Goal: Information Seeking & Learning: Learn about a topic

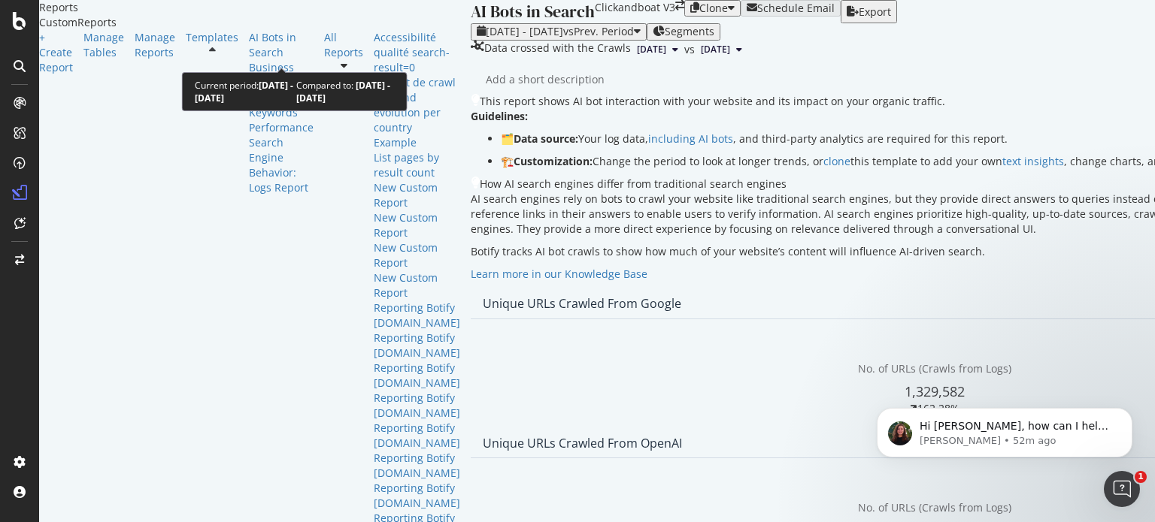
click at [563, 38] on span "vs Prev. Period" at bounding box center [598, 31] width 71 height 14
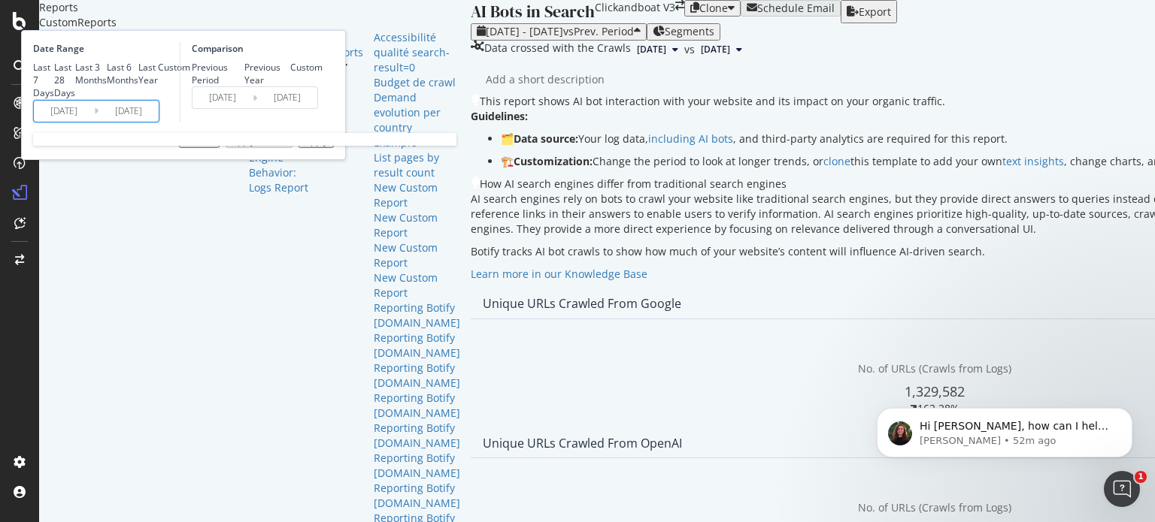
click at [159, 122] on input "2025/09/16" at bounding box center [128, 111] width 60 height 21
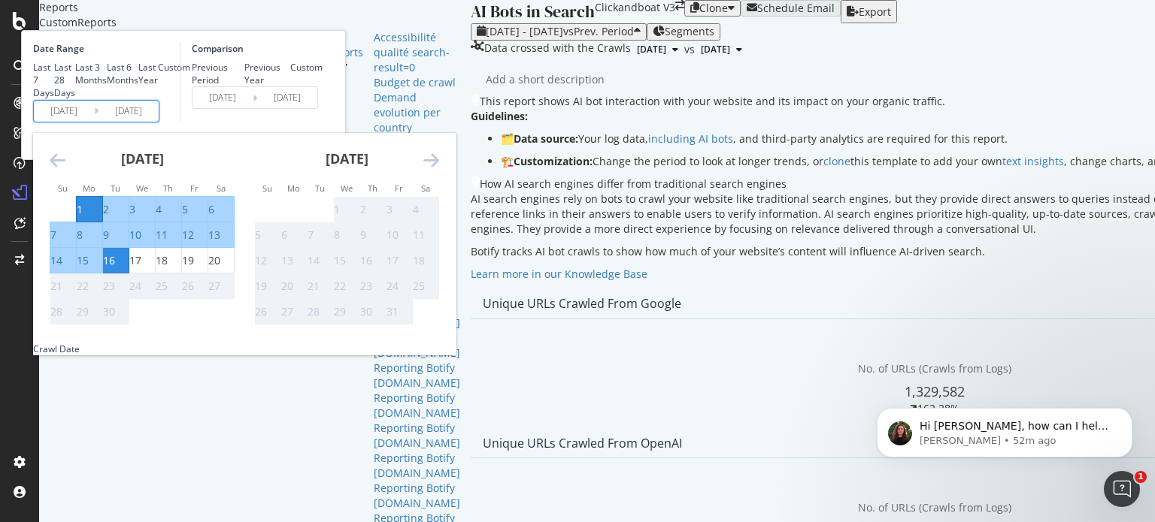
click at [65, 169] on icon "Move backward to switch to the previous month." at bounding box center [58, 160] width 16 height 18
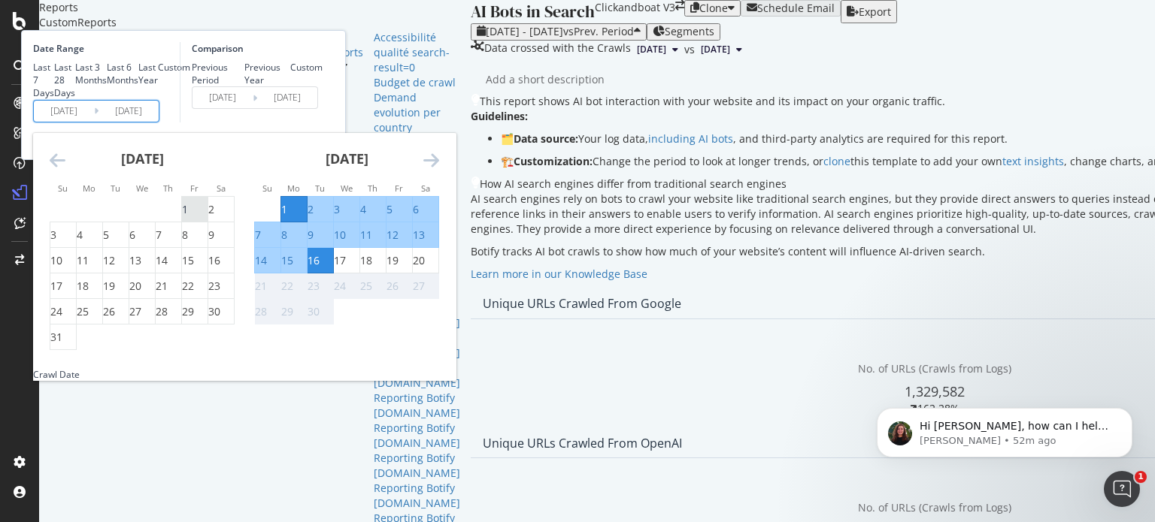
click at [188, 217] on div "1" at bounding box center [185, 209] width 6 height 15
type input "2025/08/01"
type input "2025/06/15"
type input "2025/07/31"
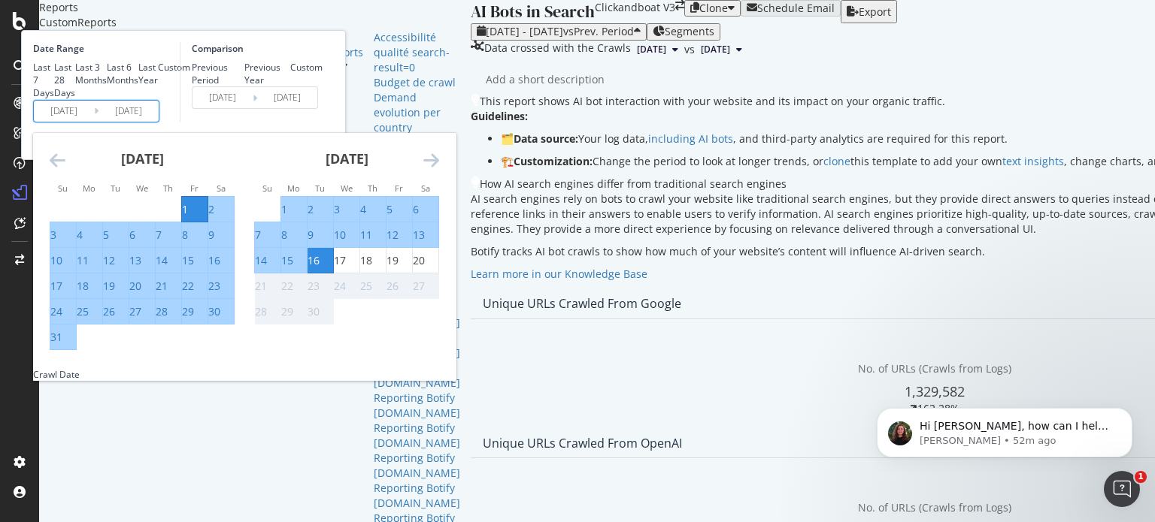
click at [62, 345] on div "31" at bounding box center [56, 337] width 12 height 15
type input "[DATE]"
type input "2025/07/01"
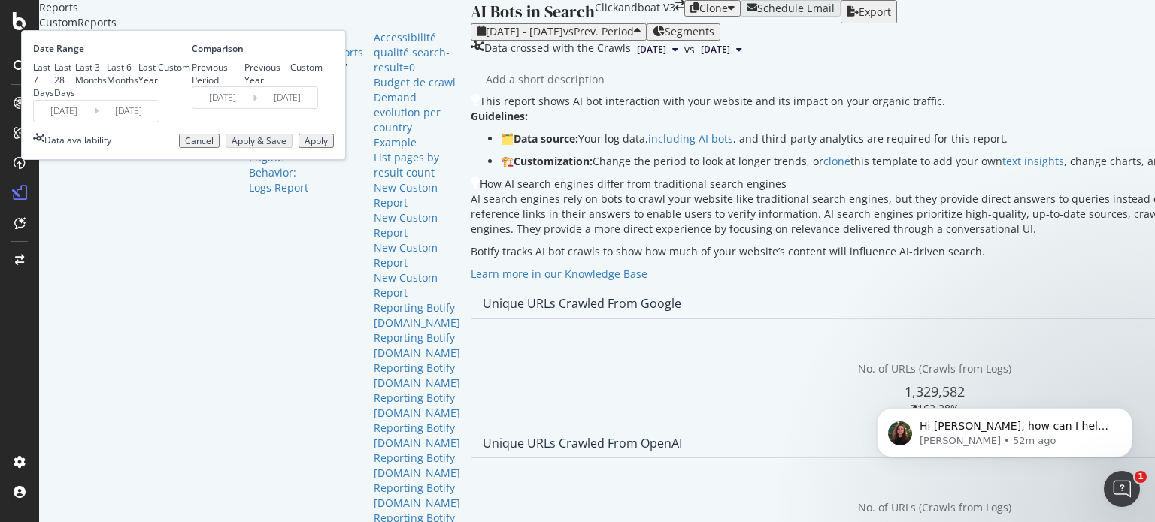
click at [159, 122] on input "[DATE]" at bounding box center [128, 111] width 60 height 21
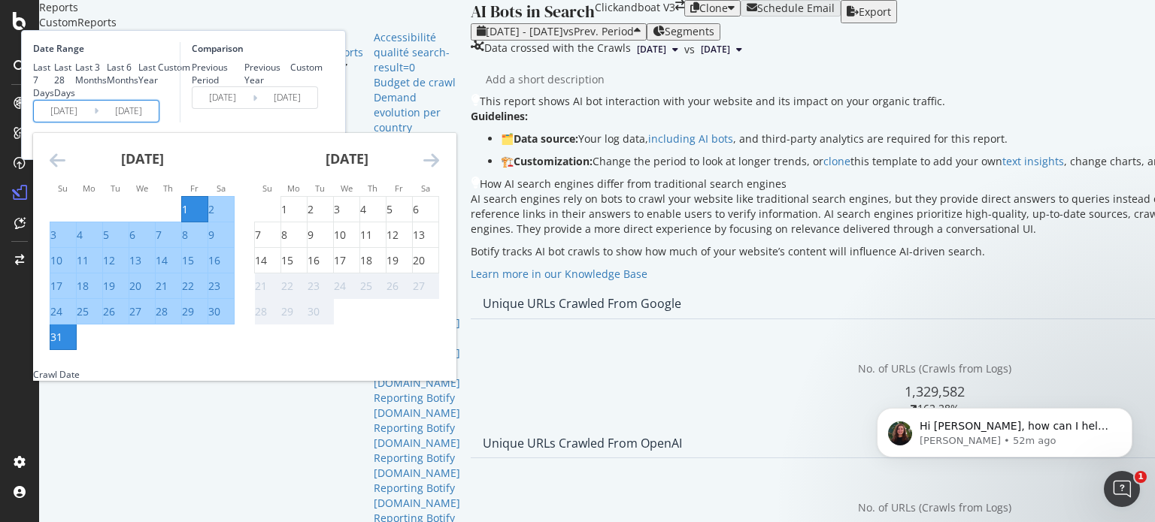
click at [323, 123] on div "Comparison Previous Period Previous Year Custom 2025/07/01 Navigate forward to …" at bounding box center [251, 82] width 143 height 80
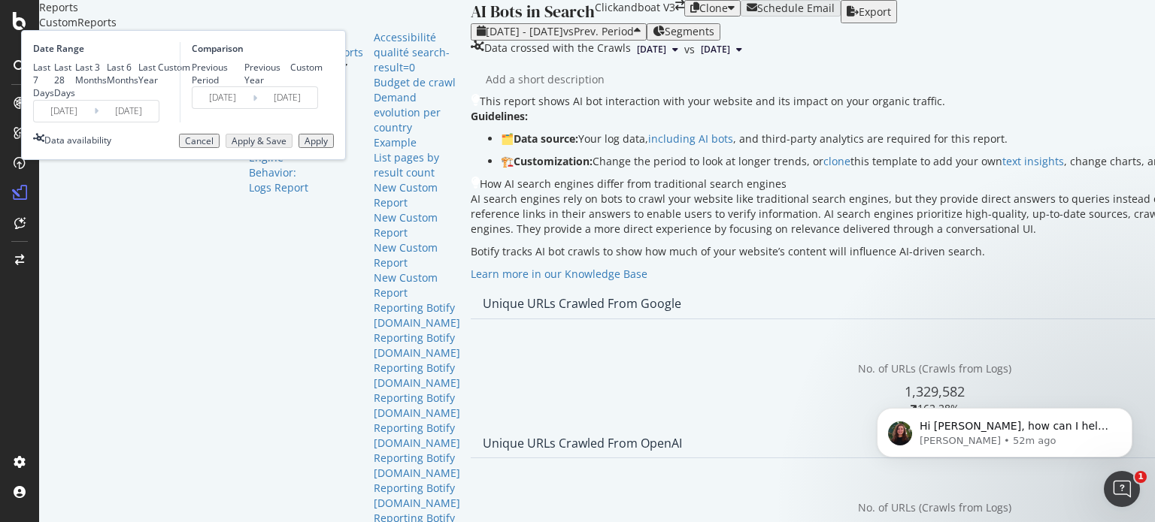
click at [328, 147] on div "Apply" at bounding box center [315, 141] width 23 height 11
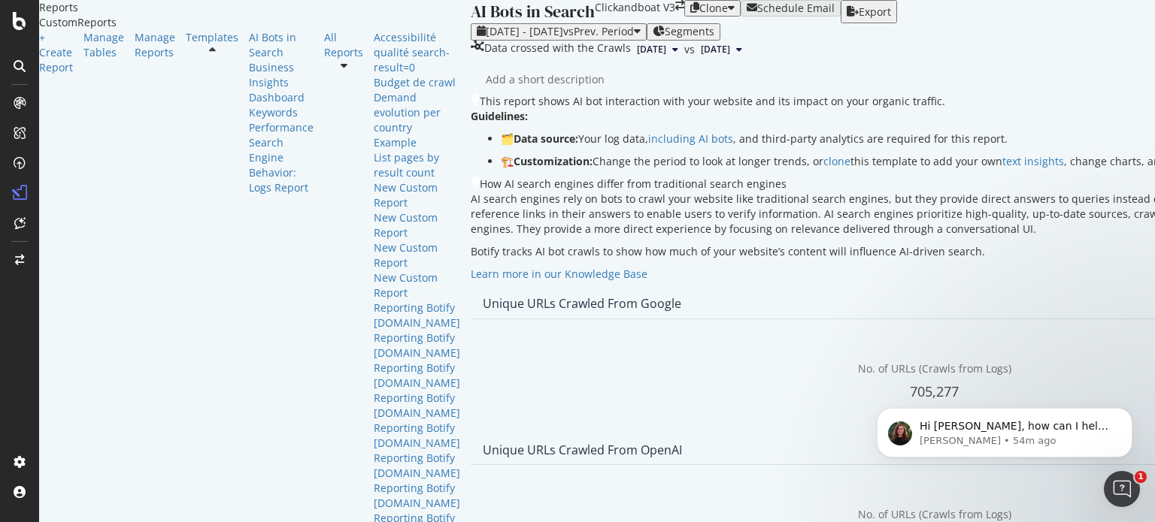
scroll to position [1729, 0]
click at [742, 188] on span "Month" at bounding box center [738, 185] width 27 height 14
click at [716, 120] on div "Day" at bounding box center [727, 130] width 53 height 22
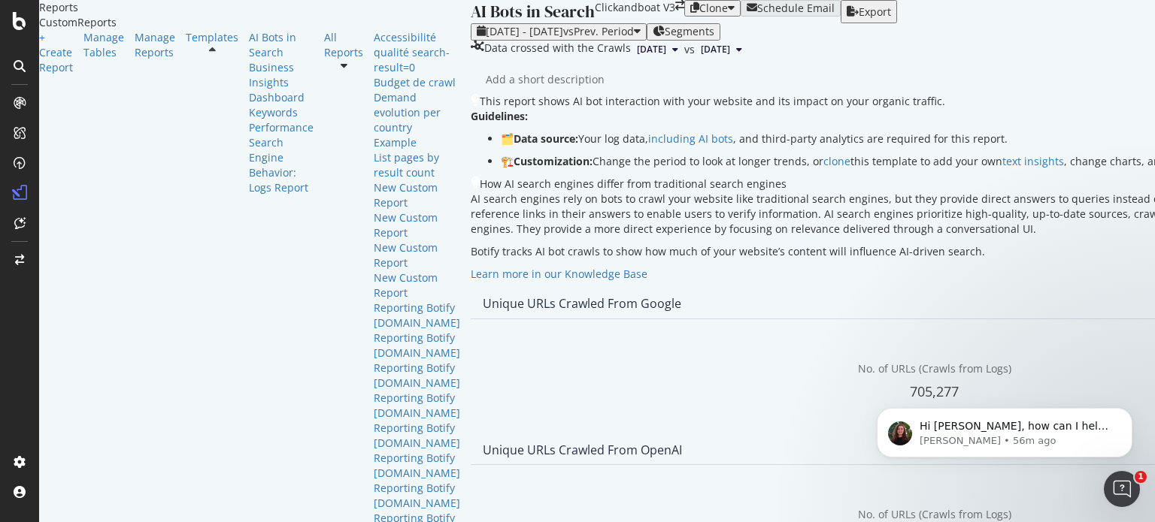
scroll to position [1699, 0]
click at [1126, 413] on icon "Dismiss notification" at bounding box center [1128, 412] width 8 height 8
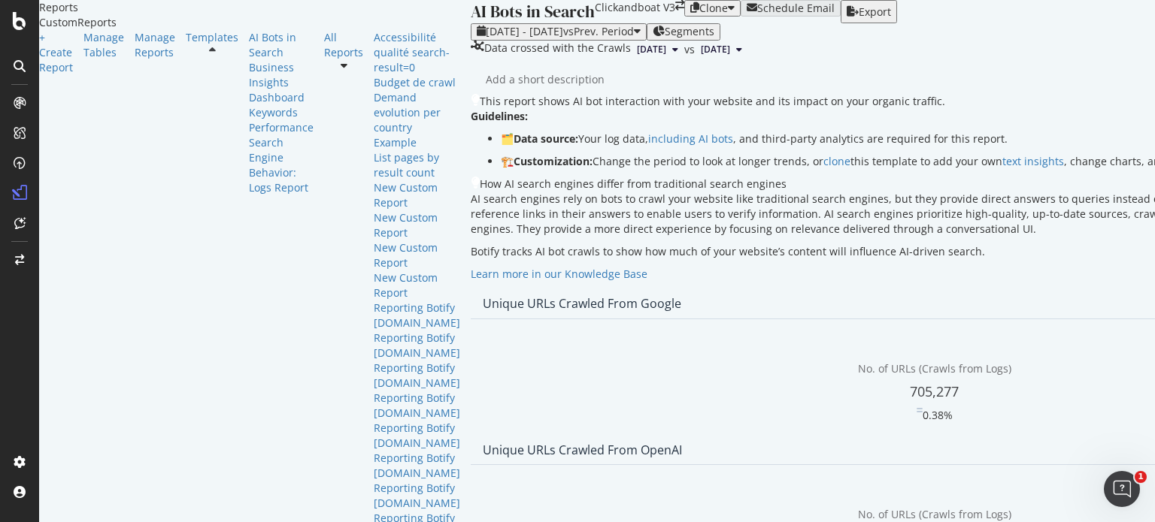
scroll to position [301, 0]
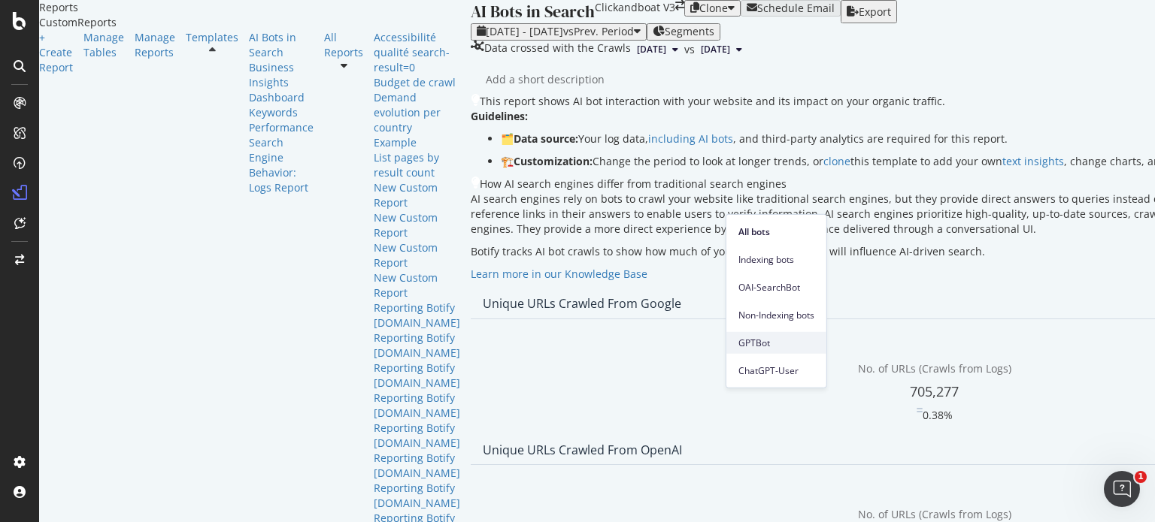
click at [787, 342] on span "GPTBot" at bounding box center [776, 343] width 76 height 14
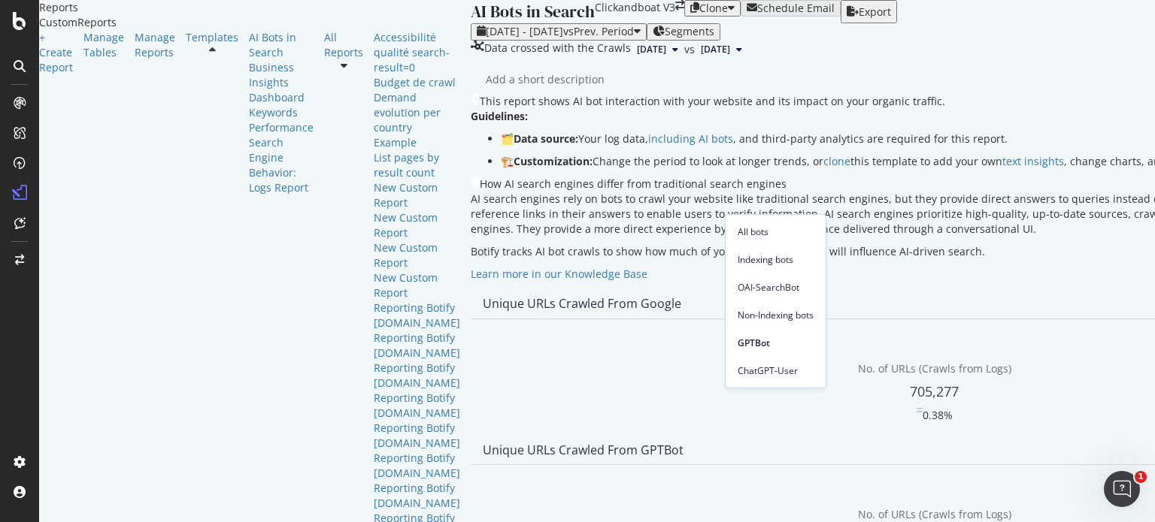
drag, startPoint x: 788, startPoint y: 285, endPoint x: 810, endPoint y: 286, distance: 22.6
click at [788, 285] on span "OAI-SearchBot" at bounding box center [775, 287] width 76 height 14
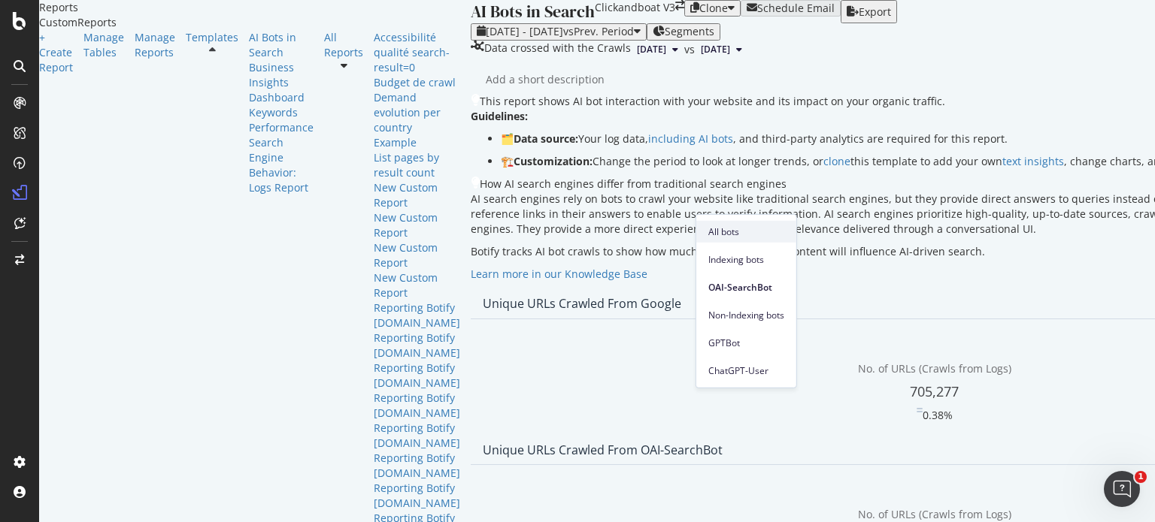
click at [724, 228] on span "All bots" at bounding box center [746, 232] width 76 height 14
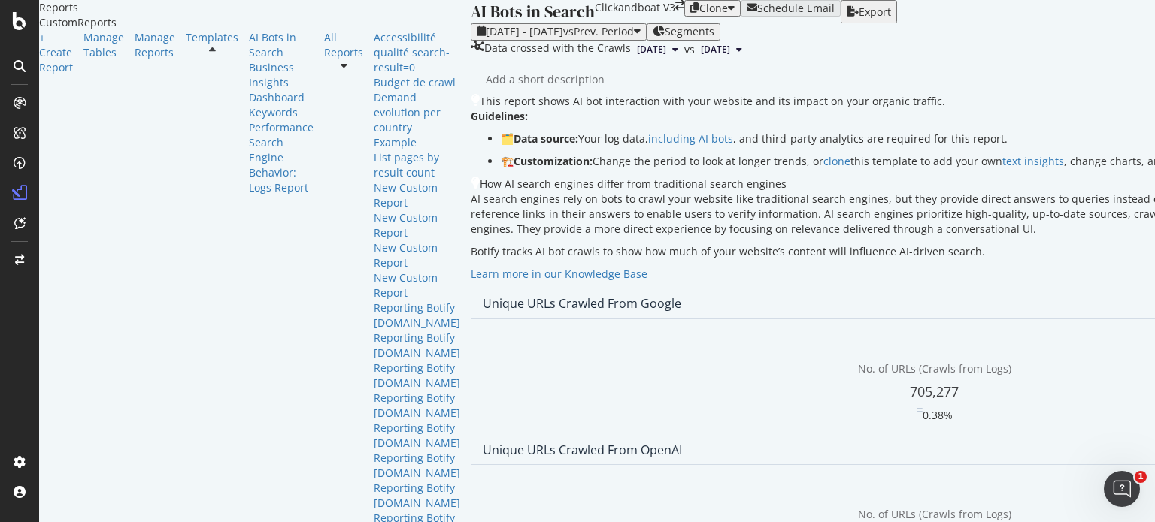
scroll to position [2201, 0]
drag, startPoint x: 233, startPoint y: 71, endPoint x: 320, endPoint y: 78, distance: 87.5
copy h2 "Other AI bots"
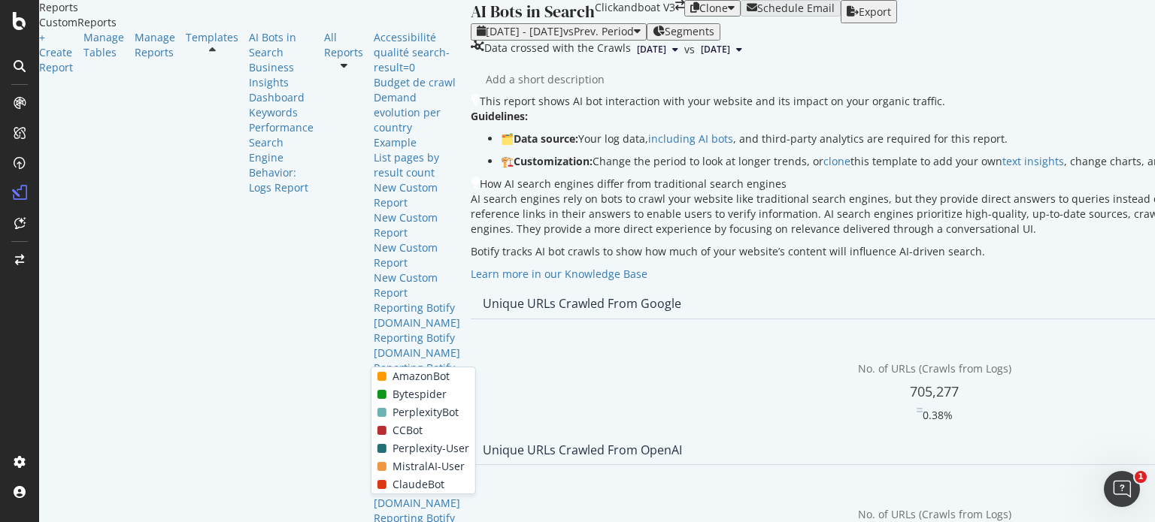
scroll to position [2201, 0]
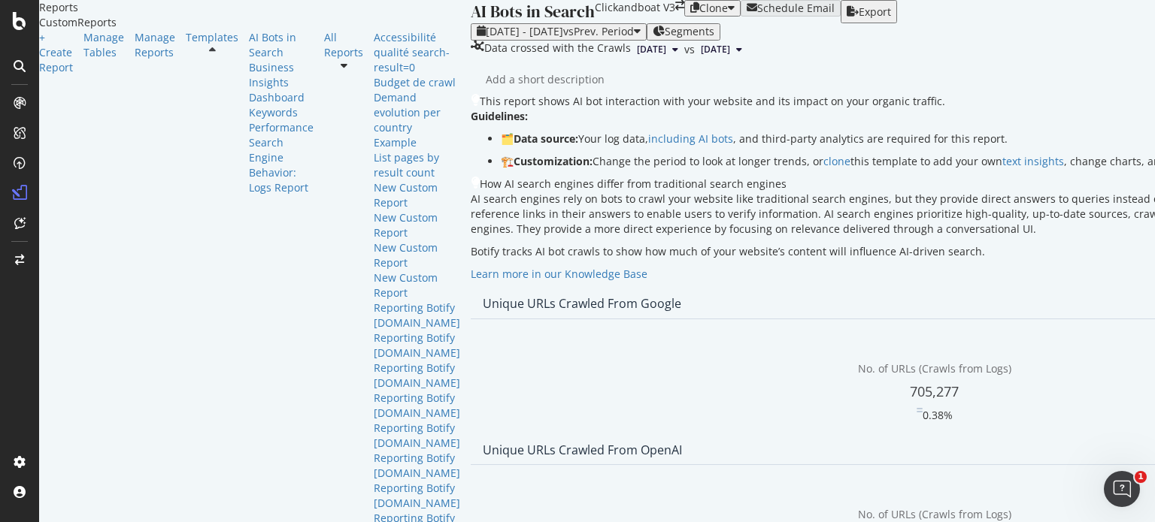
click at [1117, 489] on icon "Open Intercom Messenger" at bounding box center [1119, 487] width 25 height 25
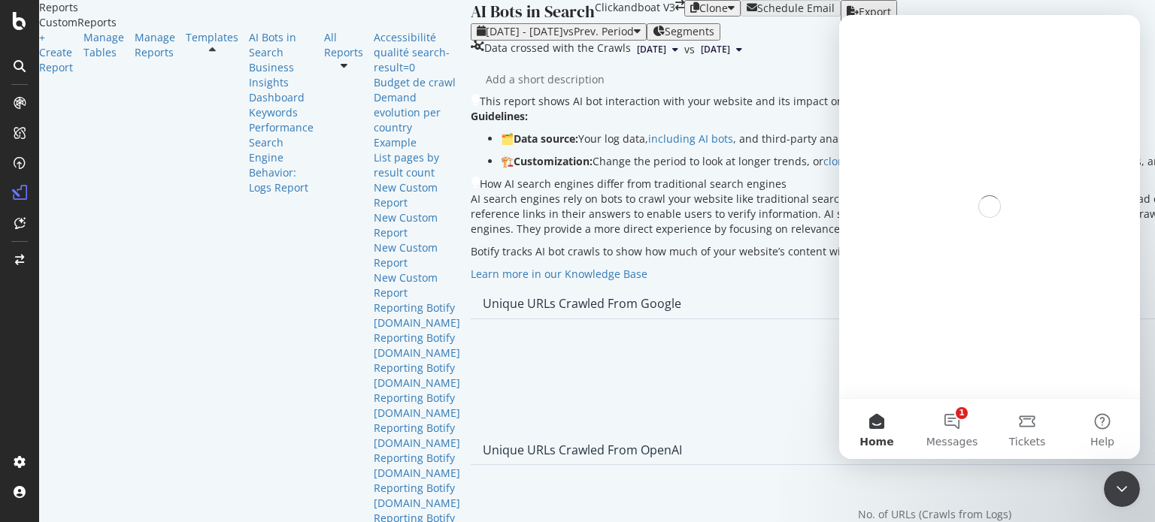
scroll to position [0, 0]
click at [956, 422] on button "1 Messages" at bounding box center [951, 429] width 75 height 60
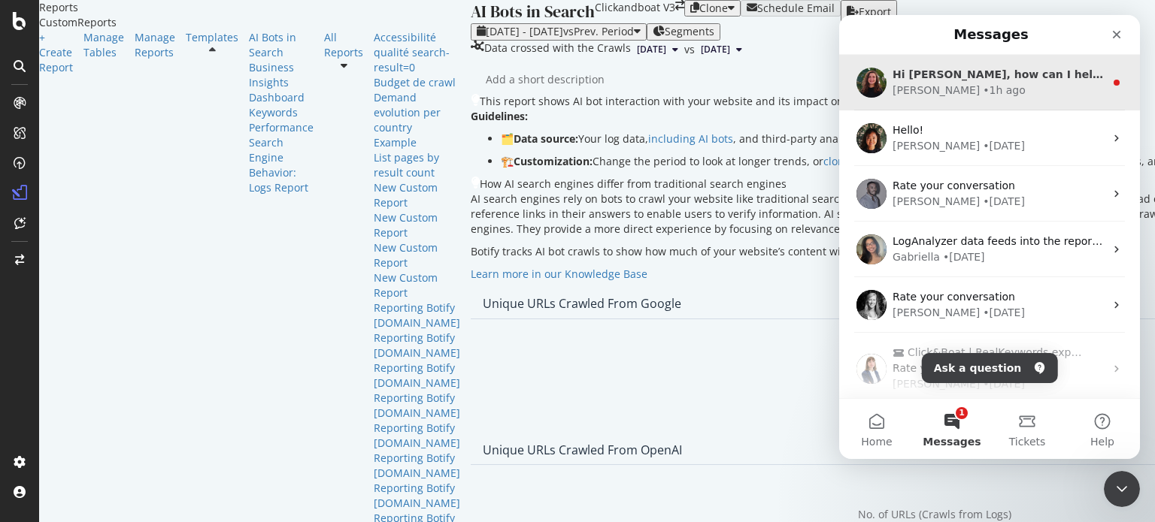
click at [983, 86] on div "• 1h ago" at bounding box center [1004, 91] width 43 height 16
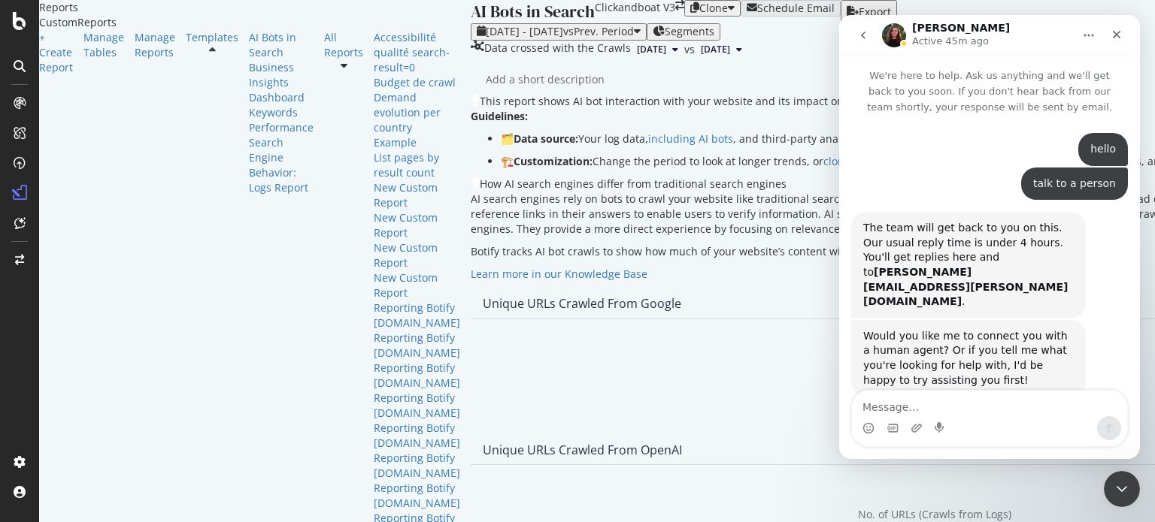
scroll to position [55, 0]
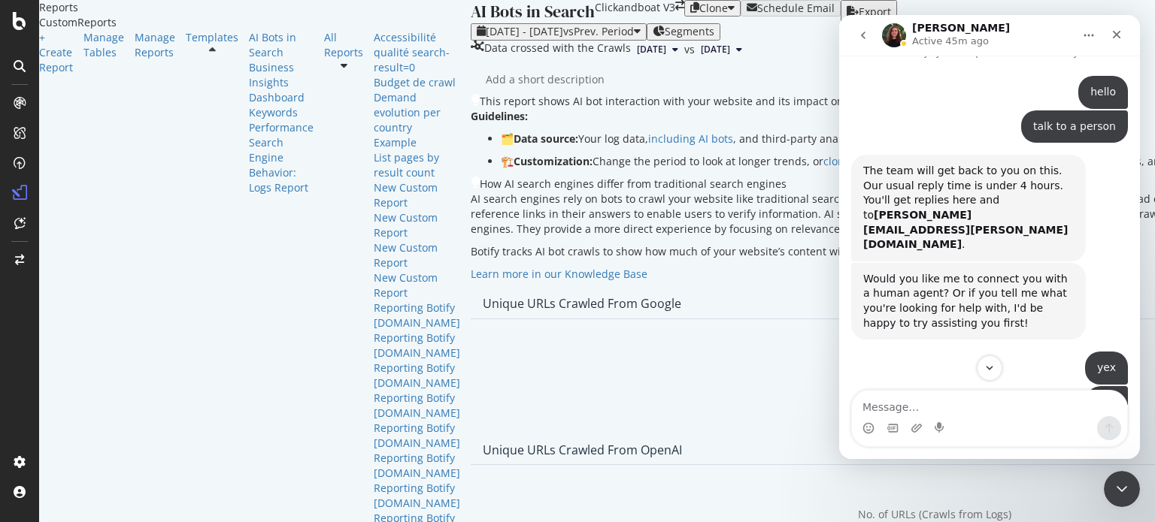
click at [909, 423] on div "Intercom messenger" at bounding box center [989, 428] width 275 height 24
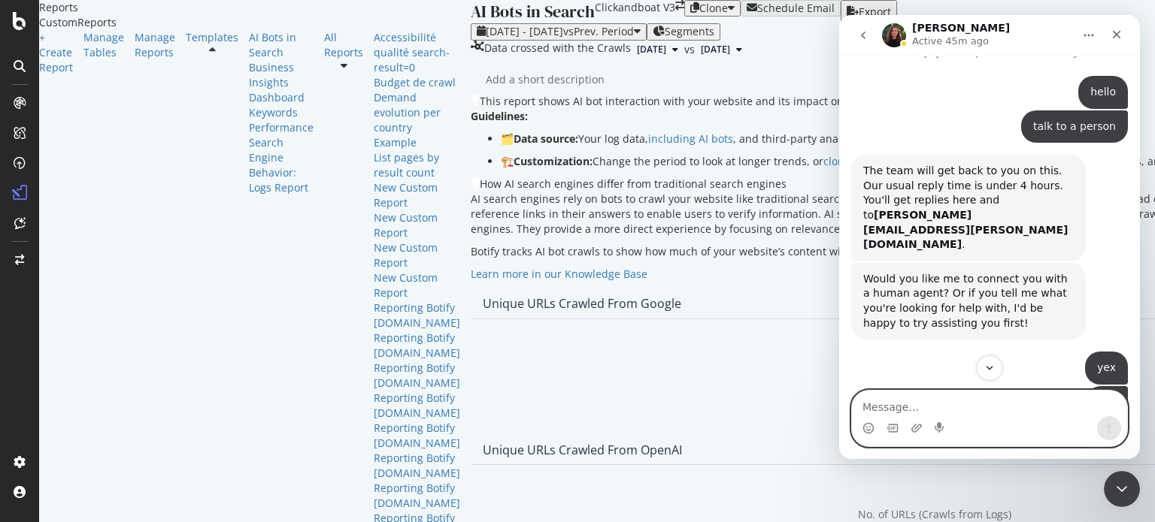
click at [878, 404] on textarea "Message…" at bounding box center [989, 404] width 275 height 26
type textarea "hello [PERSON_NAME]"
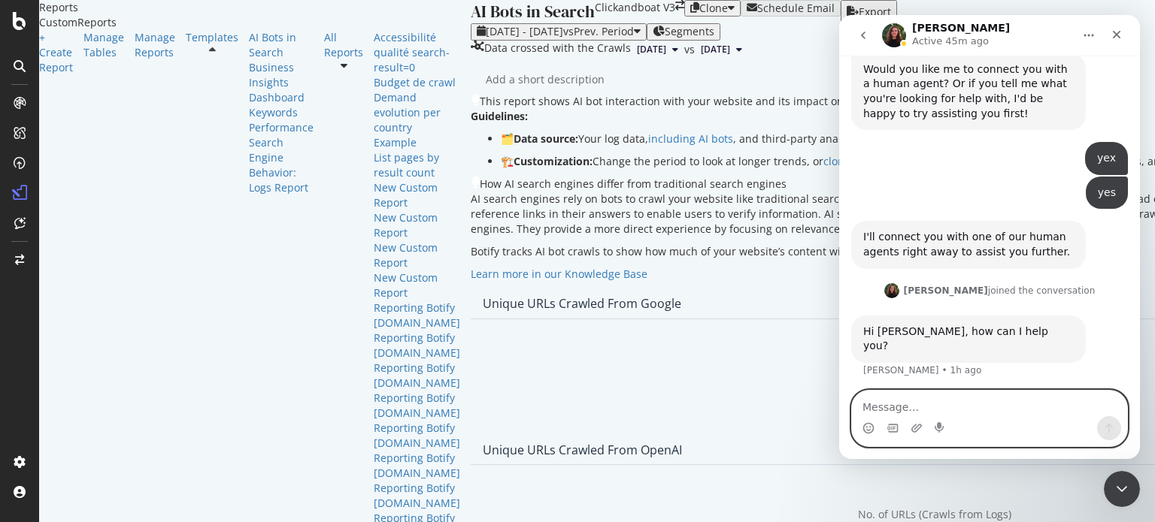
scroll to position [271, 0]
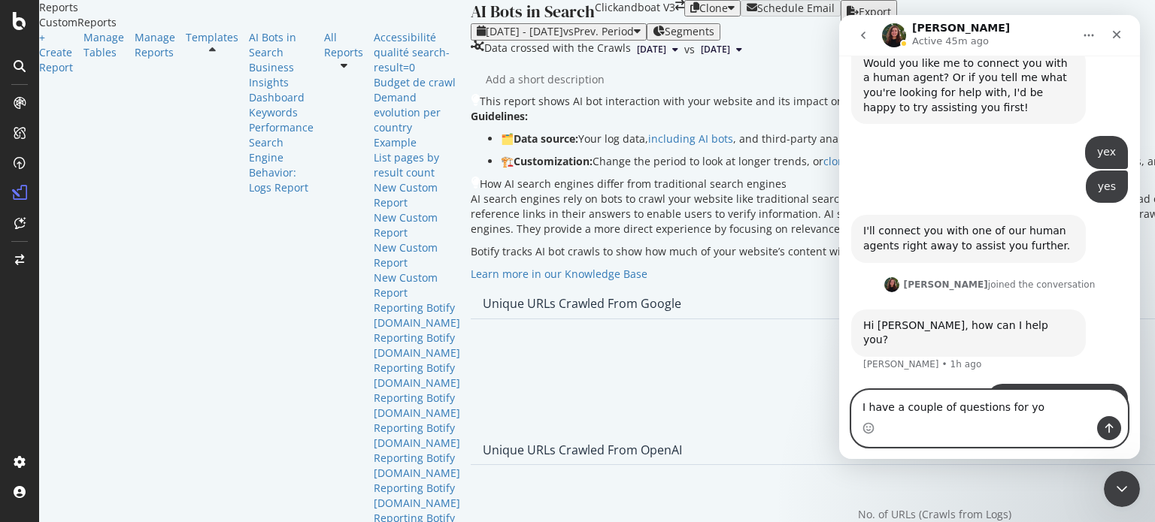
type textarea "I have a couple of questions for you"
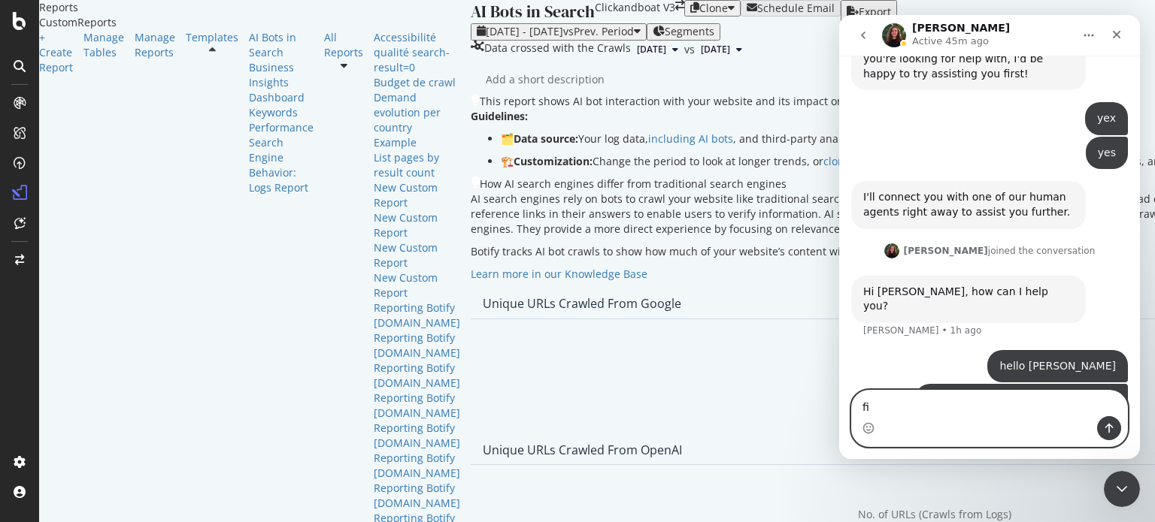
type textarea "f"
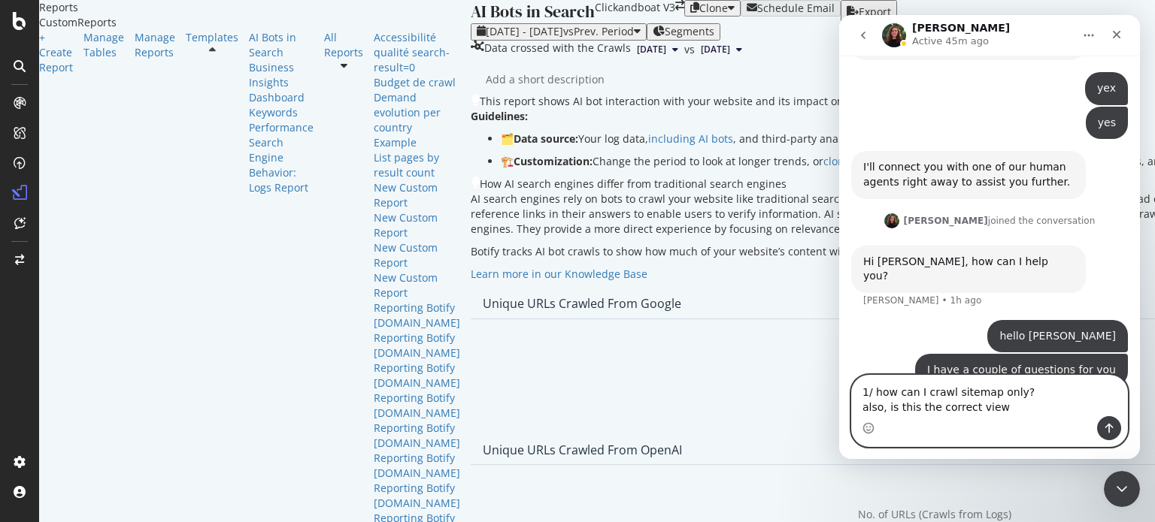
type textarea "1/ how can I crawl sitemap only? also, is this the correct view"
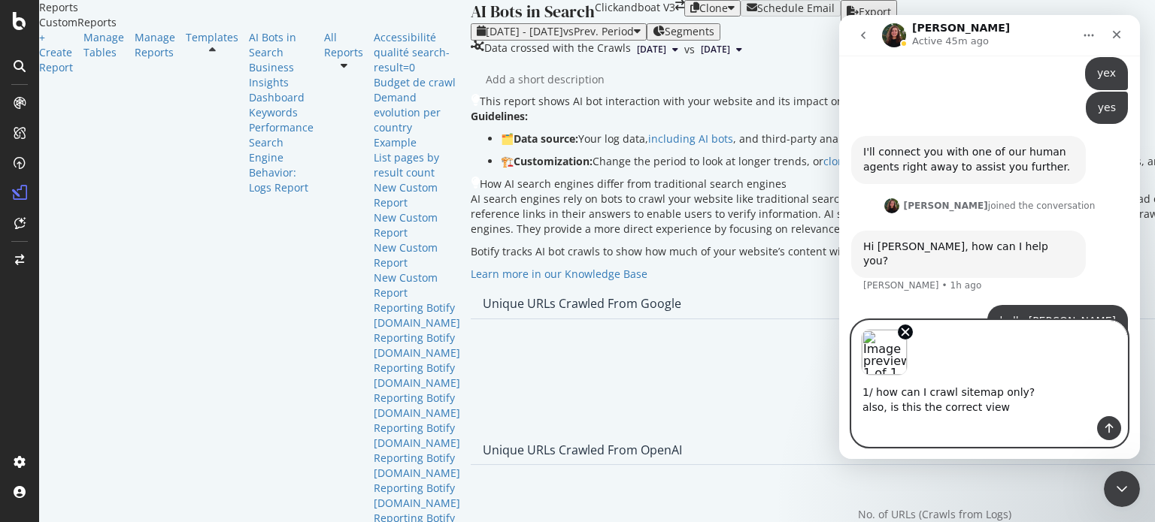
scroll to position [398, 0]
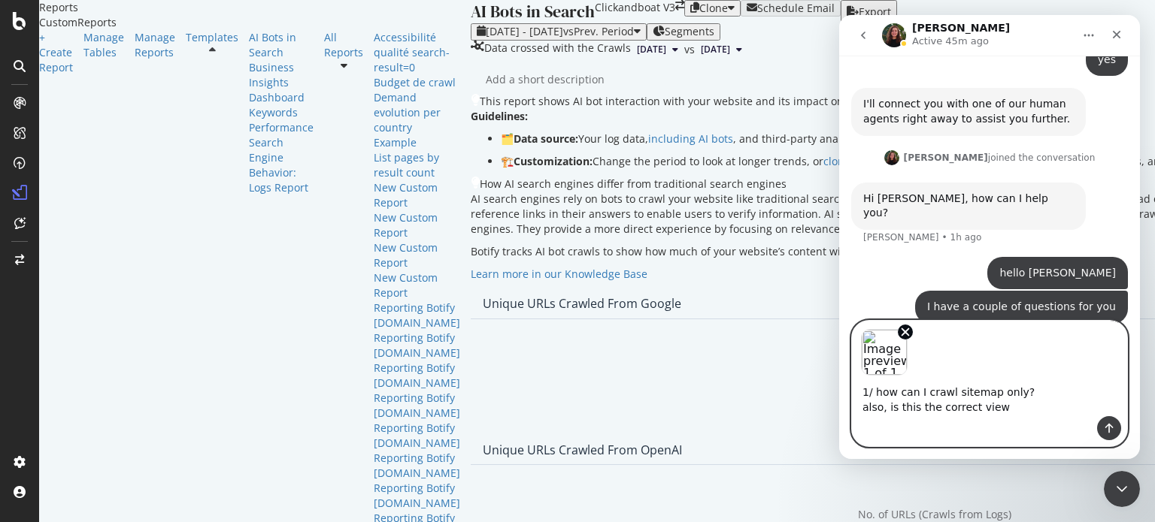
click at [1016, 380] on textarea "1/ how can I crawl sitemap only? also, is this the correct view" at bounding box center [989, 396] width 275 height 41
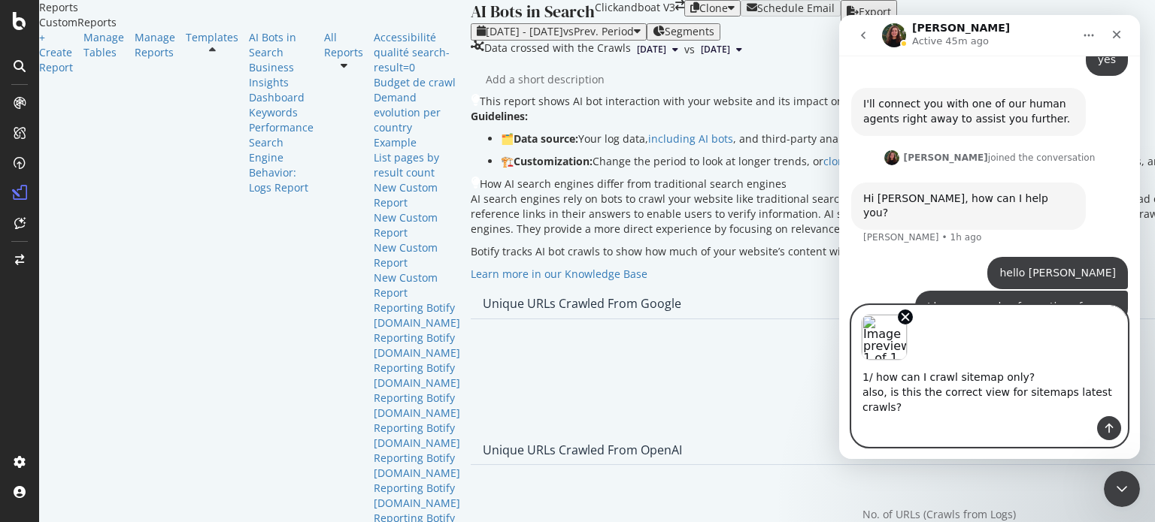
type textarea "1/ how can I crawl sitemap only? also, is this the correct view for sitemaps la…"
click at [1105, 423] on button "Send a message…" at bounding box center [1109, 428] width 24 height 24
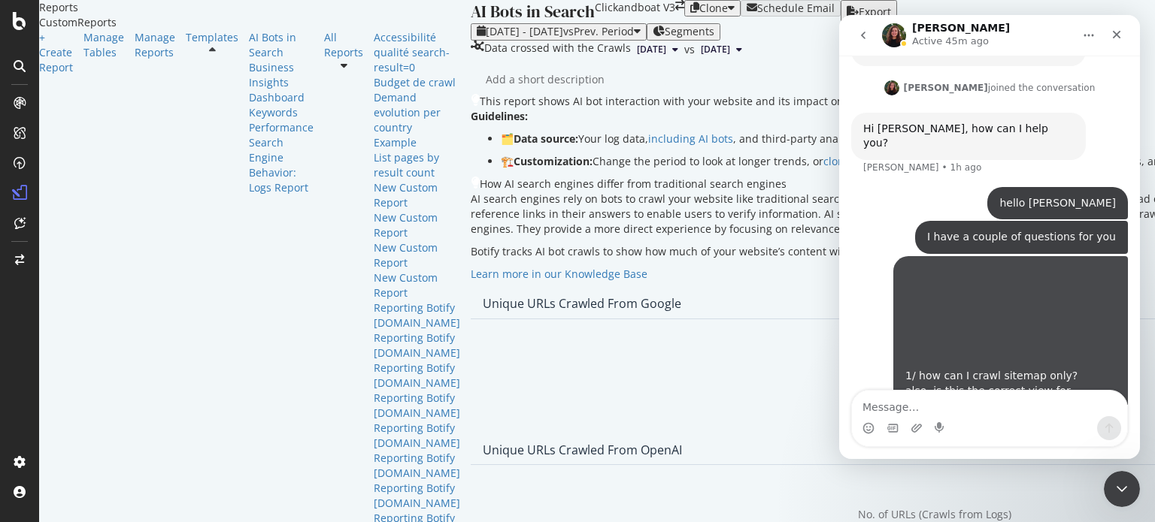
scroll to position [472, 0]
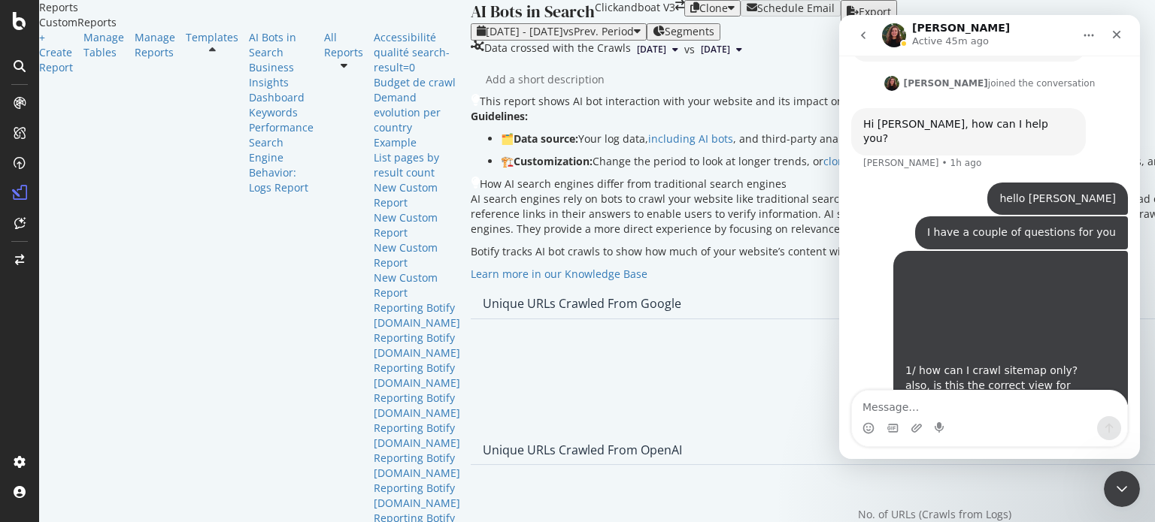
click at [862, 30] on icon "go back" at bounding box center [863, 35] width 12 height 12
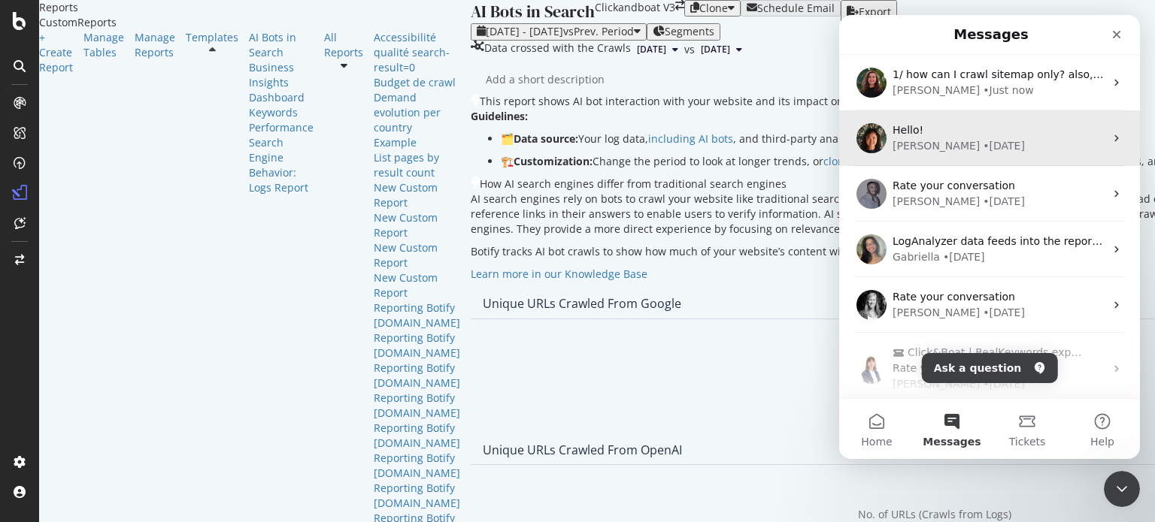
click at [940, 138] on div "Hello!" at bounding box center [998, 131] width 212 height 16
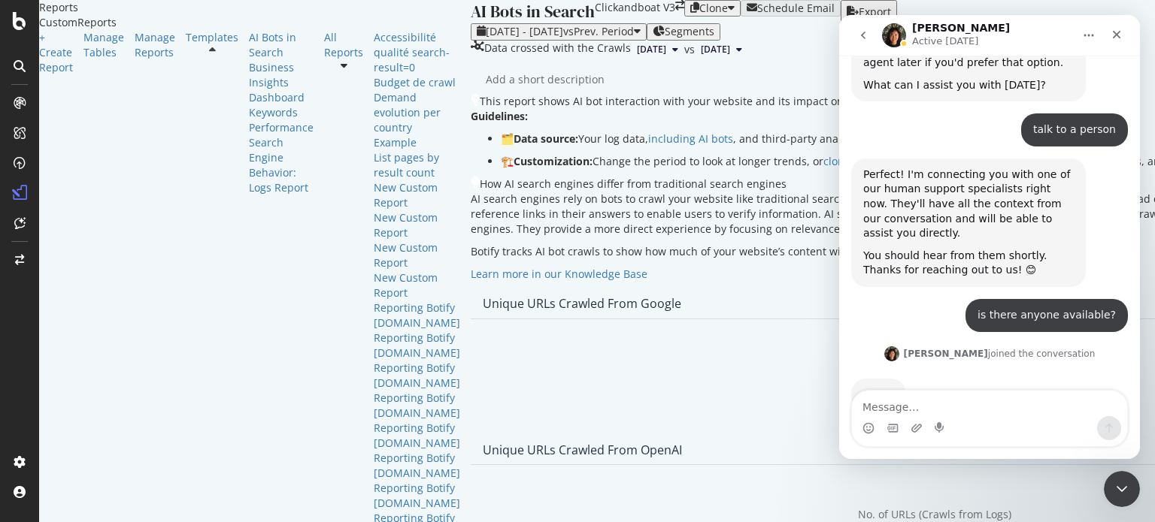
scroll to position [421, 0]
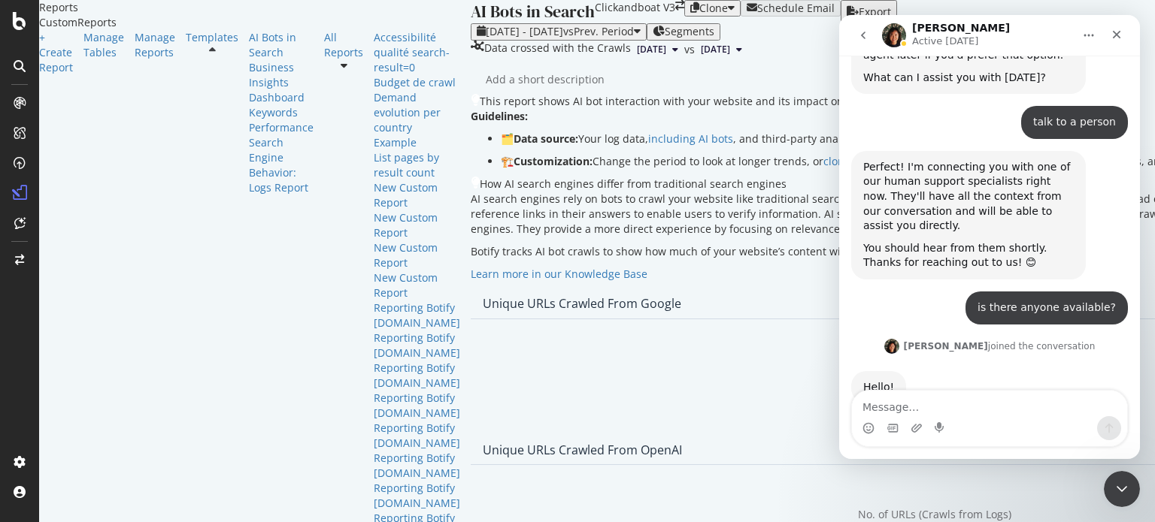
click at [846, 31] on nav "Jenny Active 4d ago" at bounding box center [989, 35] width 301 height 41
click at [866, 29] on icon "go back" at bounding box center [863, 35] width 12 height 12
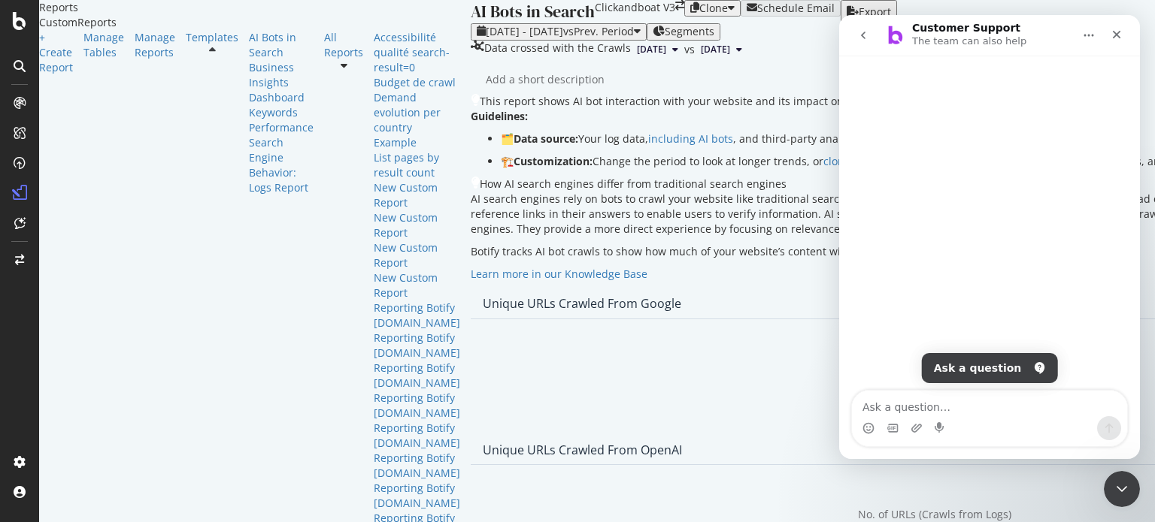
scroll to position [0, 0]
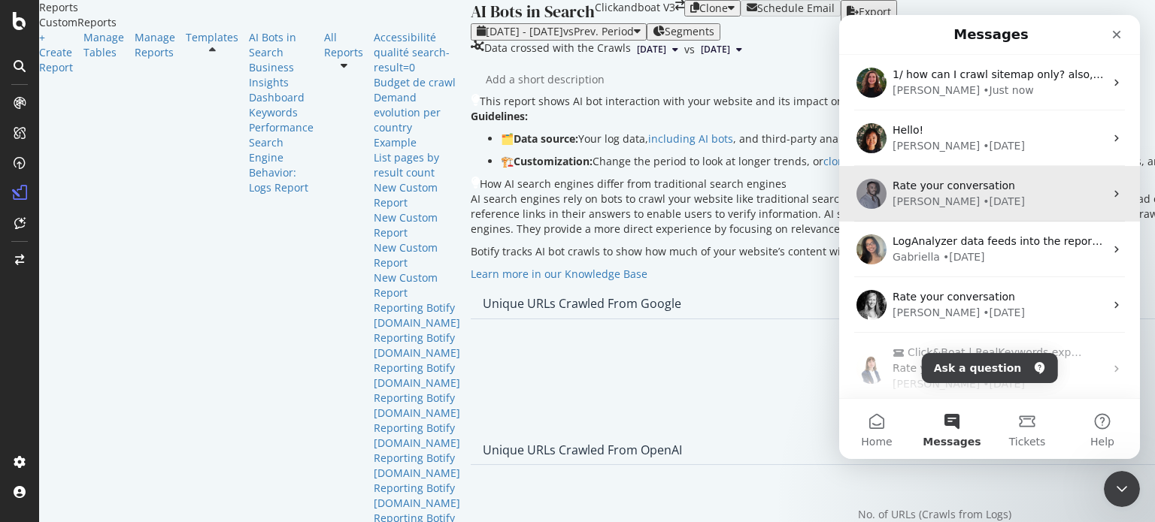
click at [983, 194] on div "• 1w ago" at bounding box center [1004, 202] width 42 height 16
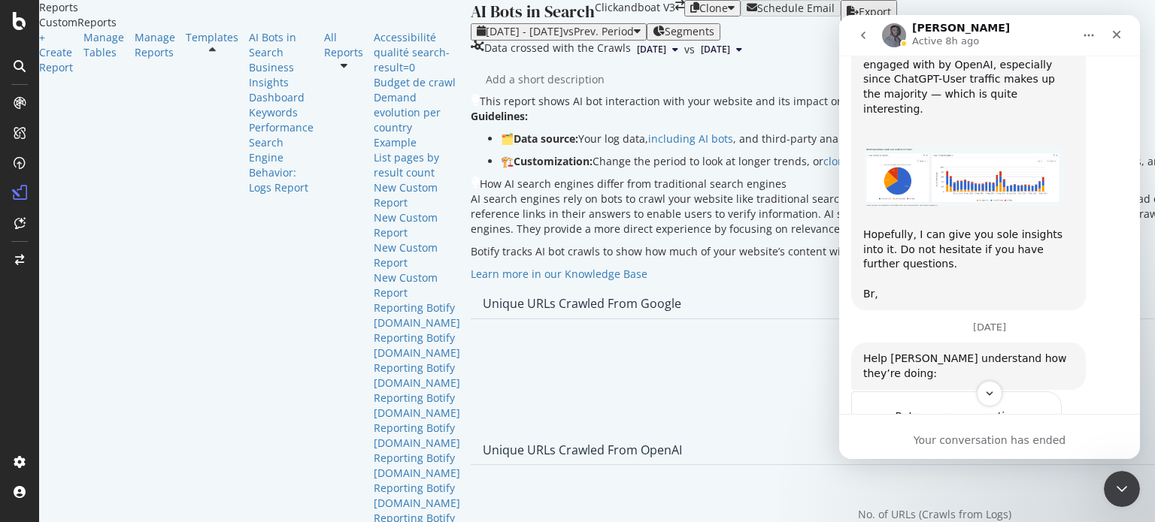
scroll to position [1290, 0]
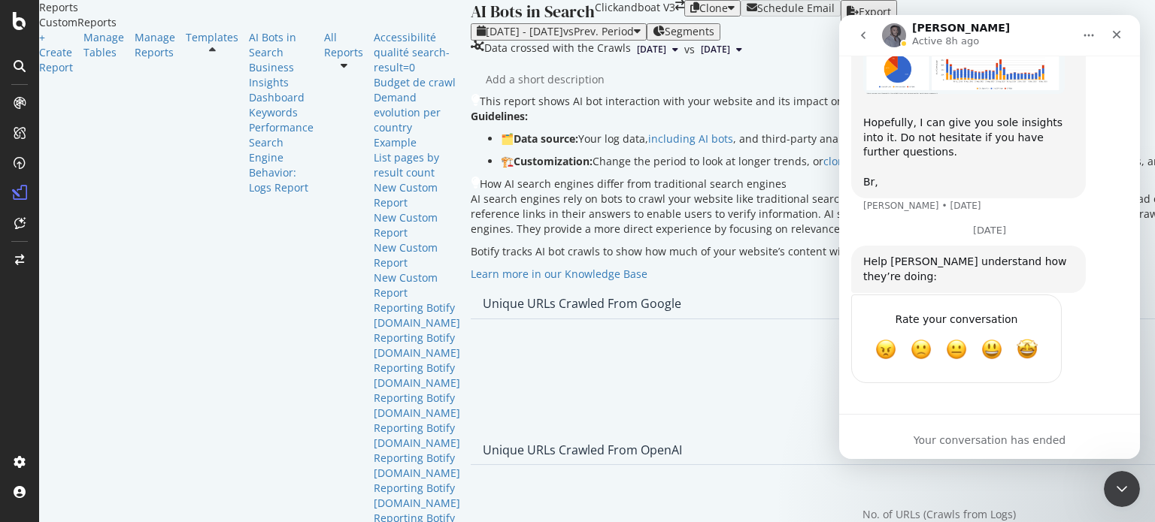
scroll to position [977, 0]
click at [1124, 493] on icon "Close Intercom Messenger" at bounding box center [1119, 487] width 18 height 18
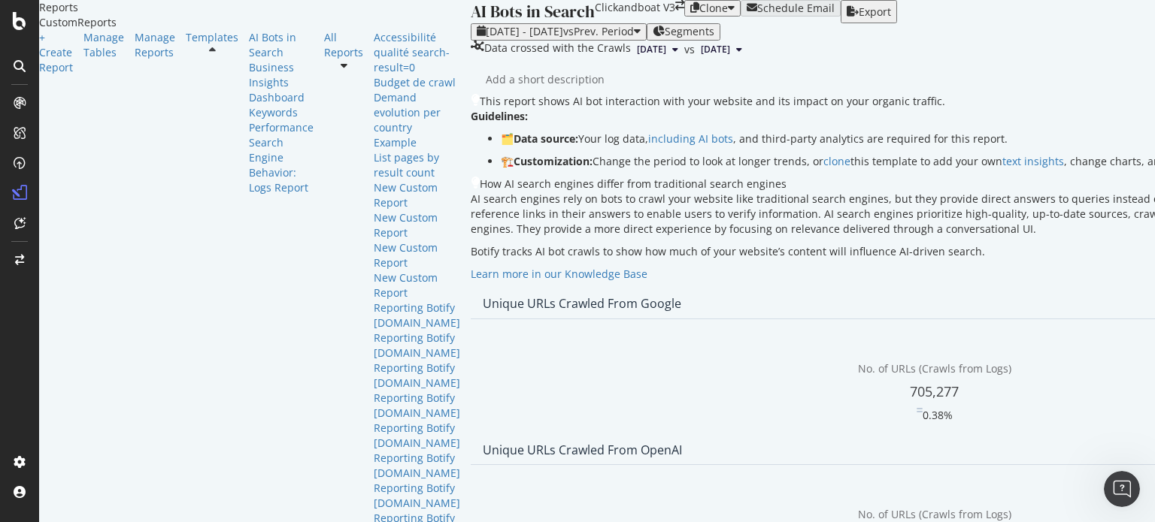
scroll to position [301, 0]
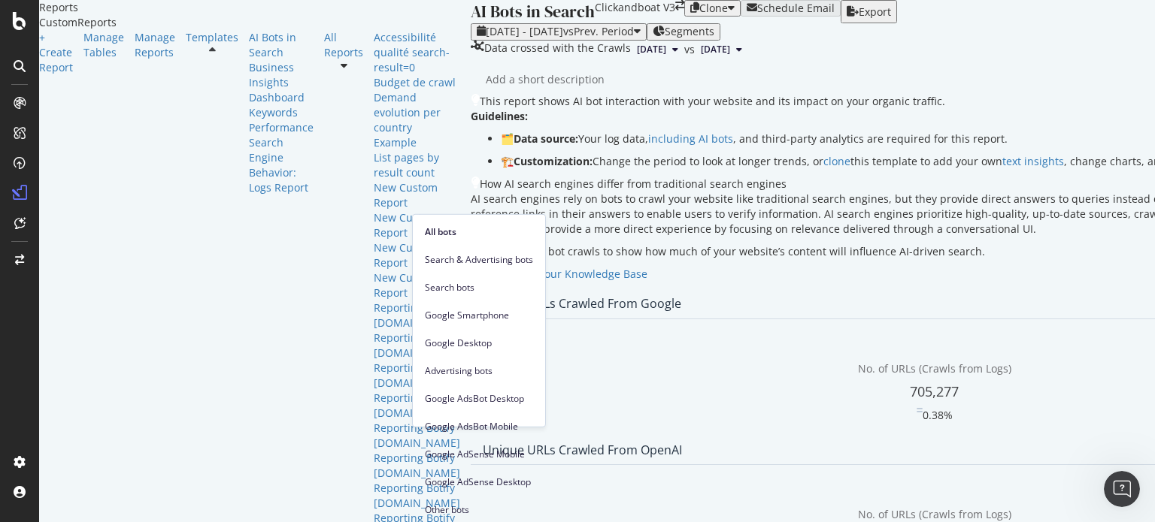
scroll to position [238, 0]
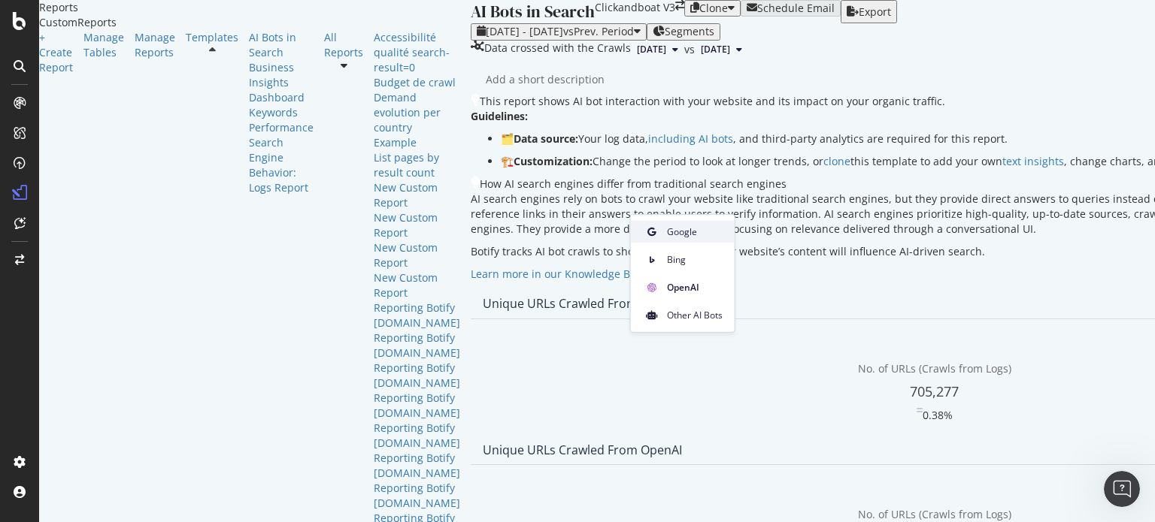
click at [698, 222] on div "Google" at bounding box center [683, 232] width 104 height 22
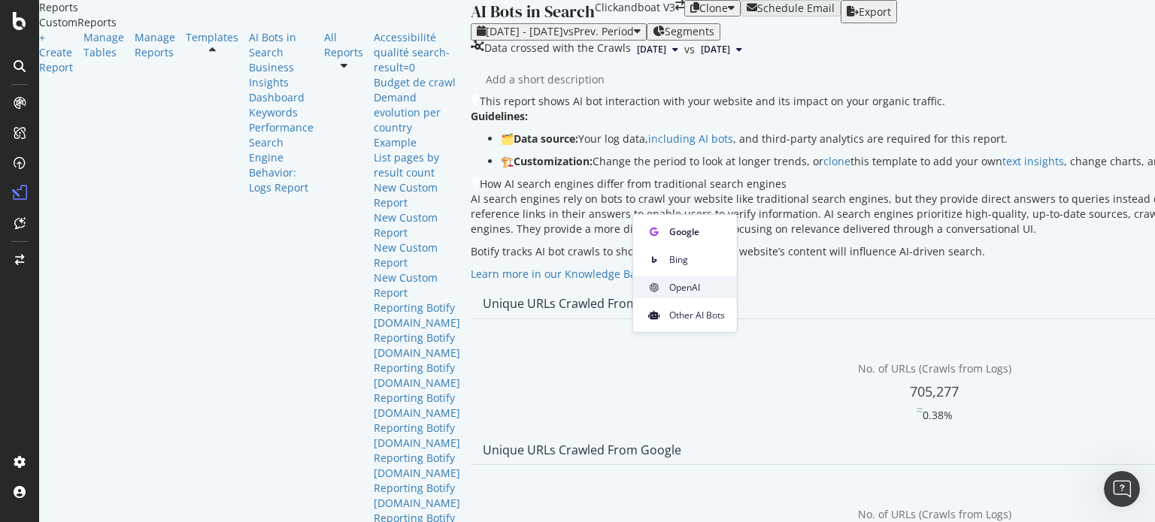
click at [701, 288] on span "OpenAI" at bounding box center [697, 287] width 56 height 14
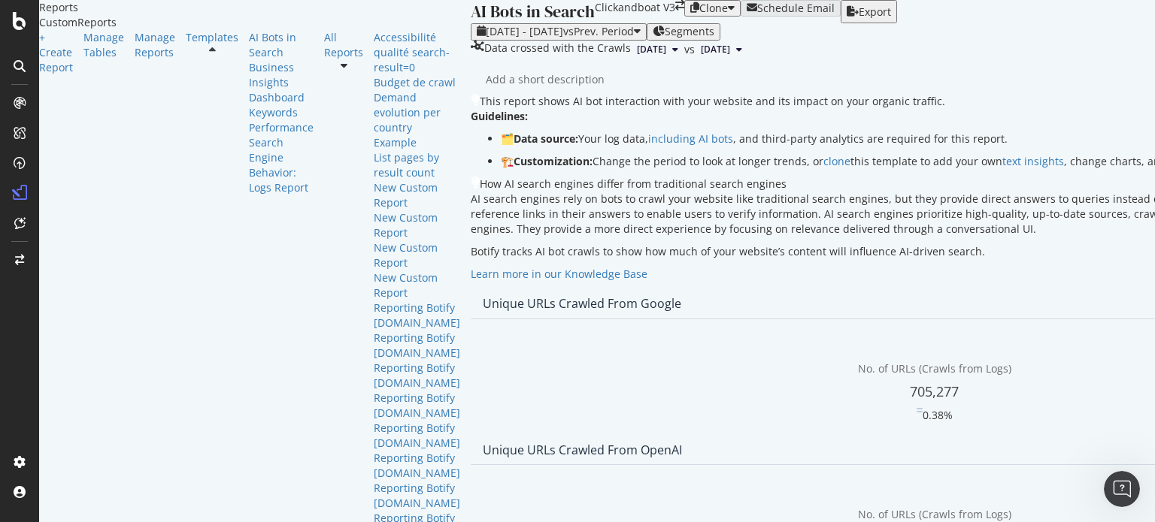
scroll to position [301, 0]
click at [1135, 480] on div "Open Intercom Messenger" at bounding box center [1120, 487] width 50 height 50
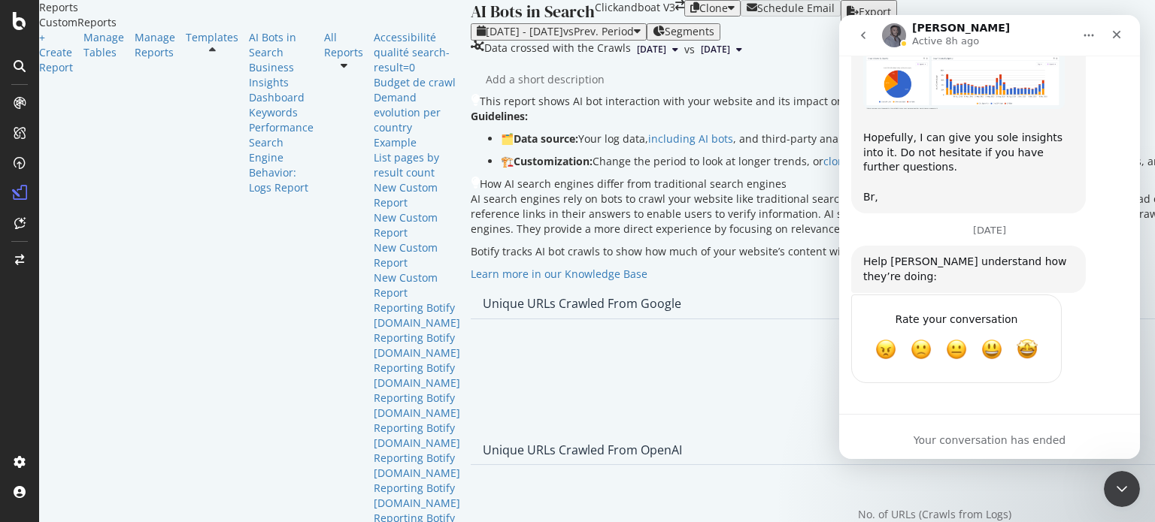
scroll to position [1591, 0]
click at [861, 36] on icon "go back" at bounding box center [863, 35] width 12 height 12
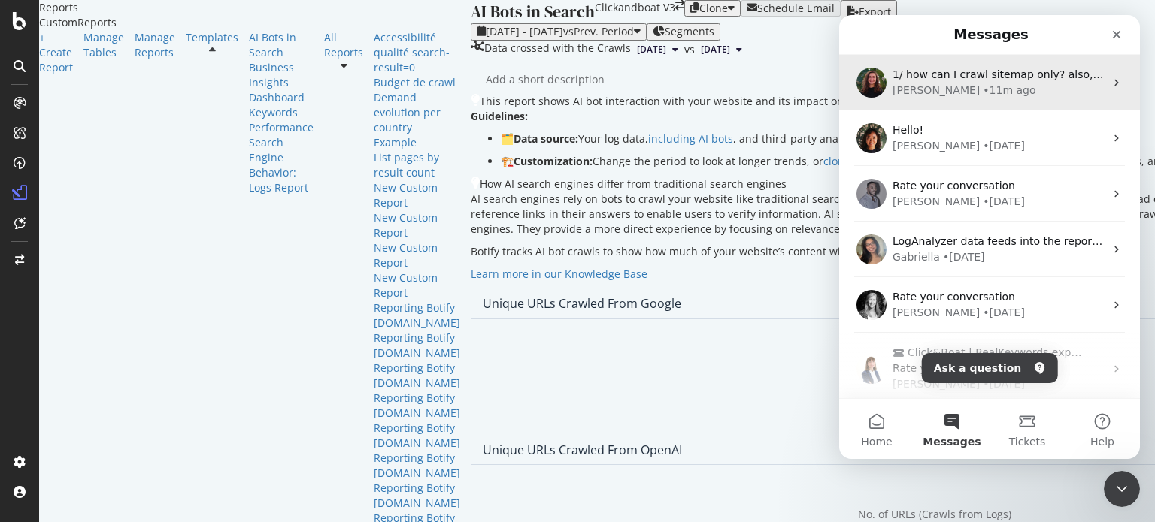
scroll to position [0, 0]
click at [983, 98] on div "• 11m ago" at bounding box center [1009, 91] width 53 height 16
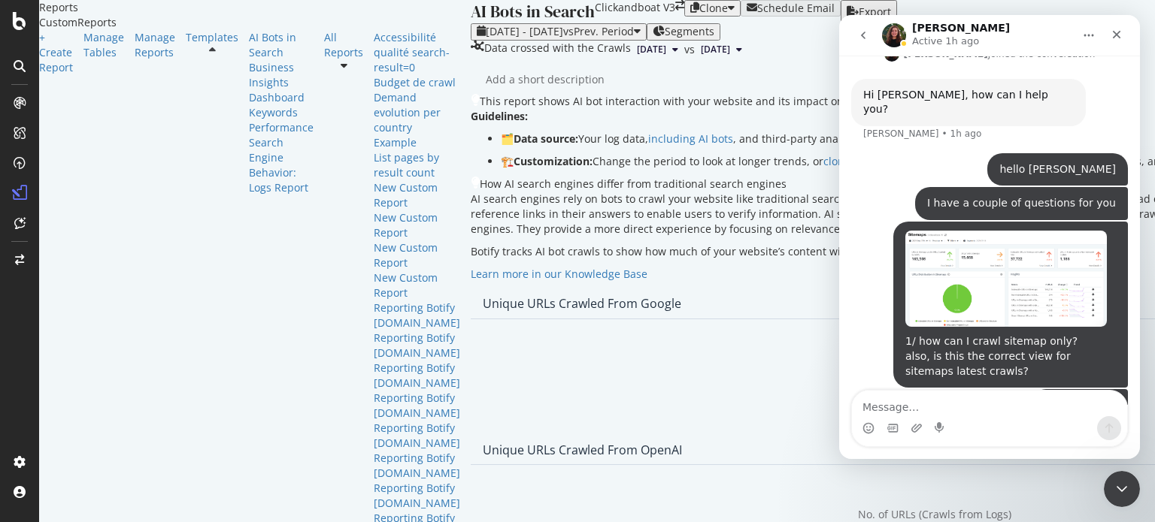
scroll to position [507, 0]
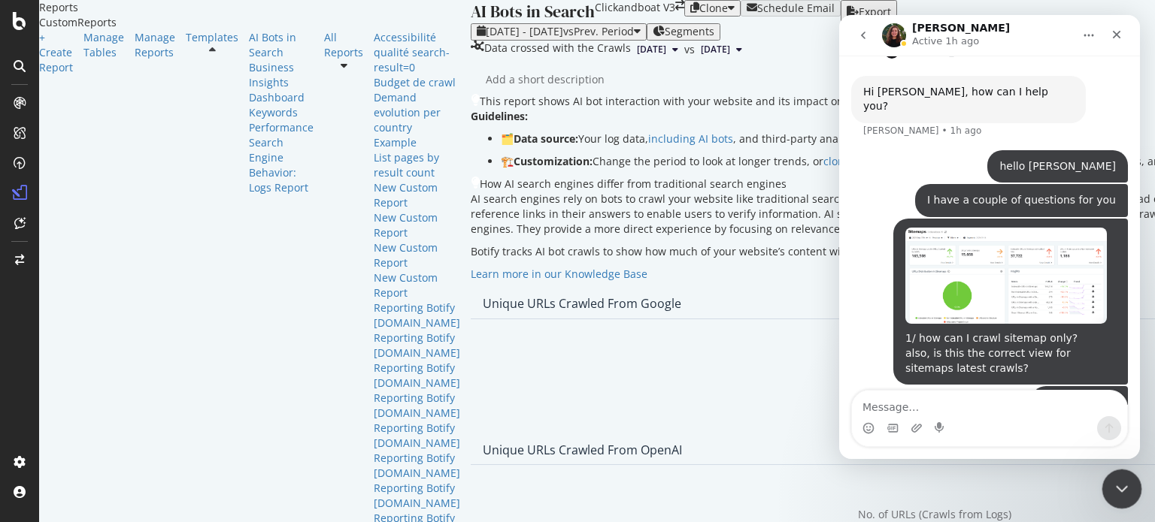
drag, startPoint x: 1120, startPoint y: 489, endPoint x: 1105, endPoint y: 483, distance: 16.2
click at [1120, 489] on icon "Close Intercom Messenger" at bounding box center [1119, 487] width 18 height 18
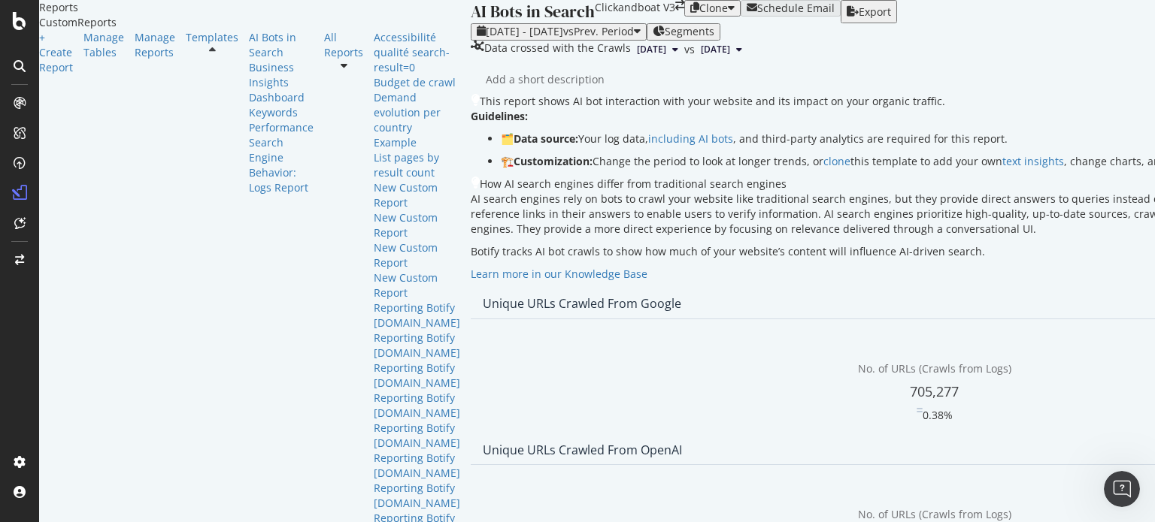
scroll to position [0, 0]
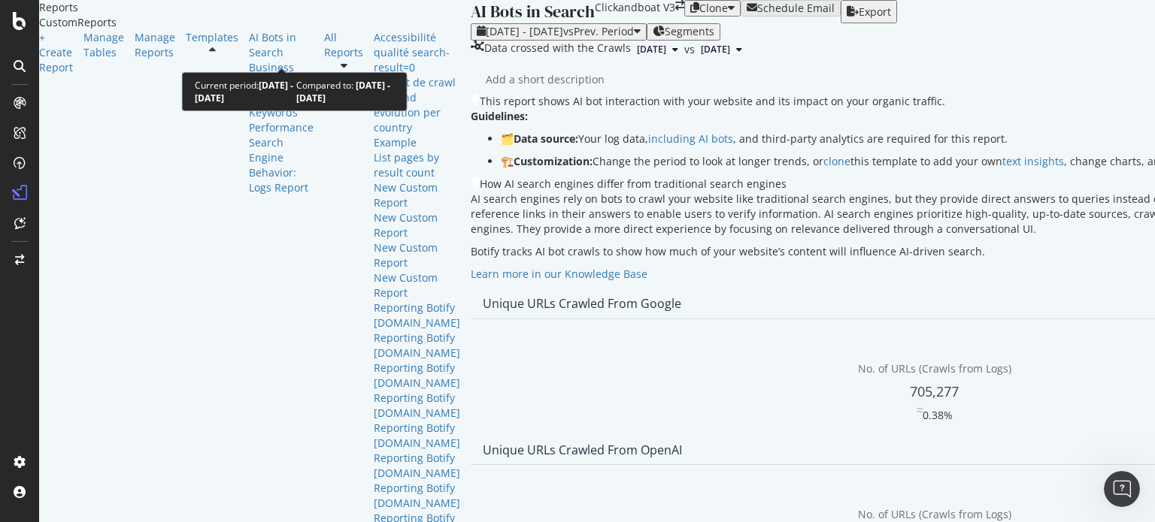
click at [563, 38] on span "vs Prev. Period" at bounding box center [598, 31] width 71 height 14
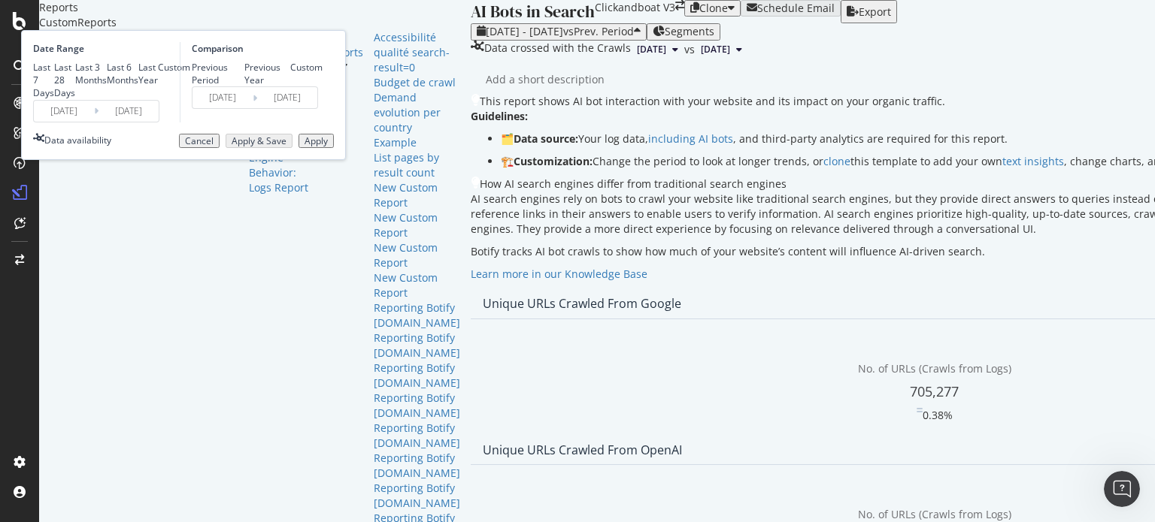
click at [54, 99] on div "Last 7 Days" at bounding box center [43, 80] width 21 height 38
type input "2025/09/14"
type input "2025/09/20"
type input "2025/09/07"
type input "2025/09/13"
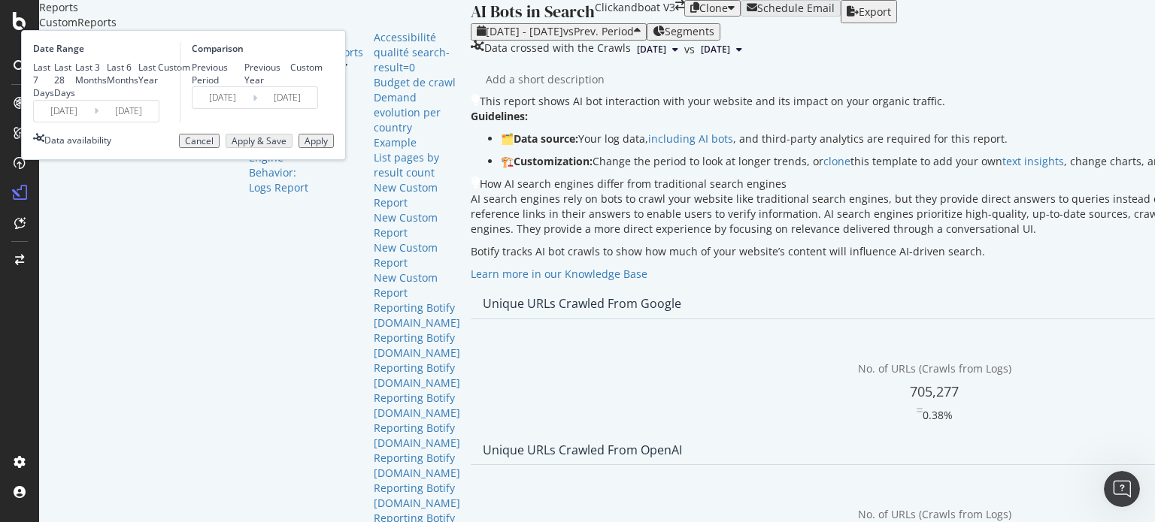
click at [328, 147] on div "Apply" at bounding box center [315, 141] width 23 height 11
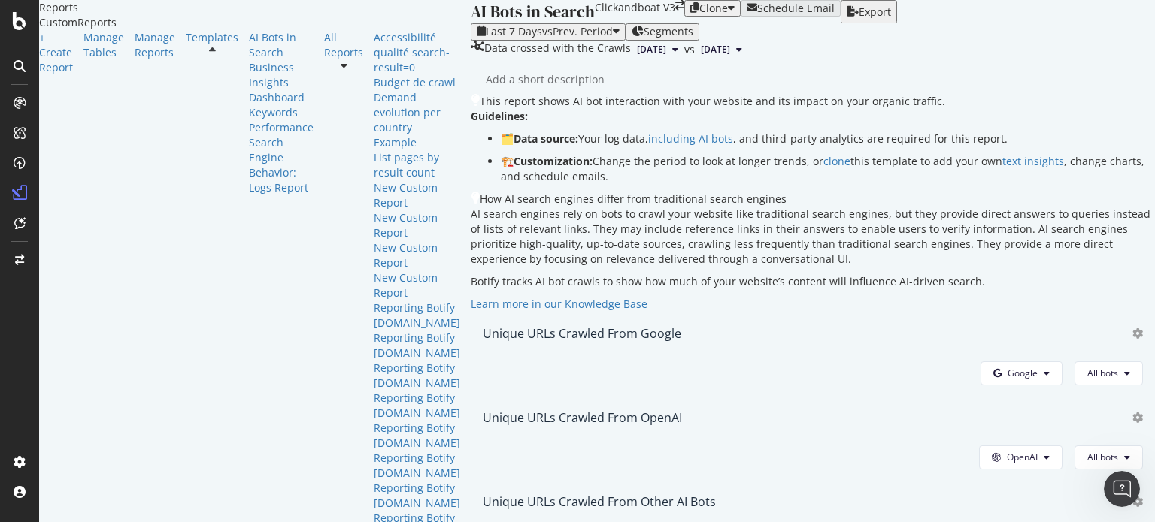
scroll to position [301, 0]
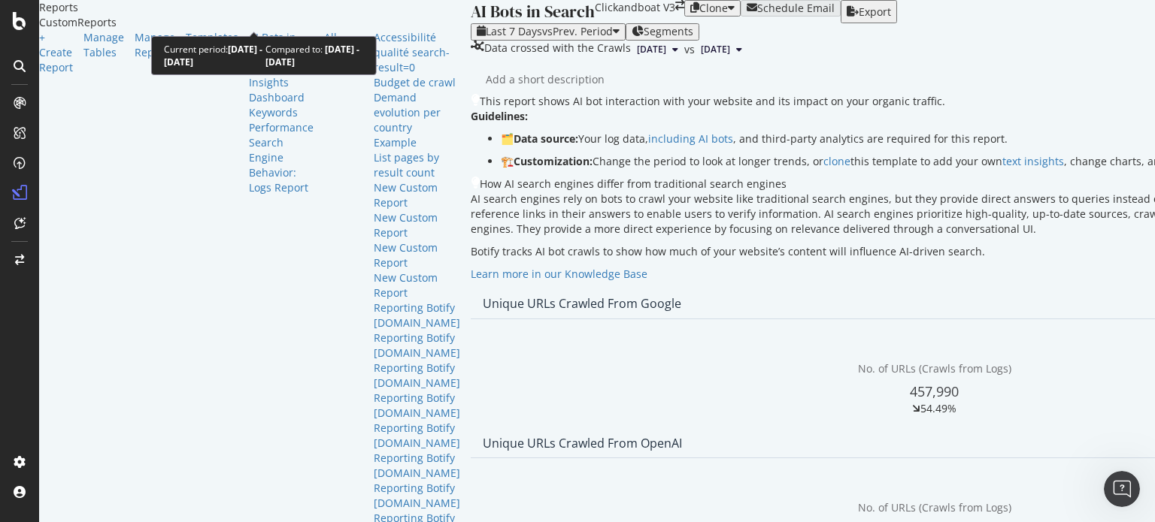
click at [477, 26] on div "Last 7 Days vs Prev. Period" at bounding box center [548, 32] width 143 height 12
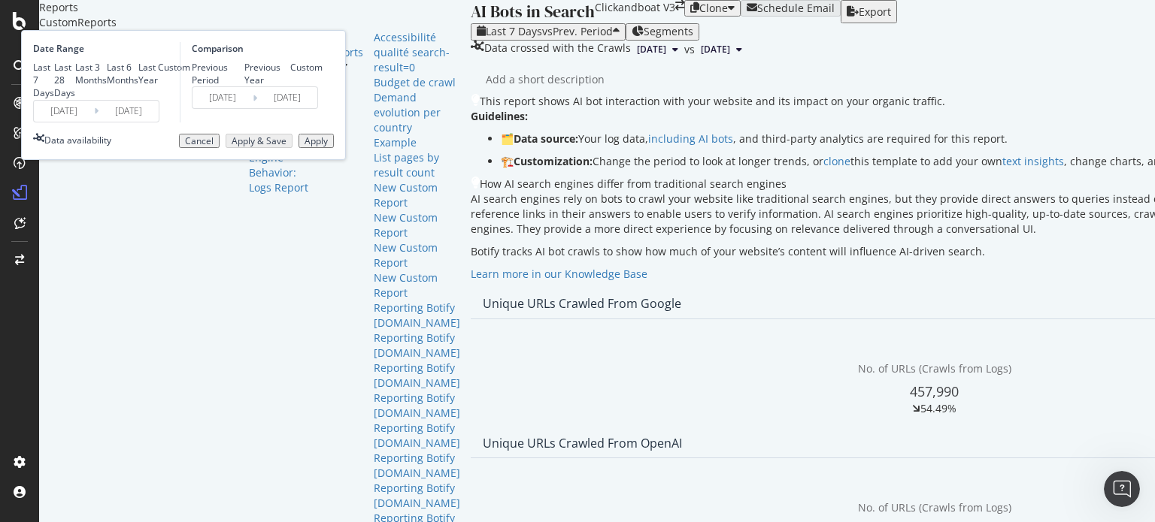
click at [75, 88] on div "Last 28 Days" at bounding box center [64, 80] width 21 height 38
type input "2025/08/24"
type input "2025/07/27"
type input "2025/08/23"
click at [328, 147] on div "Apply" at bounding box center [315, 141] width 23 height 11
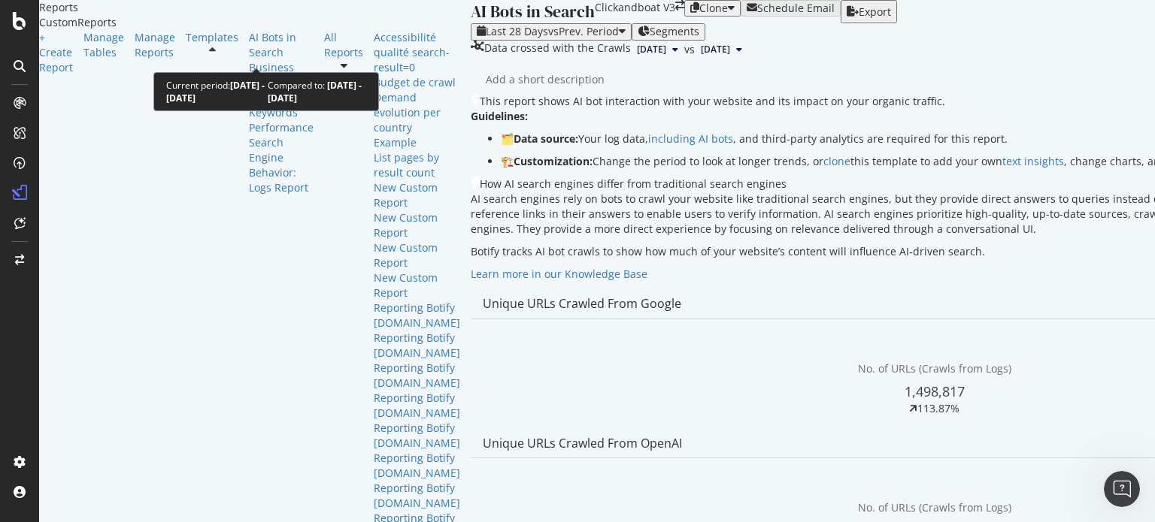
click at [548, 38] on span "vs Prev. Period" at bounding box center [583, 31] width 71 height 14
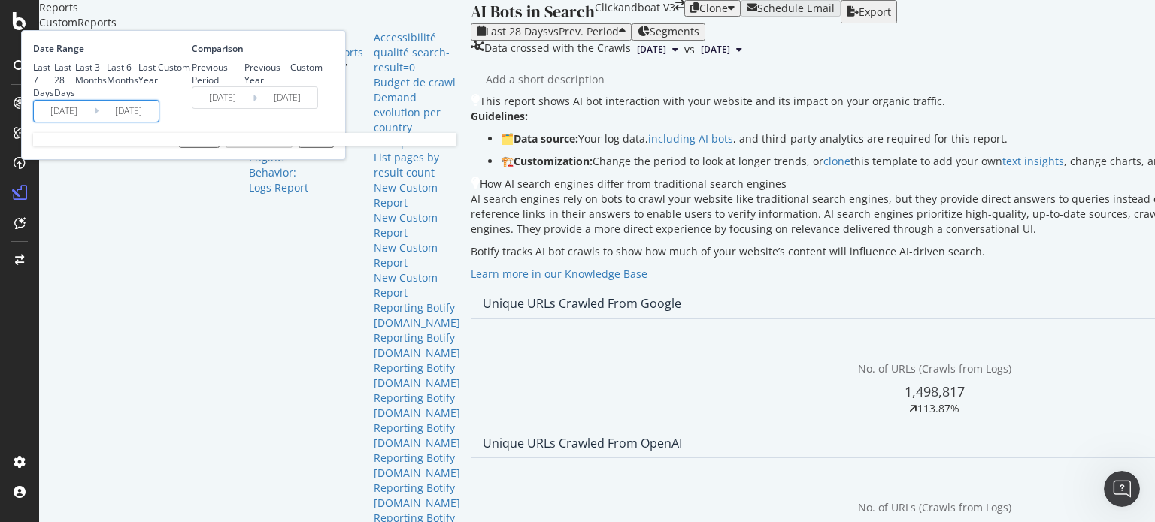
click at [94, 122] on input "2025/08/24" at bounding box center [64, 111] width 60 height 21
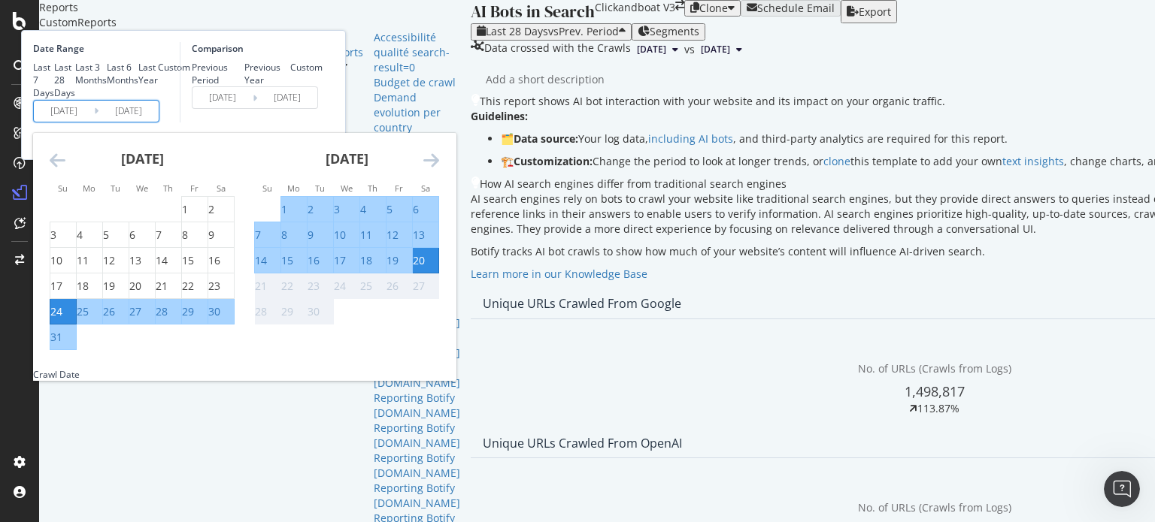
click at [190, 74] on div "Custom" at bounding box center [174, 67] width 32 height 13
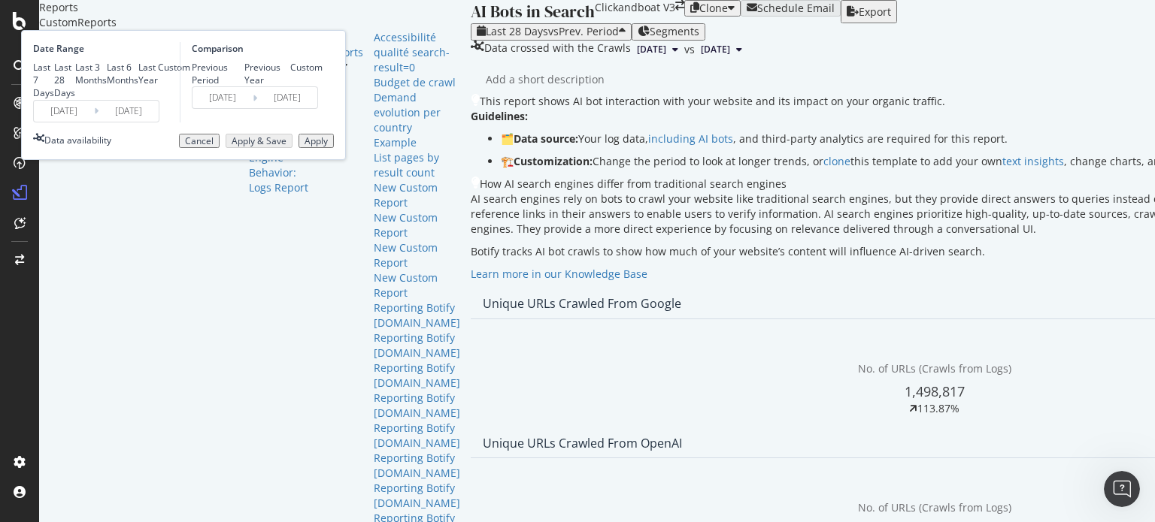
click at [94, 122] on input "2025/08/24" at bounding box center [64, 111] width 60 height 21
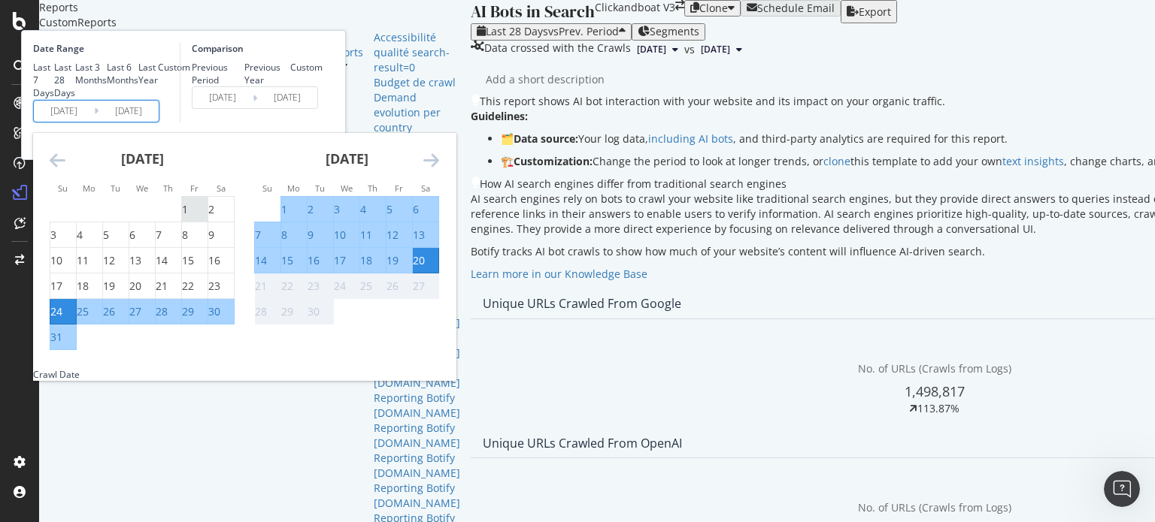
click at [188, 217] on div "1" at bounding box center [185, 209] width 6 height 15
type input "2025/08/01"
type input "2025/06/11"
type input "2025/07/31"
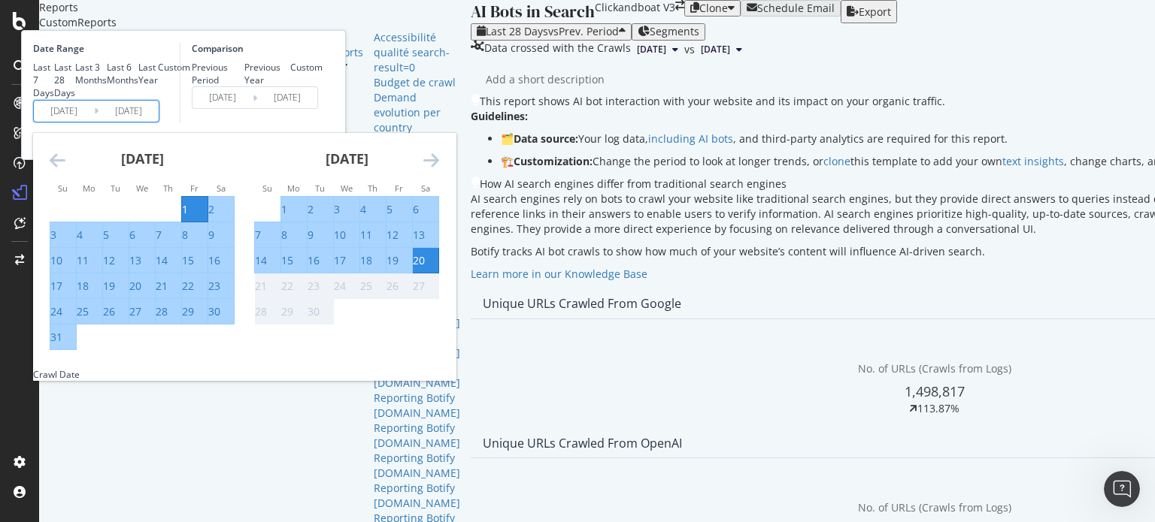
click at [62, 345] on div "31" at bounding box center [56, 337] width 12 height 15
type input "2025/08/31"
type input "2025/07/01"
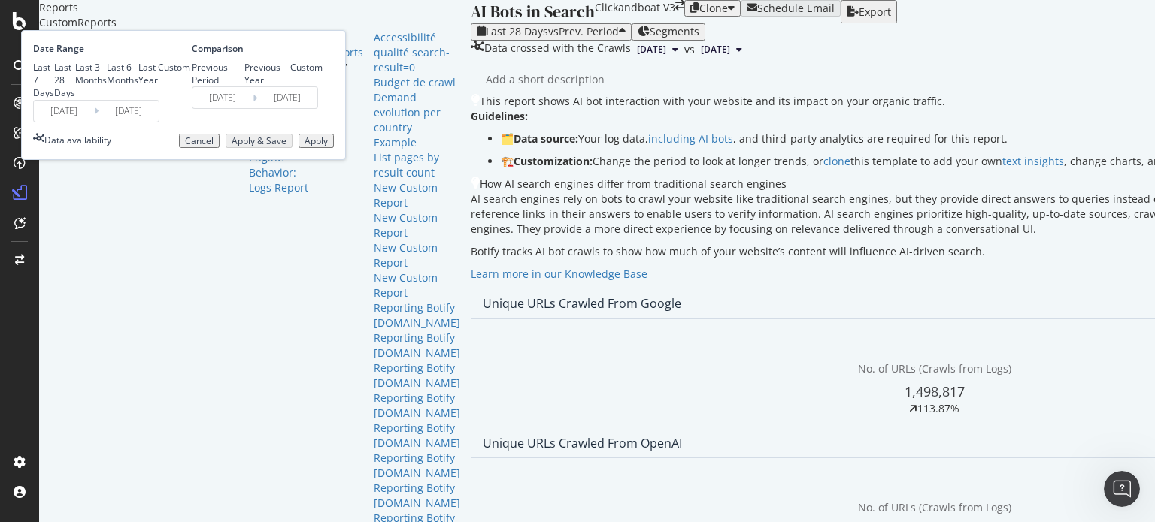
click at [328, 147] on div "Apply" at bounding box center [315, 141] width 23 height 11
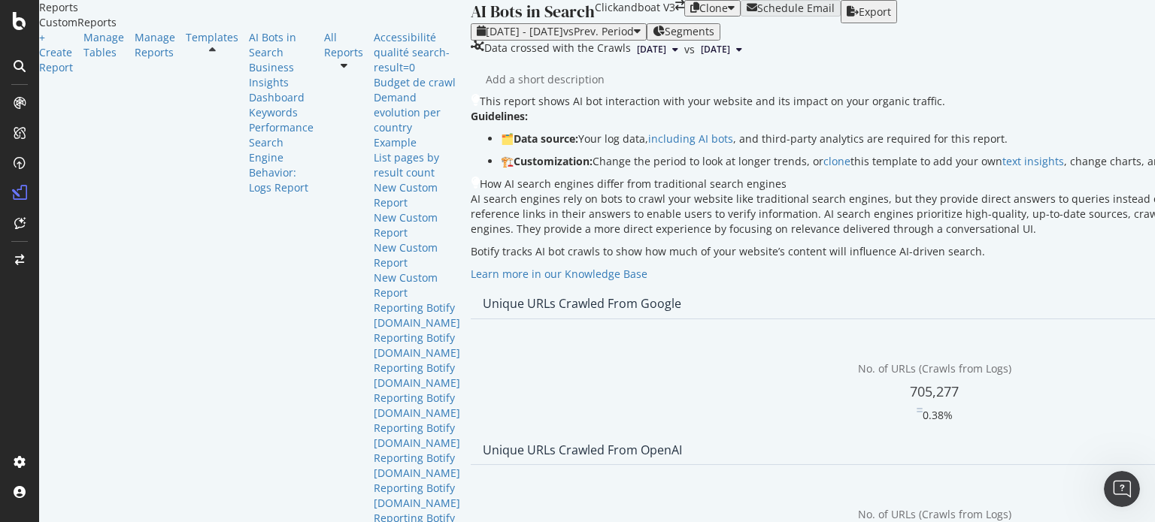
scroll to position [301, 0]
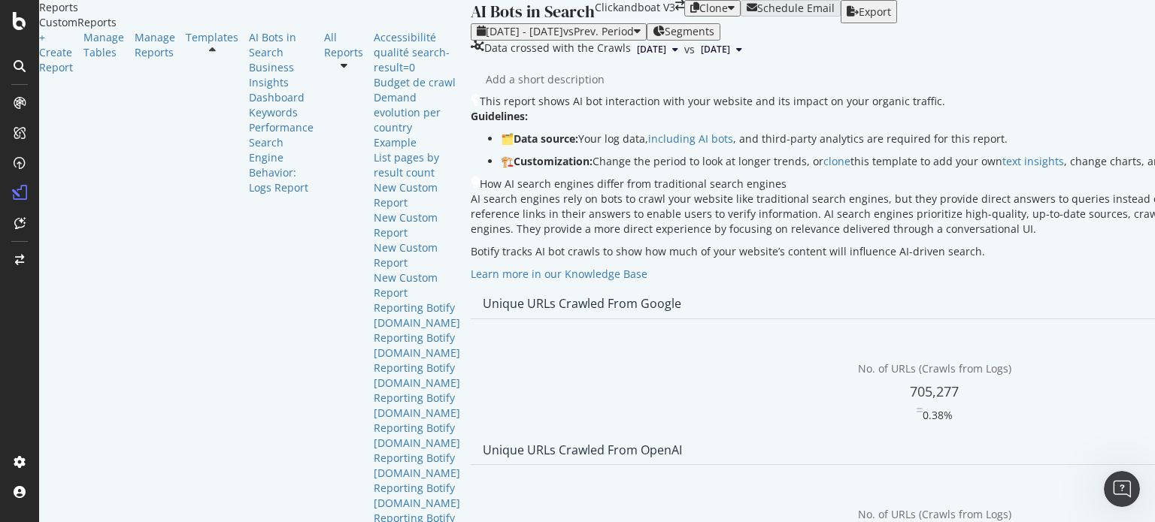
scroll to position [752, 0]
click at [1129, 476] on div "Open Intercom Messenger" at bounding box center [1120, 487] width 50 height 50
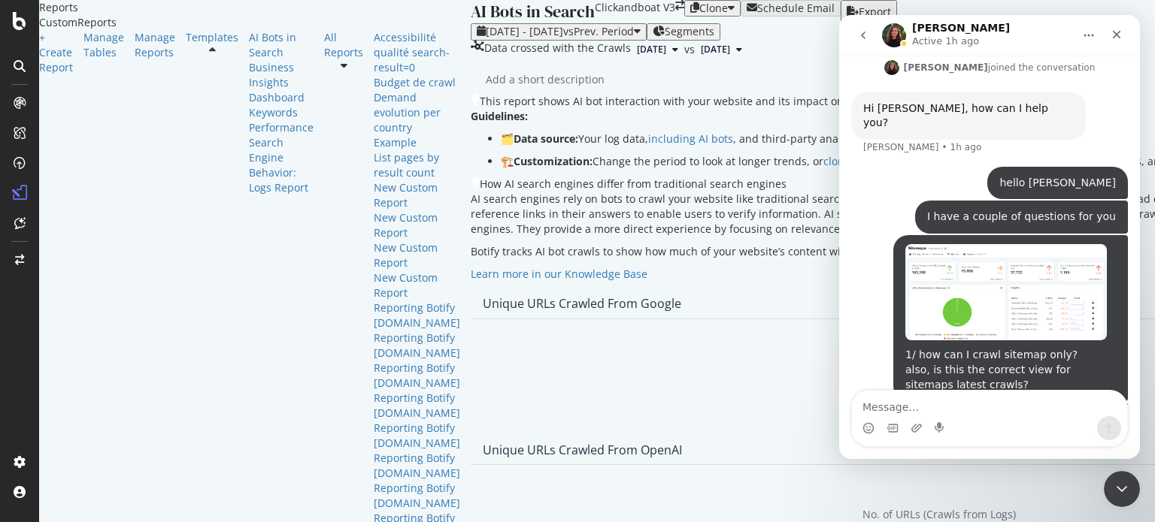
scroll to position [507, 0]
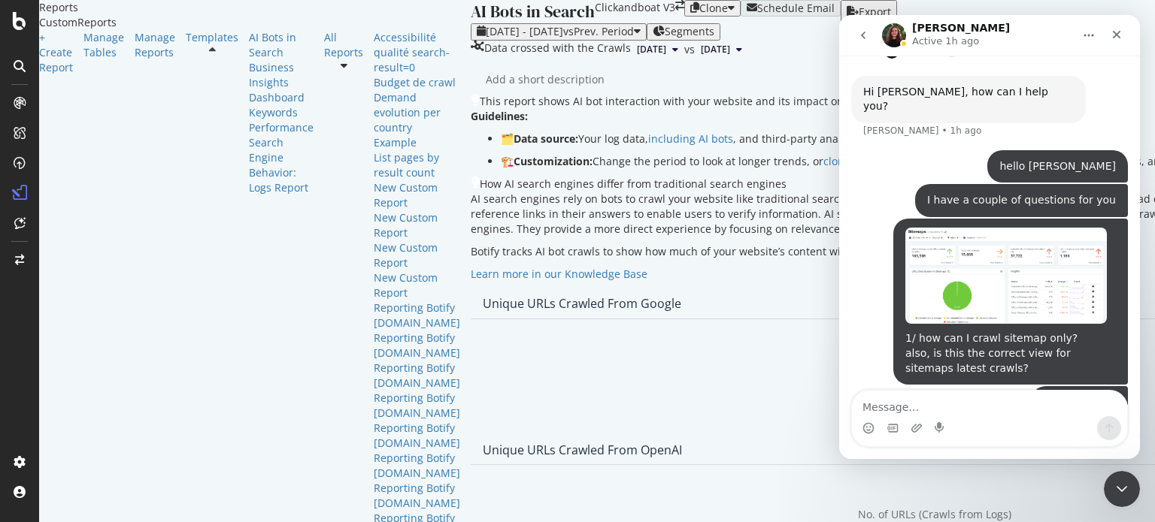
drag, startPoint x: 857, startPoint y: 38, endPoint x: 1803, endPoint y: 519, distance: 1062.1
click at [857, 38] on icon "go back" at bounding box center [863, 35] width 12 height 12
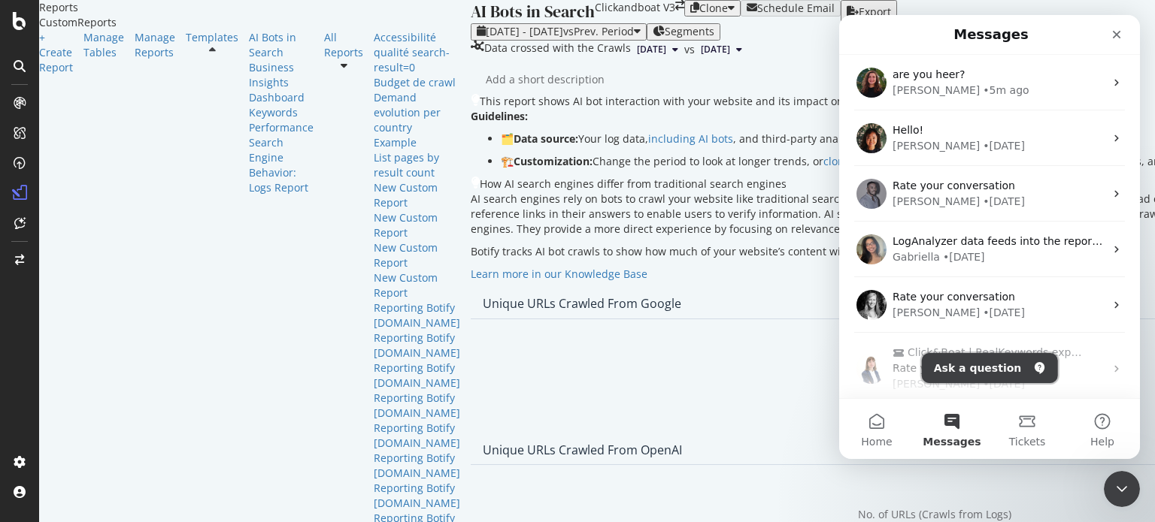
click at [956, 371] on button "Ask a question" at bounding box center [990, 368] width 136 height 30
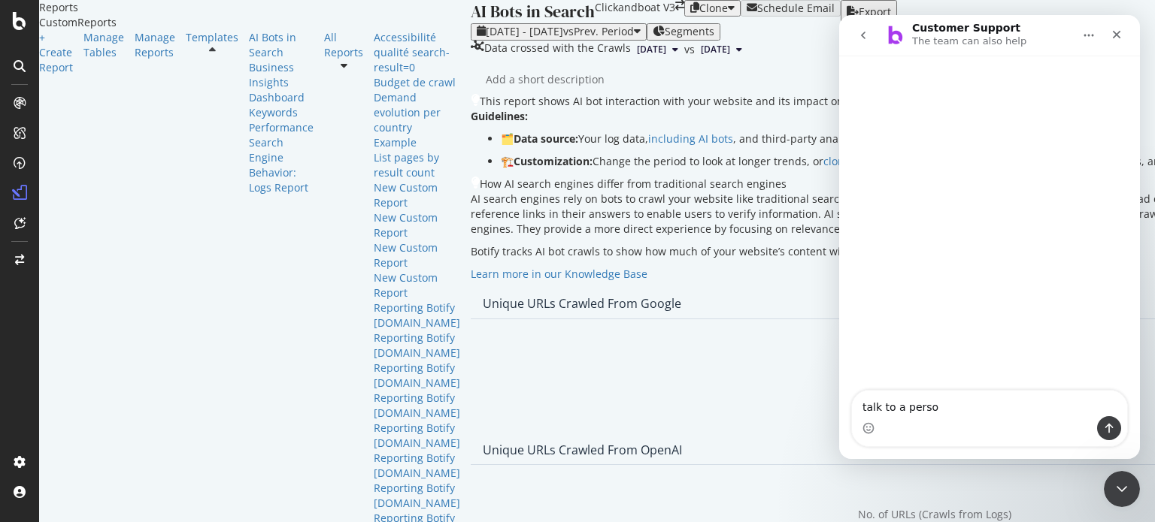
type textarea "talk to a person"
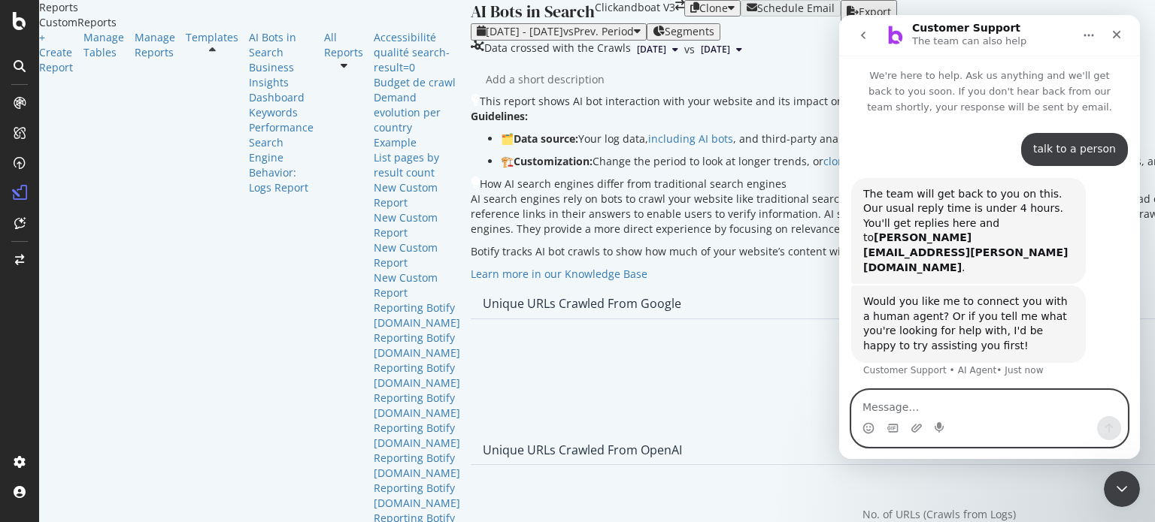
click at [931, 402] on textarea "Message…" at bounding box center [989, 404] width 275 height 26
type textarea "talk to an agent"
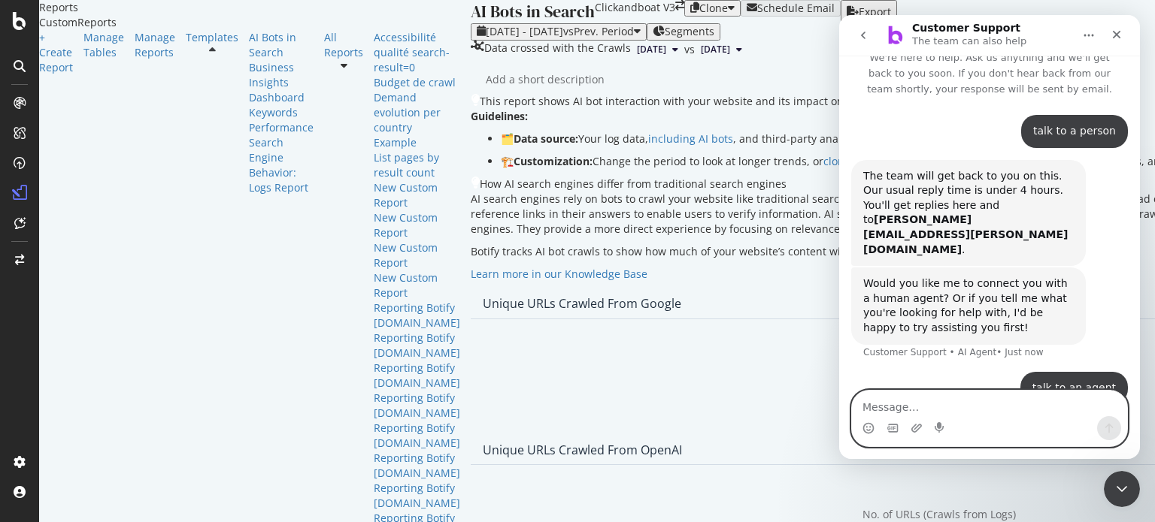
scroll to position [67, 0]
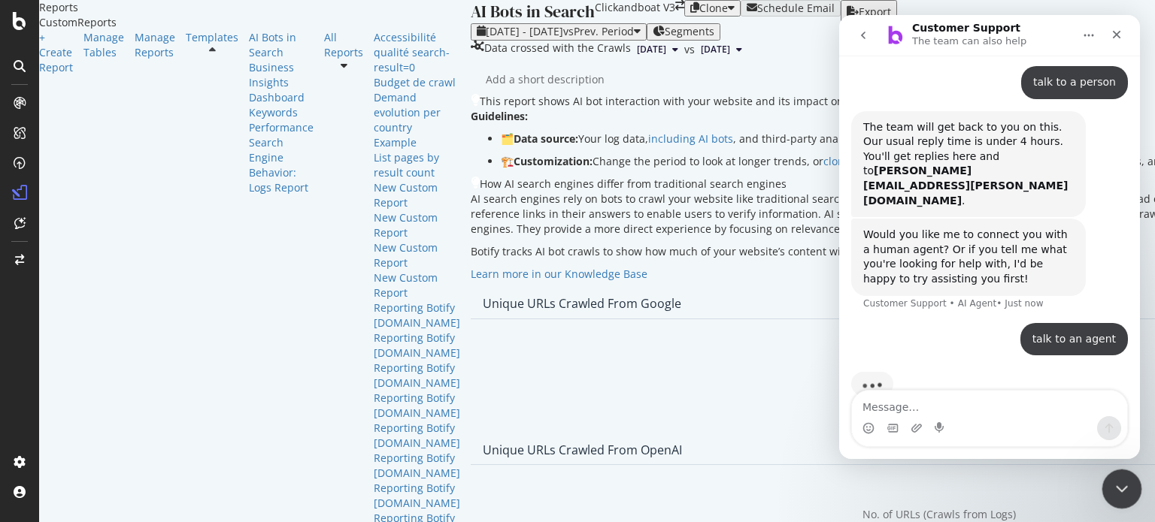
click at [1122, 480] on icon "Close Intercom Messenger" at bounding box center [1119, 487] width 18 height 18
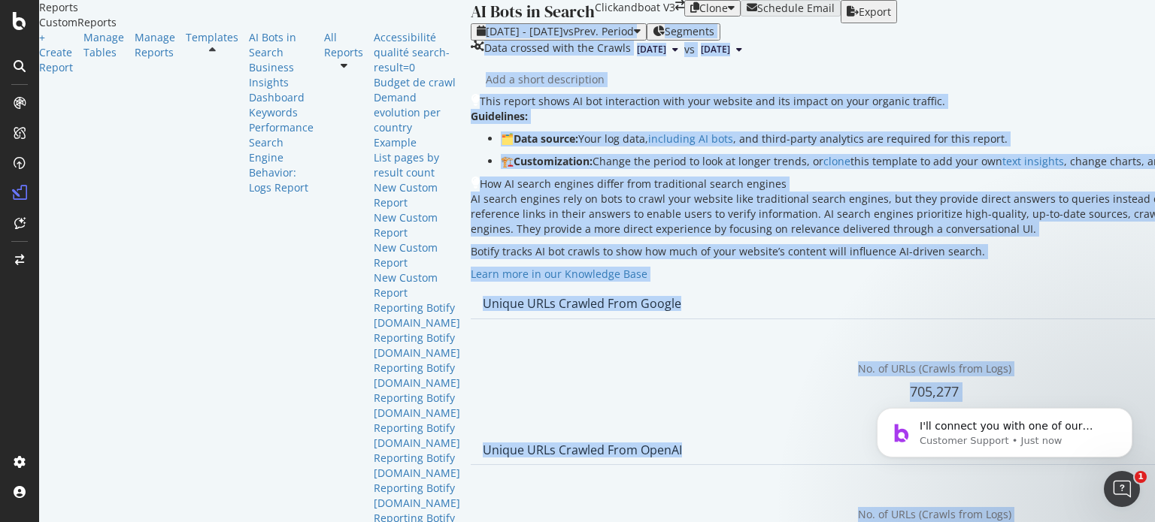
scroll to position [671, 0]
drag, startPoint x: 1154, startPoint y: 90, endPoint x: 1154, endPoint y: 141, distance: 50.4
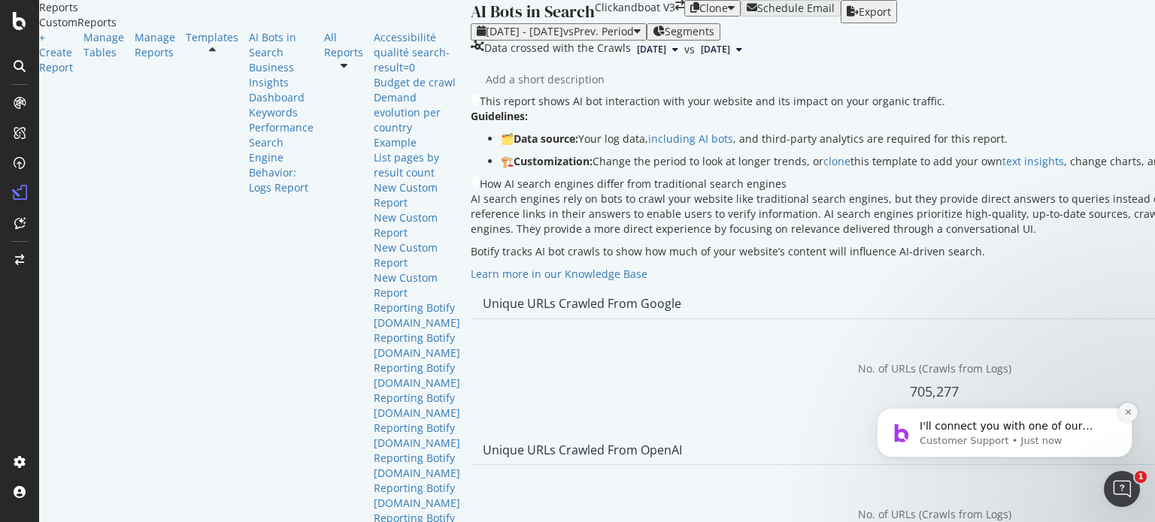
click at [1132, 412] on button "Dismiss notification" at bounding box center [1128, 413] width 20 height 20
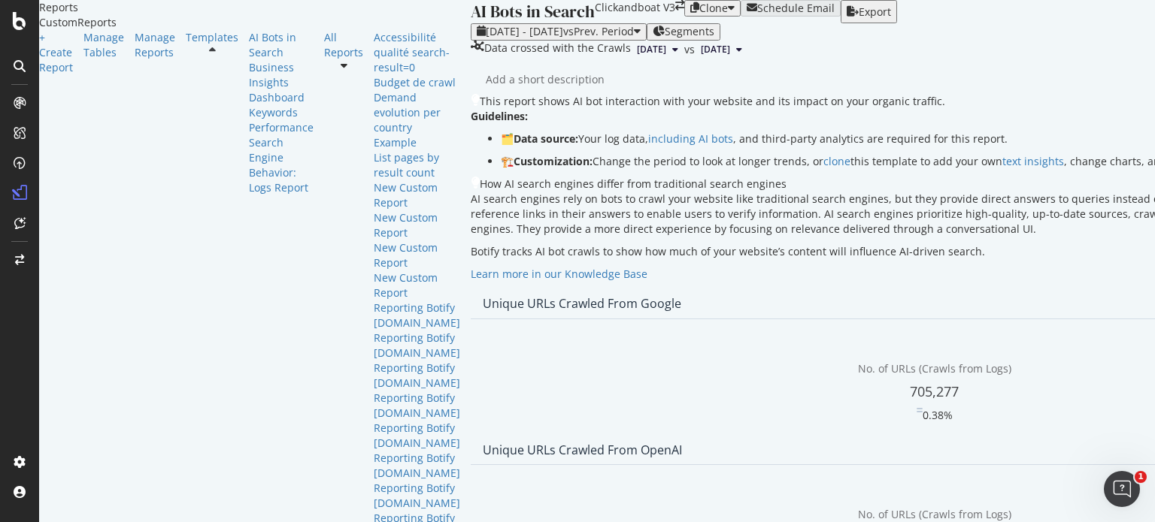
scroll to position [301, 0]
click at [1116, 488] on icon "Open Intercom Messenger" at bounding box center [1119, 487] width 25 height 25
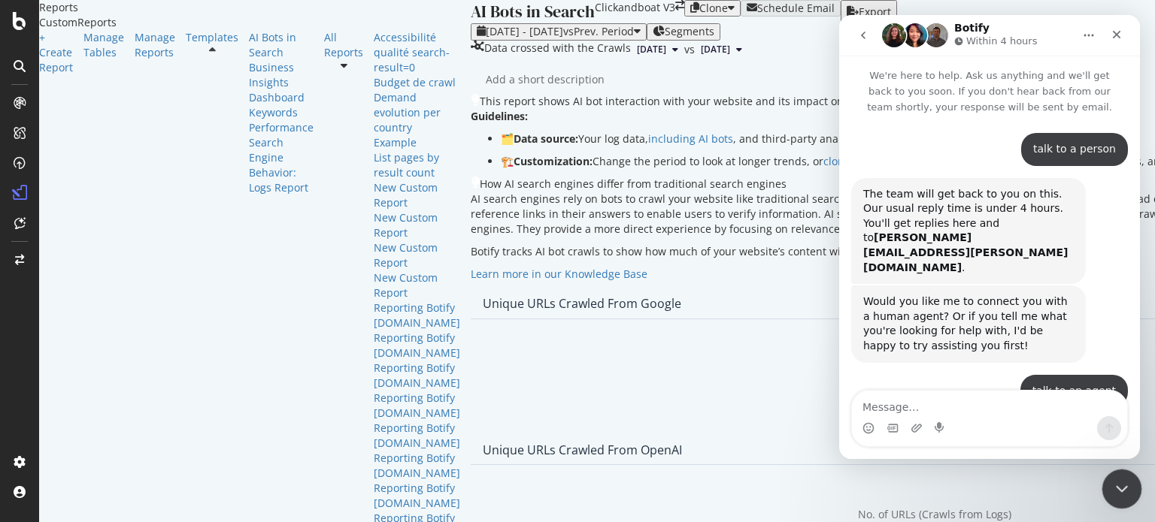
scroll to position [144, 0]
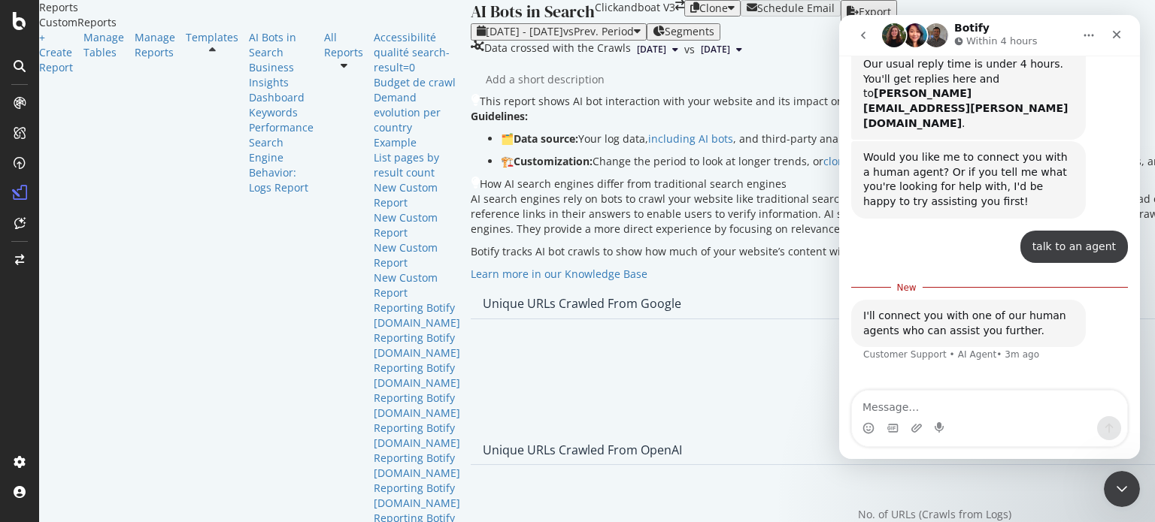
click at [865, 40] on icon "go back" at bounding box center [863, 35] width 12 height 12
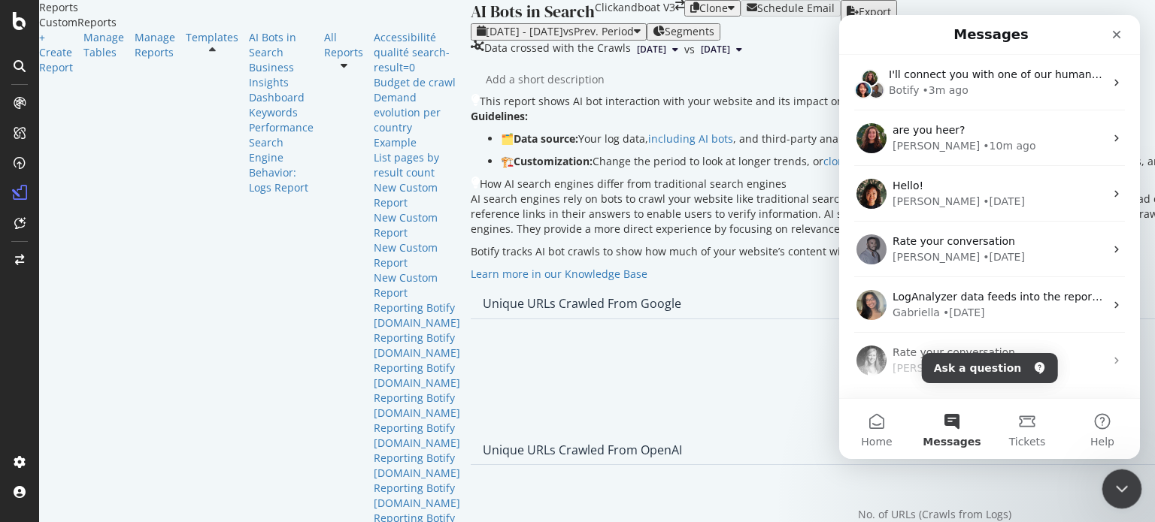
click at [1118, 481] on icon "Close Intercom Messenger" at bounding box center [1119, 487] width 18 height 18
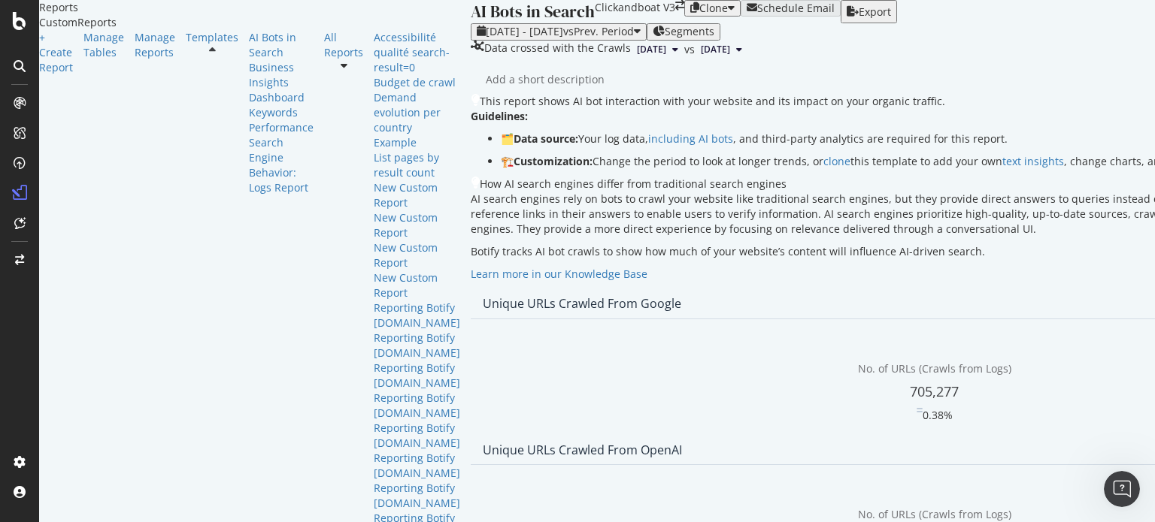
scroll to position [338, 0]
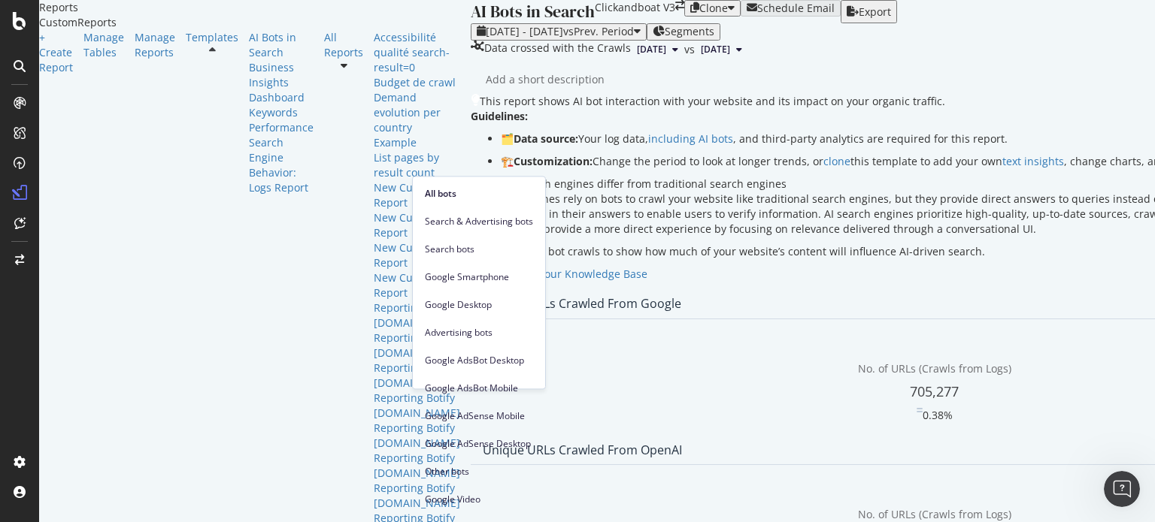
scroll to position [0, 0]
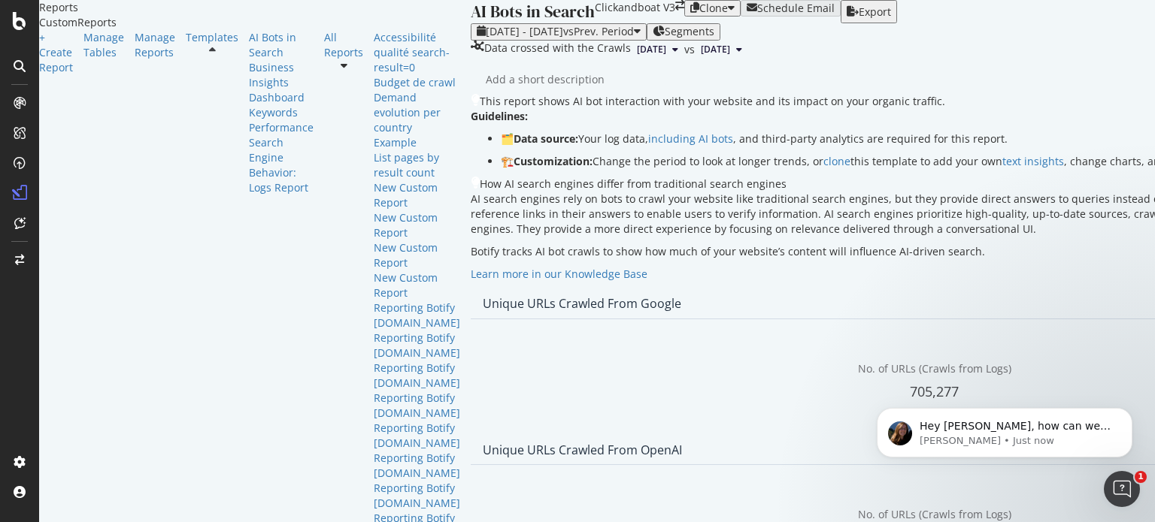
scroll to position [368, 0]
click at [1126, 410] on icon "Dismiss notification" at bounding box center [1127, 412] width 5 height 5
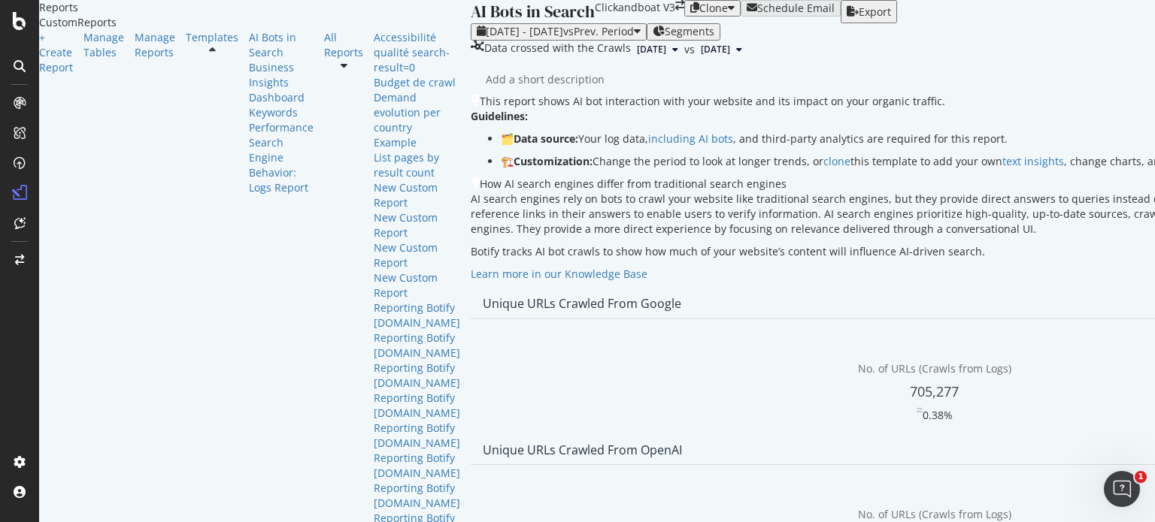
scroll to position [2248, 0]
click at [1120, 482] on icon "Open Intercom Messenger" at bounding box center [1119, 487] width 11 height 12
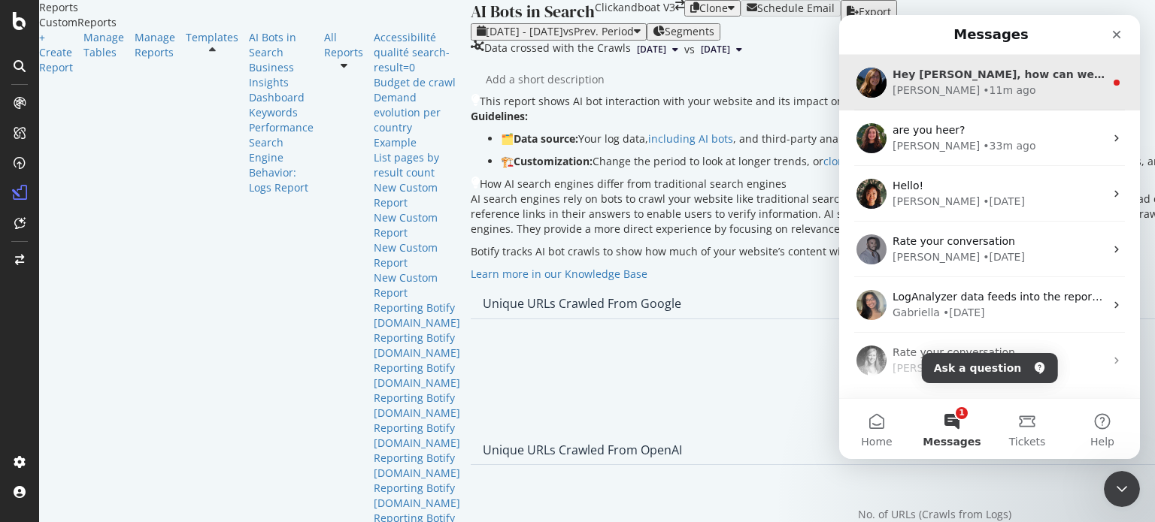
click at [932, 69] on span "Hey Ilona, how can we help?" at bounding box center [1010, 74] width 237 height 12
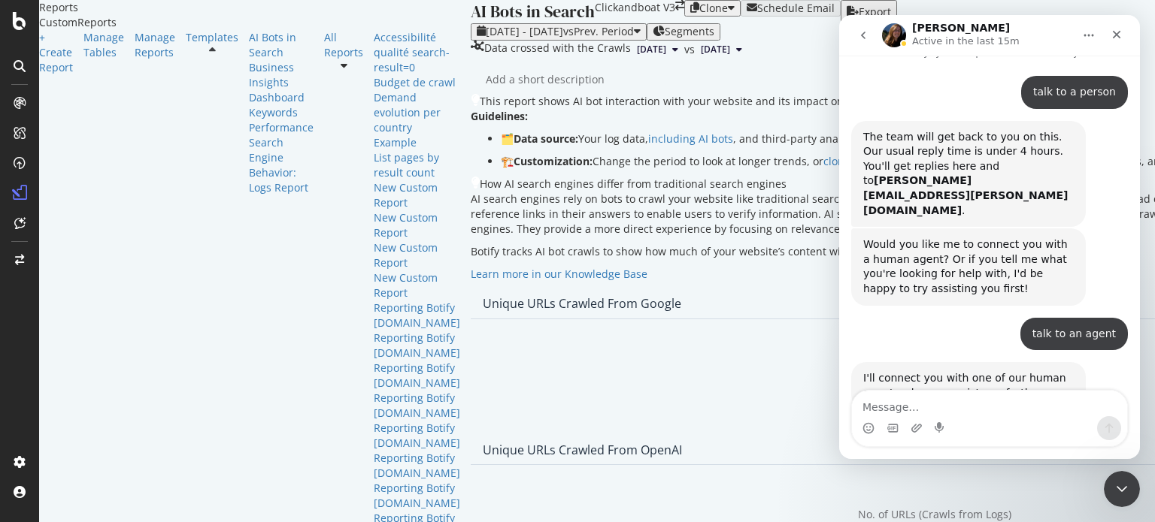
scroll to position [182, 0]
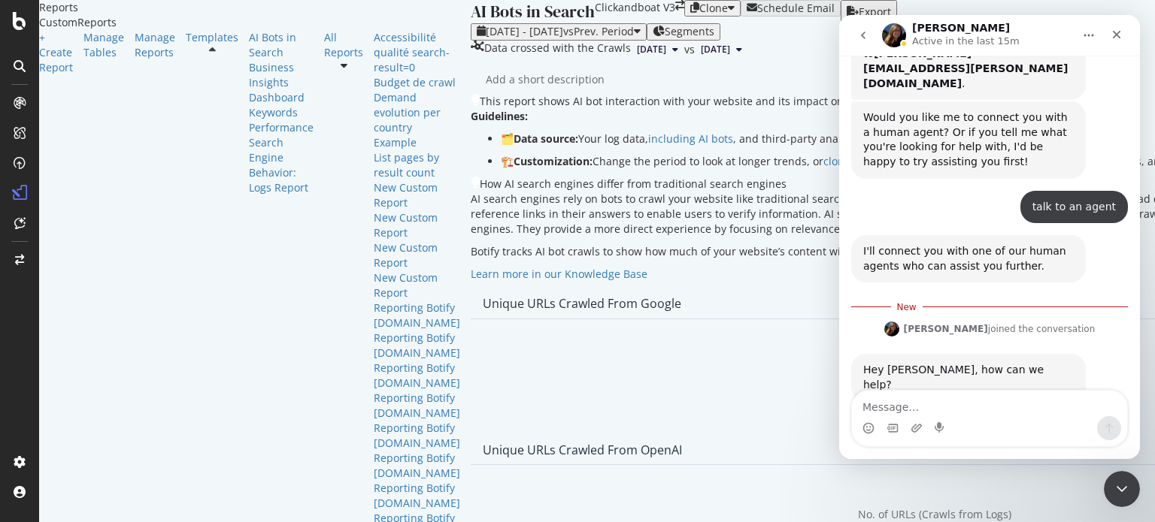
click at [937, 409] on textarea "Message…" at bounding box center [989, 404] width 275 height 26
type textarea "hello Laura"
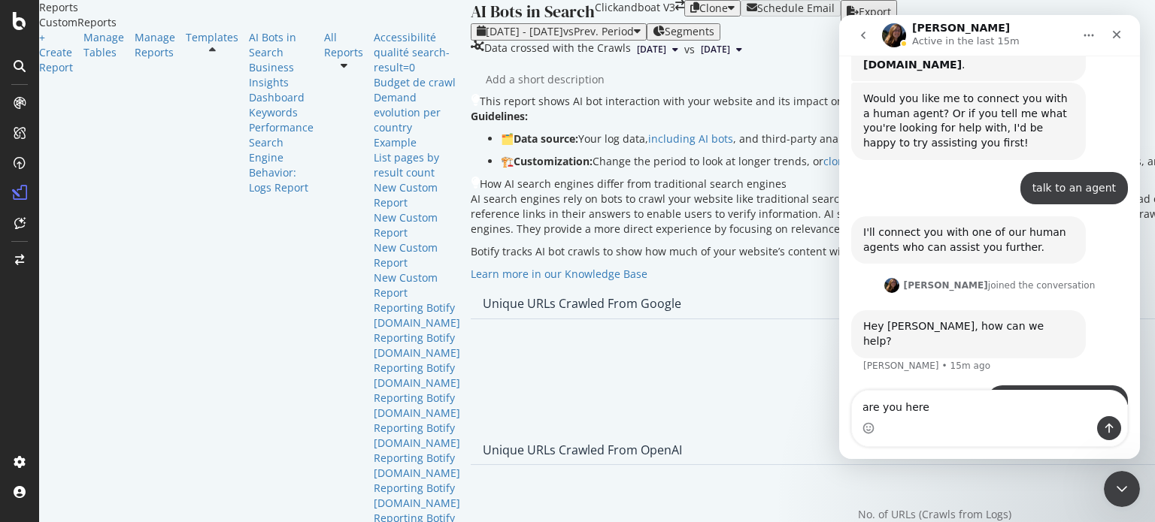
type textarea "are you here?"
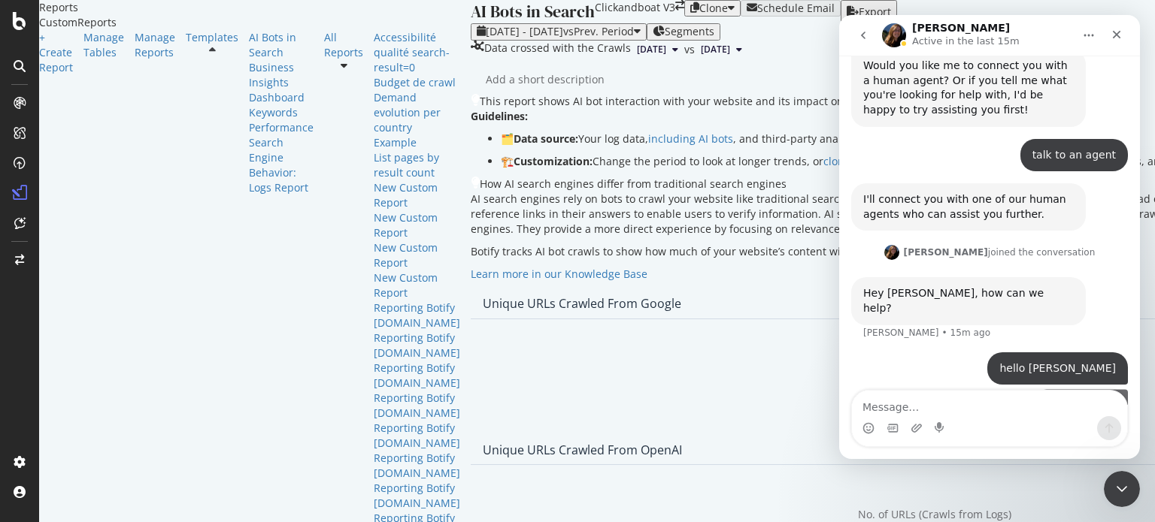
scroll to position [236, 0]
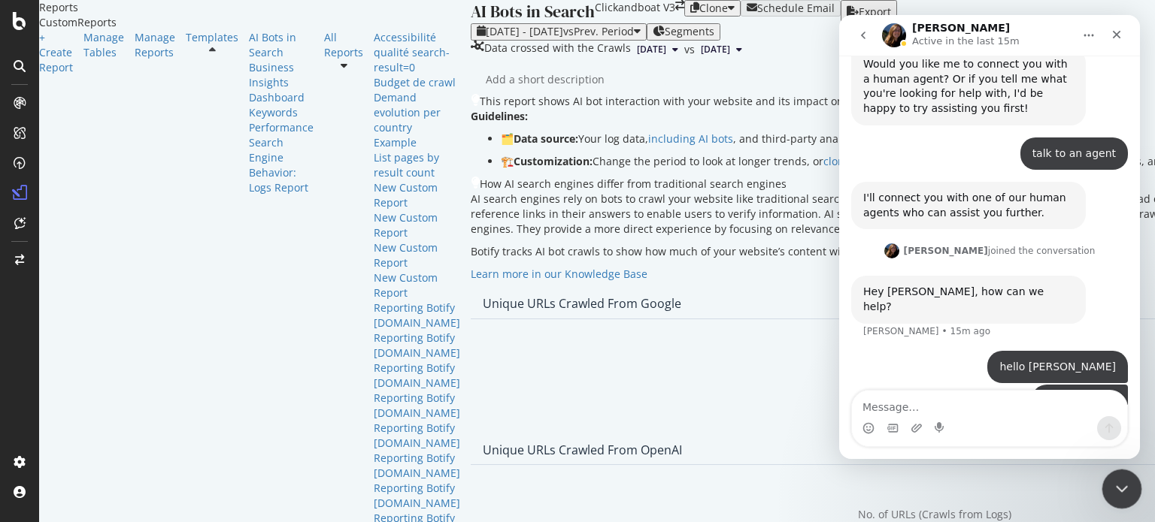
click at [1120, 492] on icon "Close Intercom Messenger" at bounding box center [1119, 487] width 18 height 18
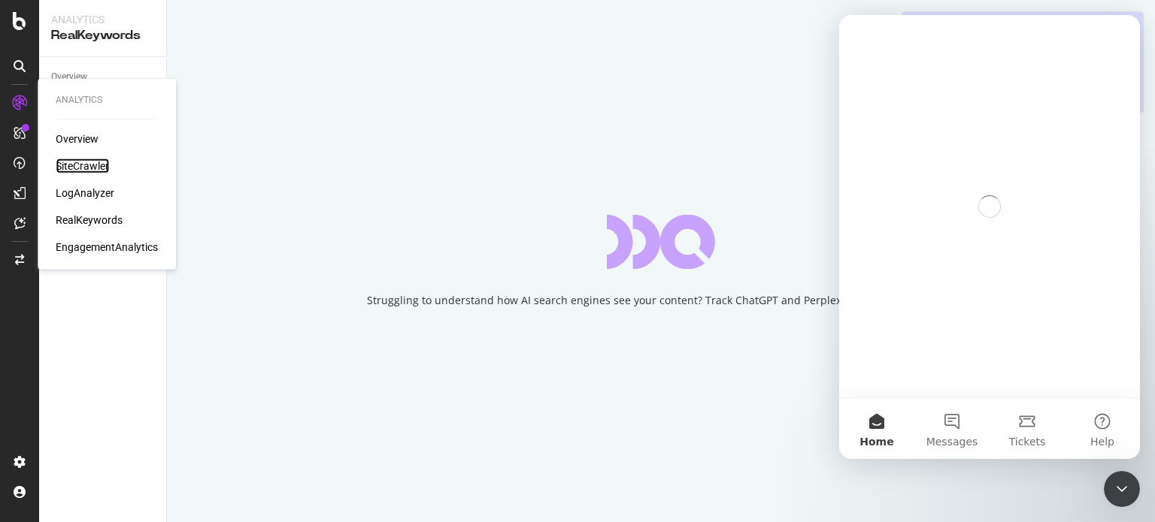
click at [94, 162] on div "SiteCrawler" at bounding box center [82, 166] width 53 height 15
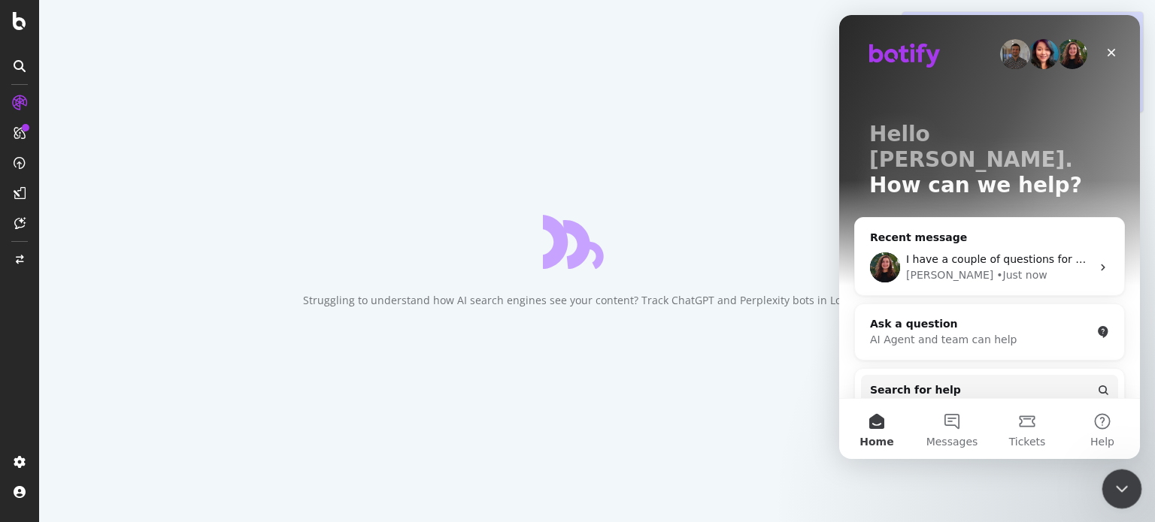
click at [1116, 480] on icon "Close Intercom Messenger" at bounding box center [1119, 487] width 18 height 18
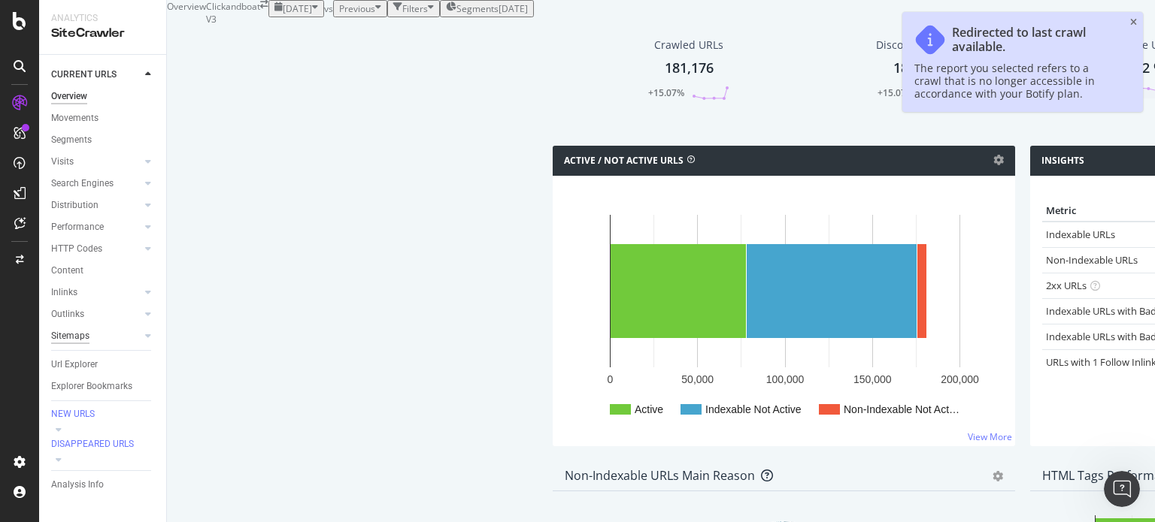
click at [86, 329] on div "Sitemaps" at bounding box center [70, 337] width 38 height 16
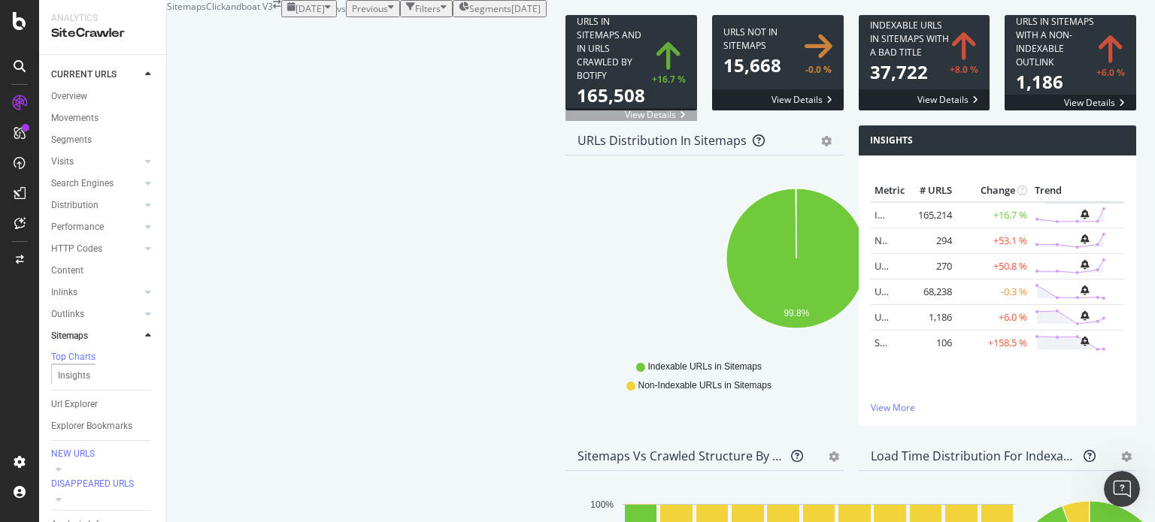
click at [565, 111] on span at bounding box center [631, 62] width 132 height 95
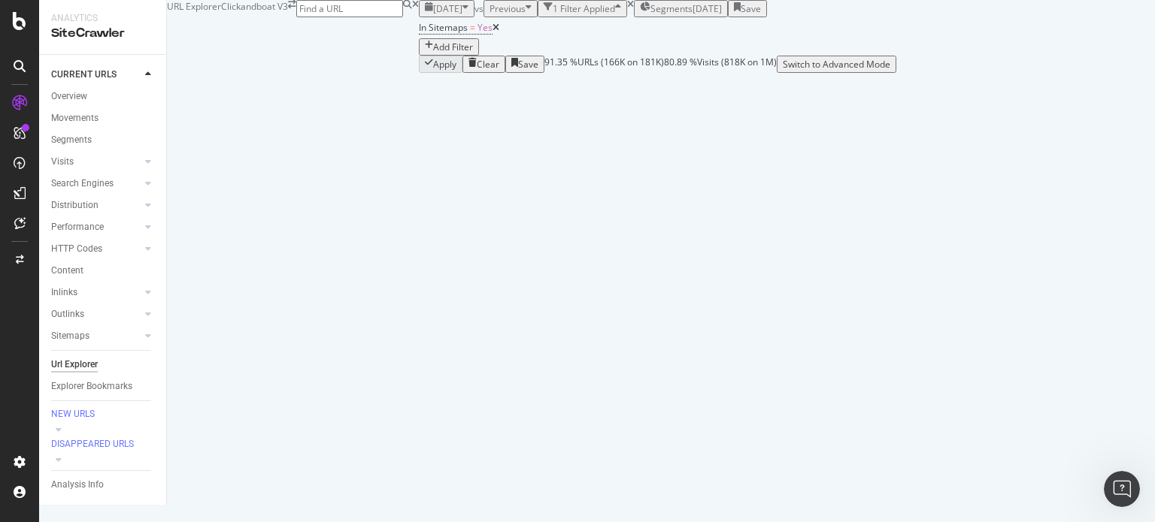
scroll to position [226, 0]
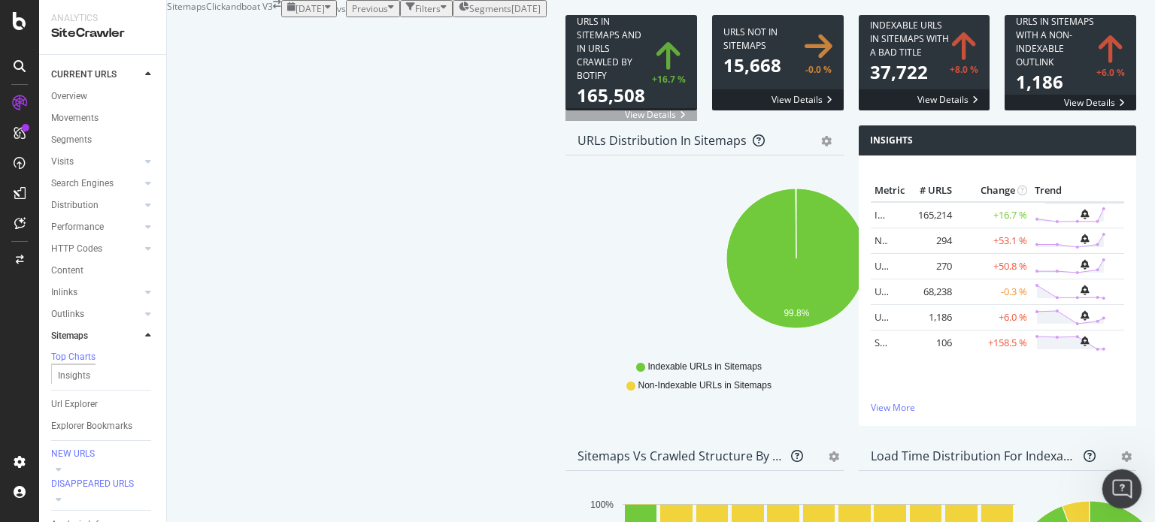
click at [1125, 486] on icon "Open Intercom Messenger" at bounding box center [1119, 487] width 25 height 25
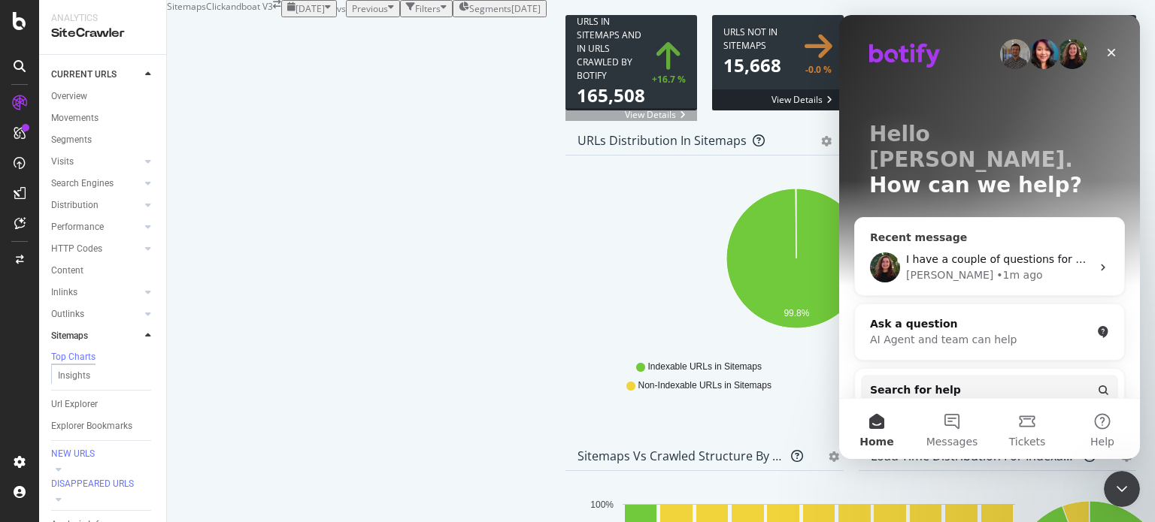
click at [943, 253] on span "I have a couple of questions for you" at bounding box center [1000, 259] width 189 height 12
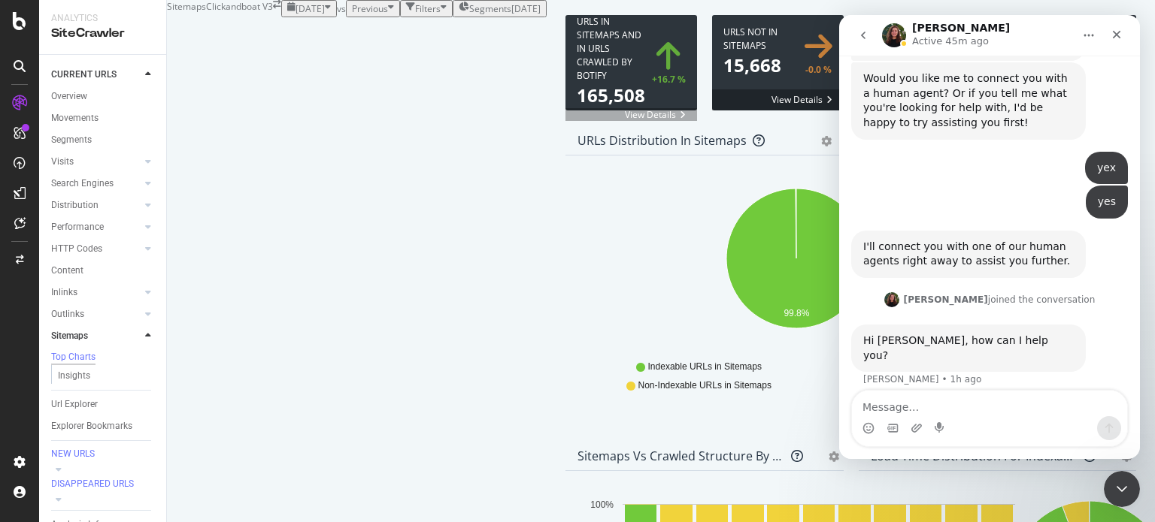
scroll to position [304, 0]
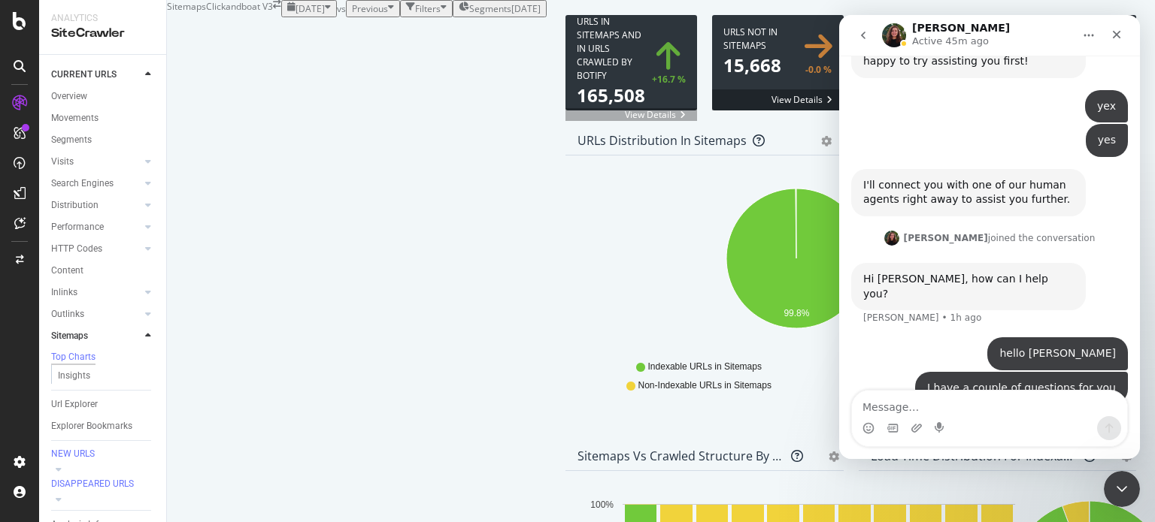
click at [951, 400] on textarea "Message…" at bounding box center [989, 404] width 275 height 26
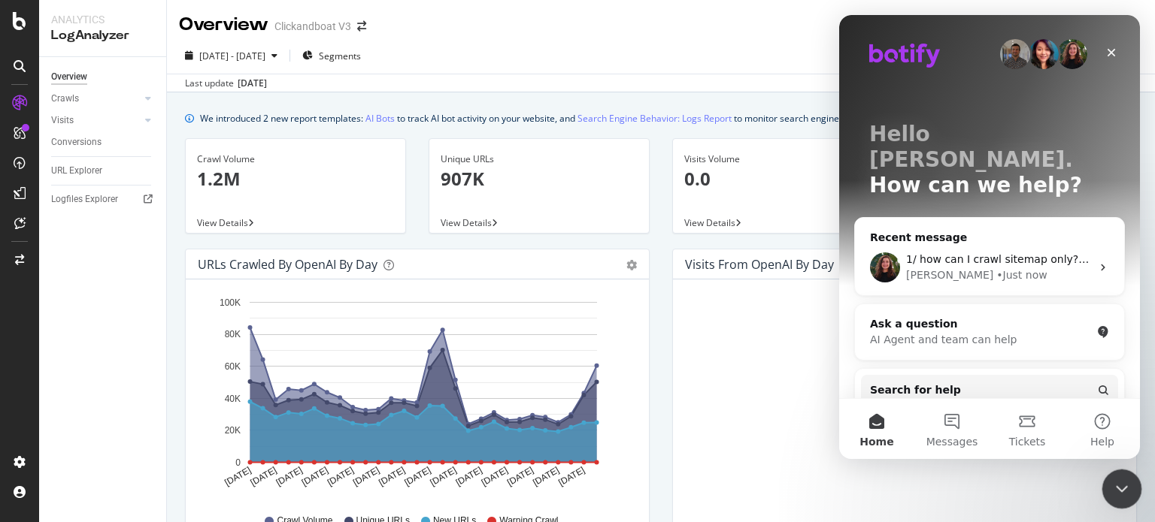
click at [1123, 478] on icon "Close Intercom Messenger" at bounding box center [1119, 487] width 18 height 18
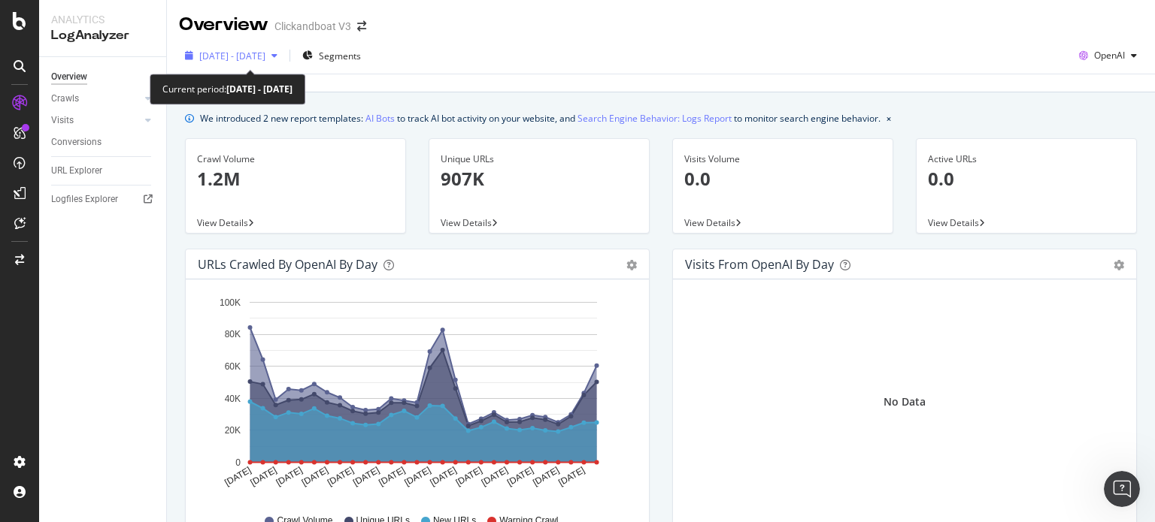
click at [265, 56] on span "2025 Aug. 12th - Sep. 8th" at bounding box center [232, 56] width 66 height 13
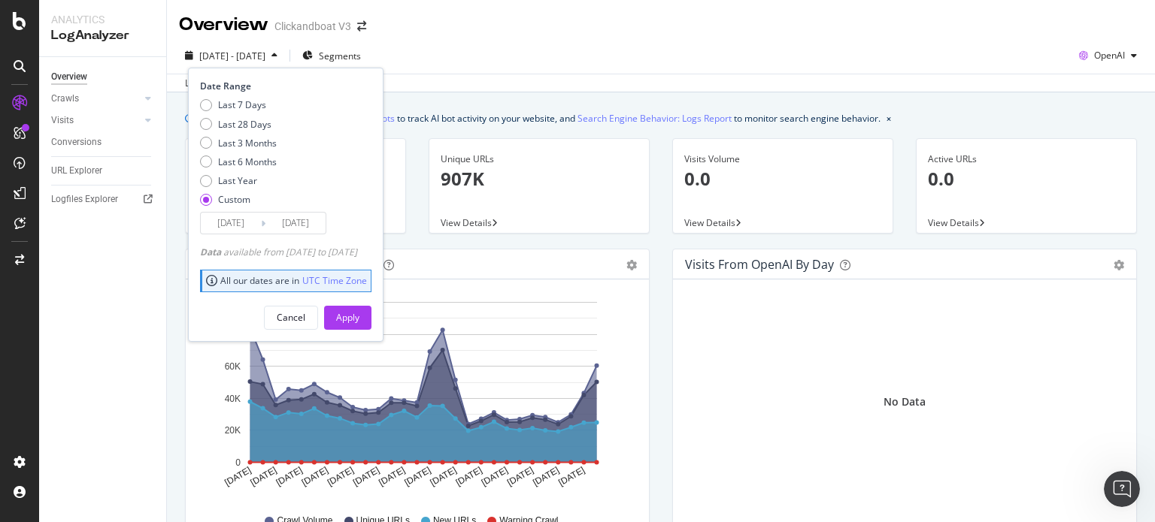
click at [247, 225] on input "2025/08/12" at bounding box center [231, 223] width 60 height 21
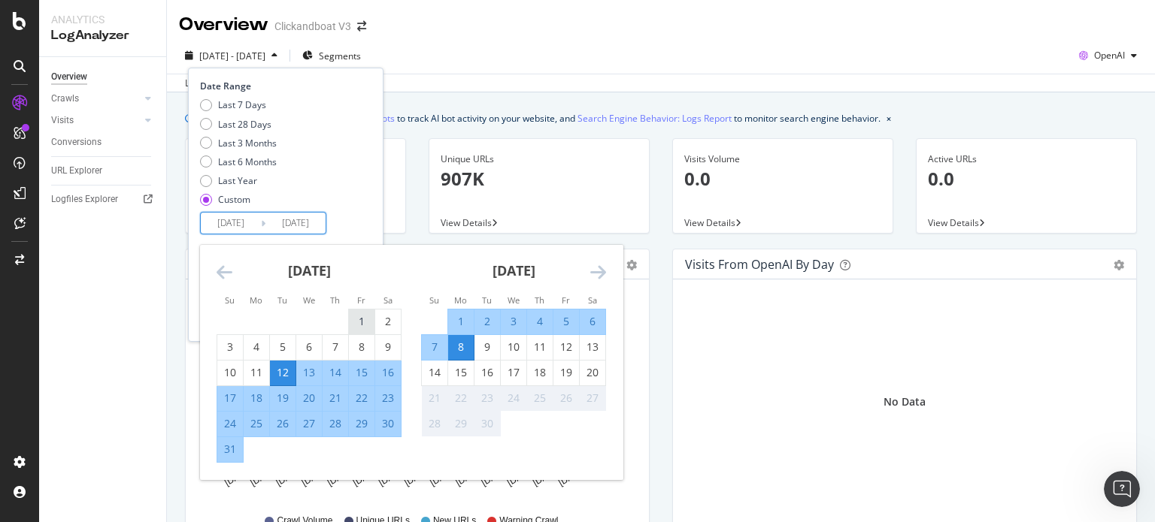
click at [355, 320] on div "1" at bounding box center [362, 321] width 26 height 15
type input "2025/08/01"
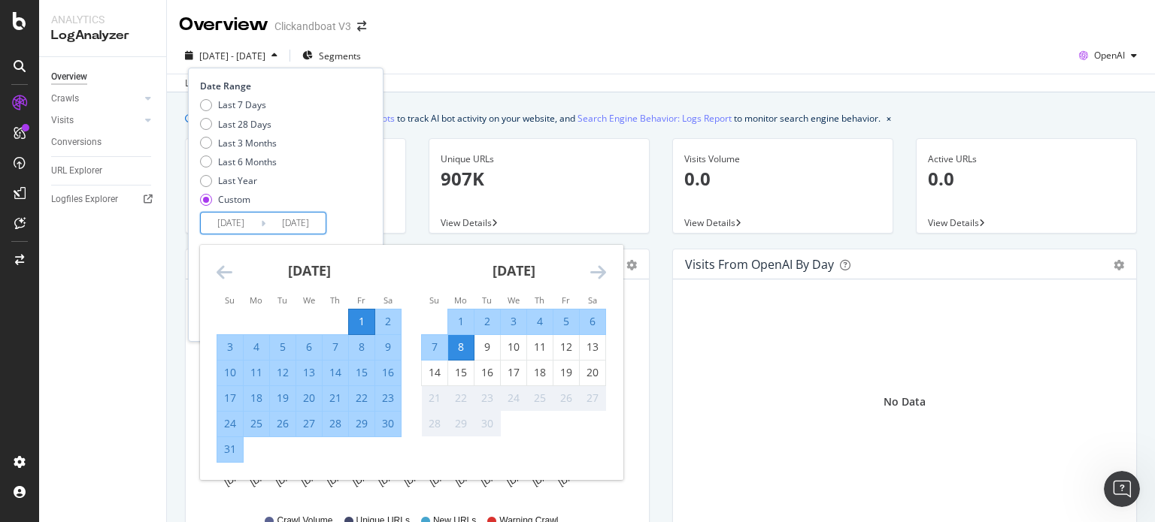
drag, startPoint x: 234, startPoint y: 444, endPoint x: 248, endPoint y: 437, distance: 16.1
click at [234, 444] on div "31" at bounding box center [230, 449] width 26 height 15
type input "2025/08/31"
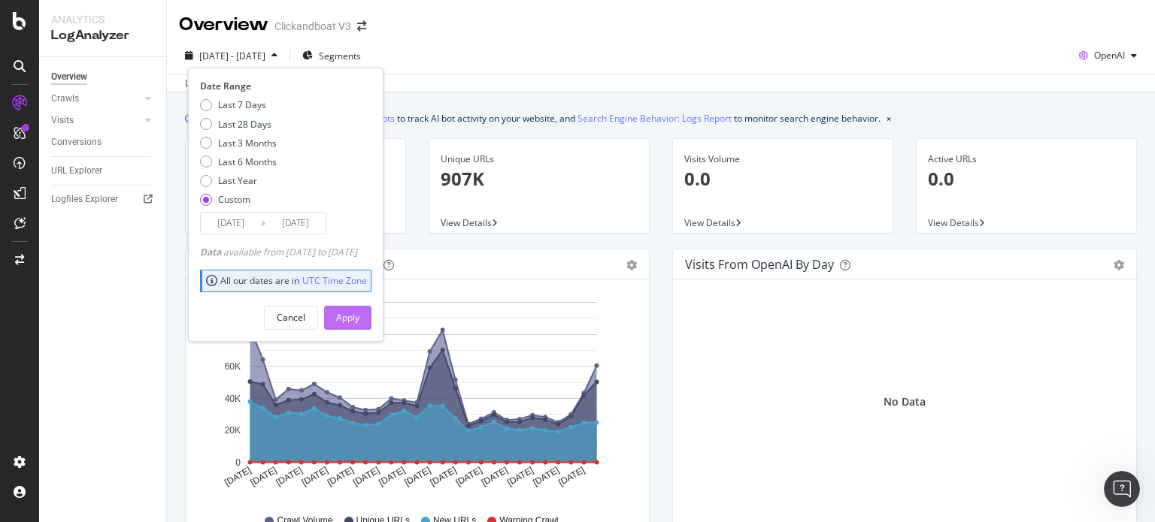
click at [359, 318] on div "Apply" at bounding box center [347, 317] width 23 height 13
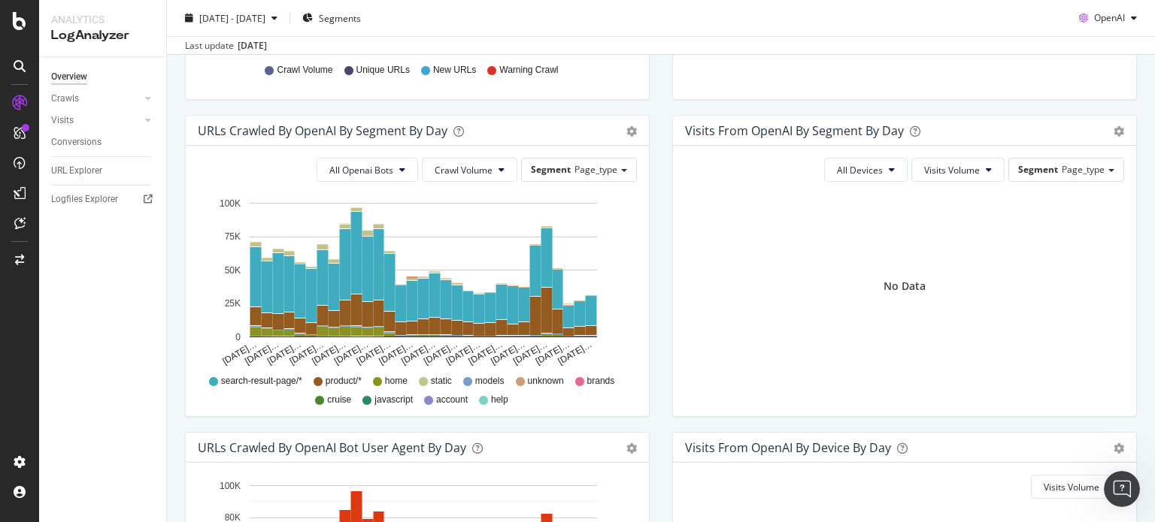
scroll to position [677, 0]
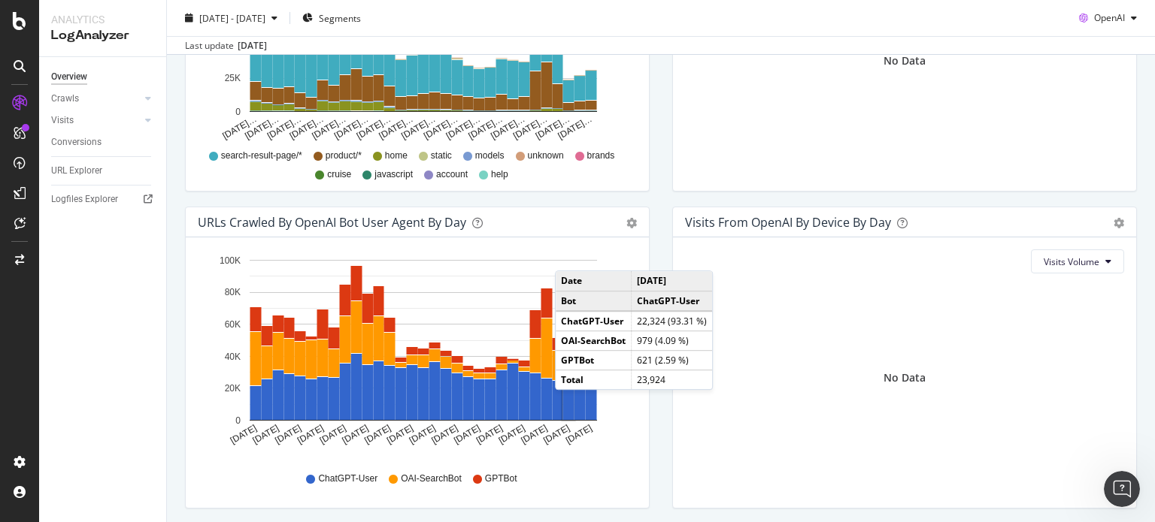
click at [653, 435] on div "URLs Crawled by OpenAI bot User Agent By Day Timeline (by Value) Timeline (by P…" at bounding box center [417, 365] width 487 height 317
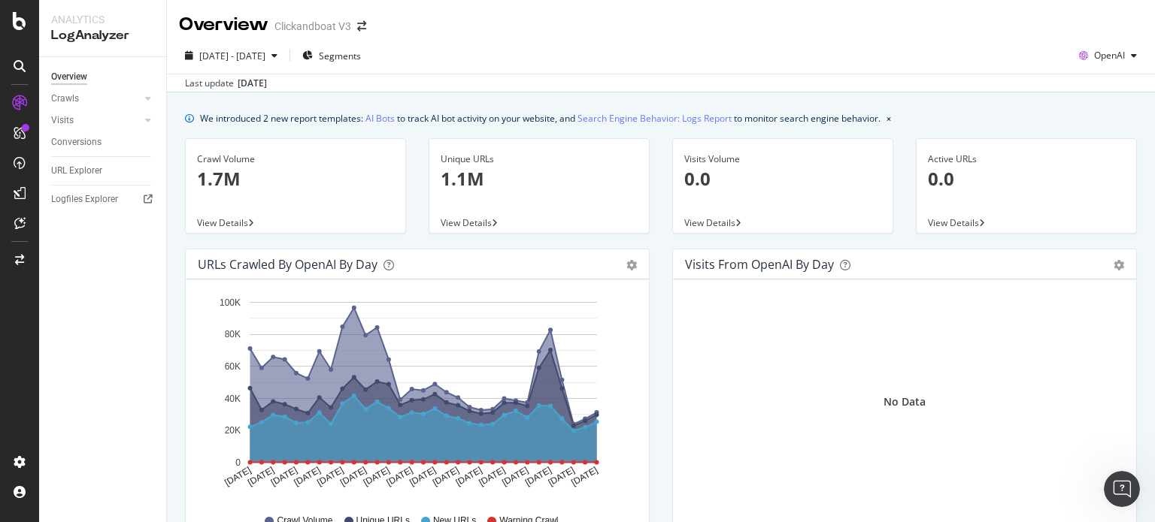
scroll to position [75, 0]
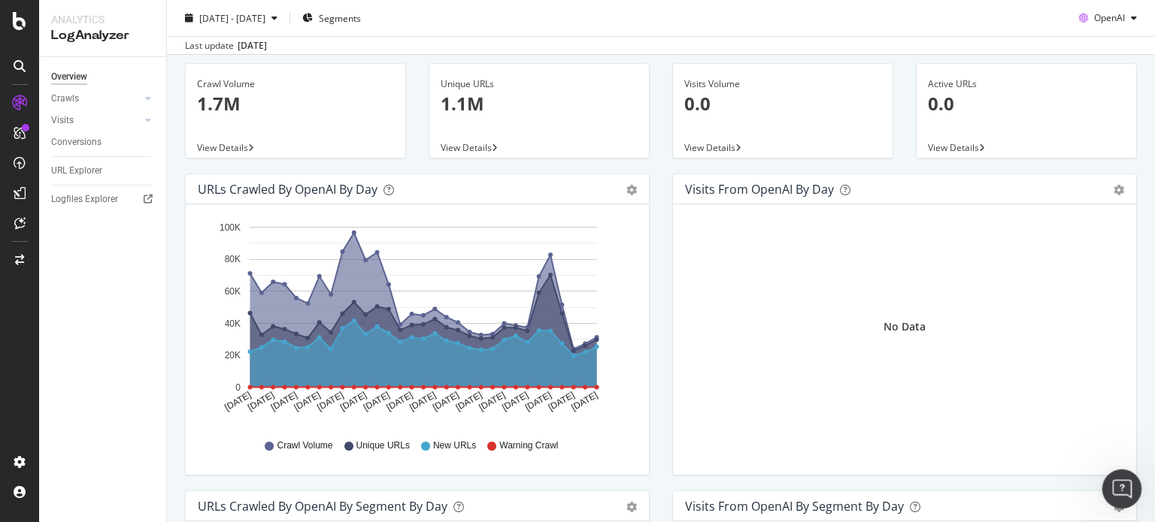
click at [1116, 491] on icon "Open Intercom Messenger" at bounding box center [1119, 487] width 25 height 25
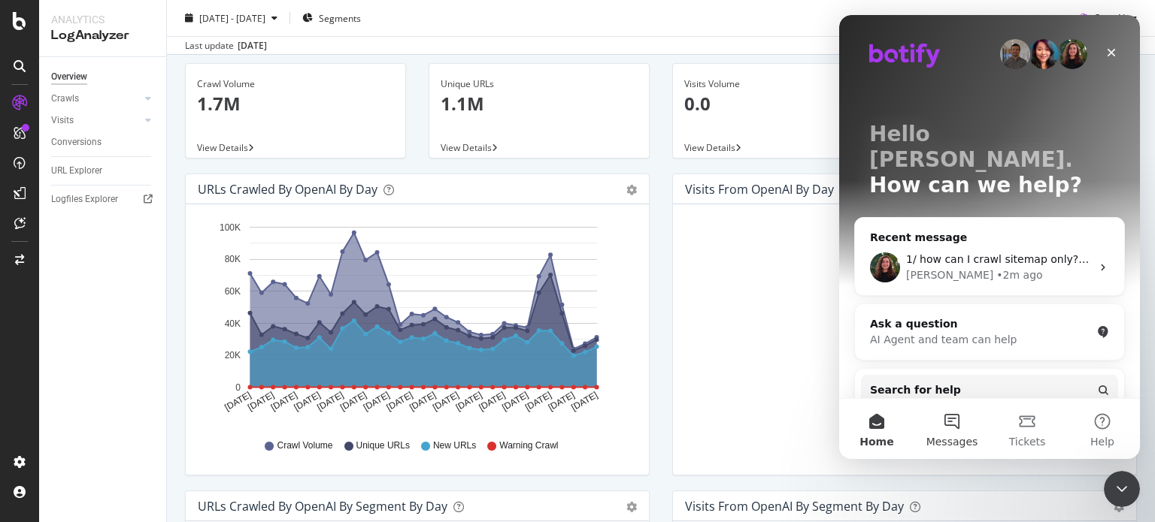
click at [936, 414] on button "Messages" at bounding box center [951, 429] width 75 height 60
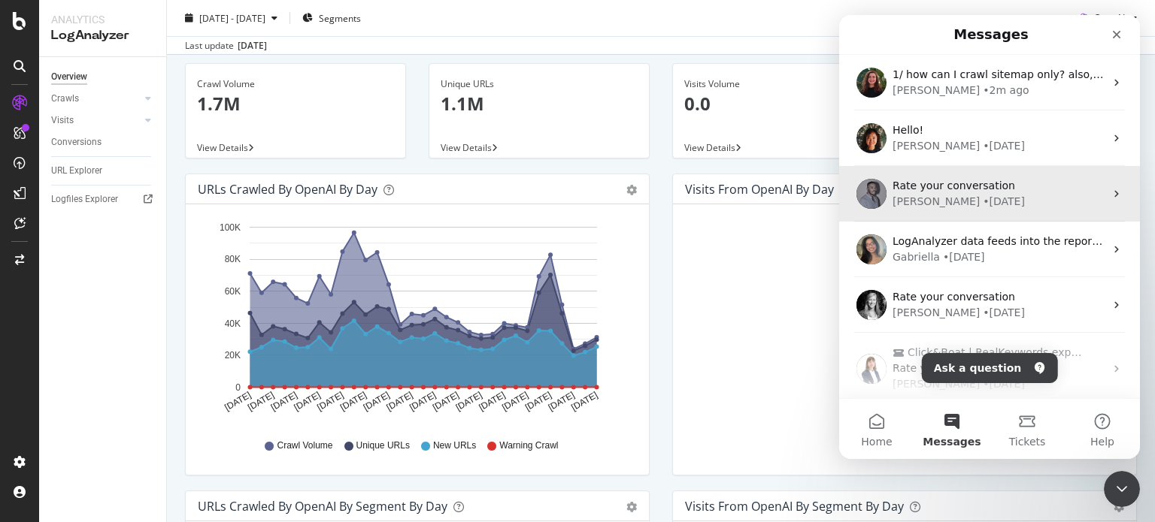
click at [933, 187] on span "Rate your conversation" at bounding box center [953, 186] width 123 height 12
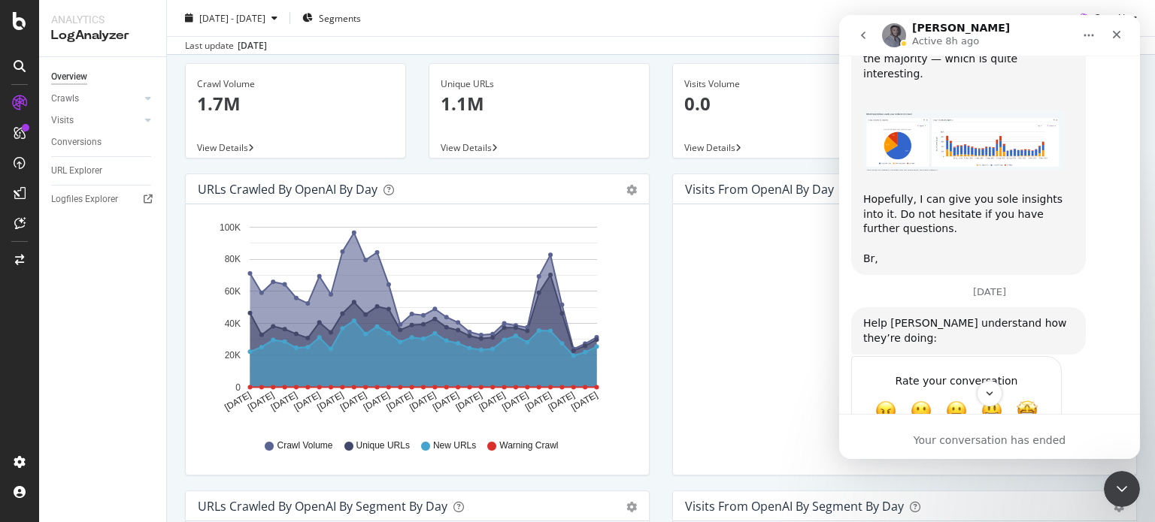
scroll to position [1215, 0]
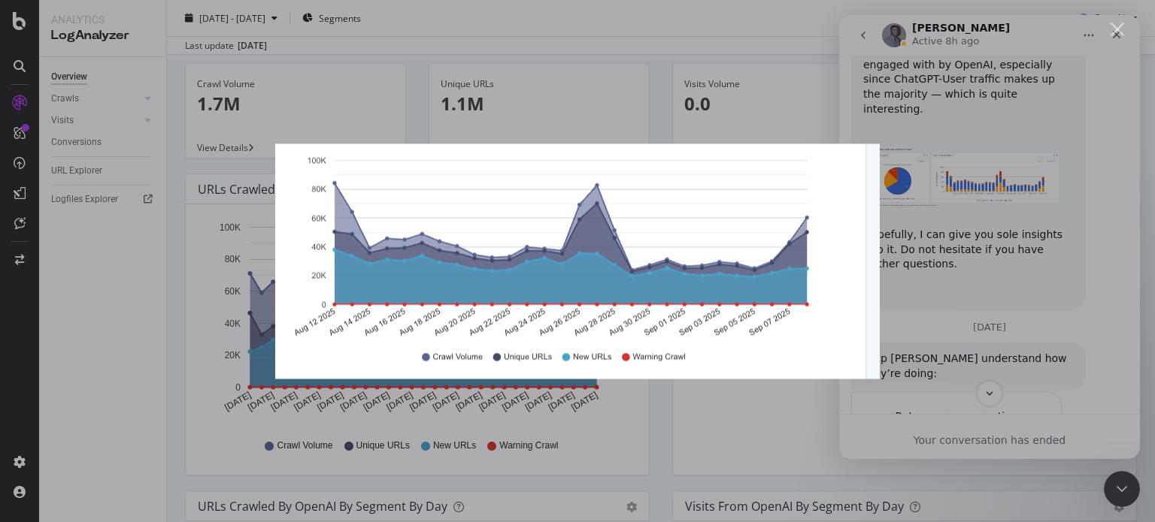
click at [971, 247] on div "Intercom messenger" at bounding box center [577, 261] width 1155 height 522
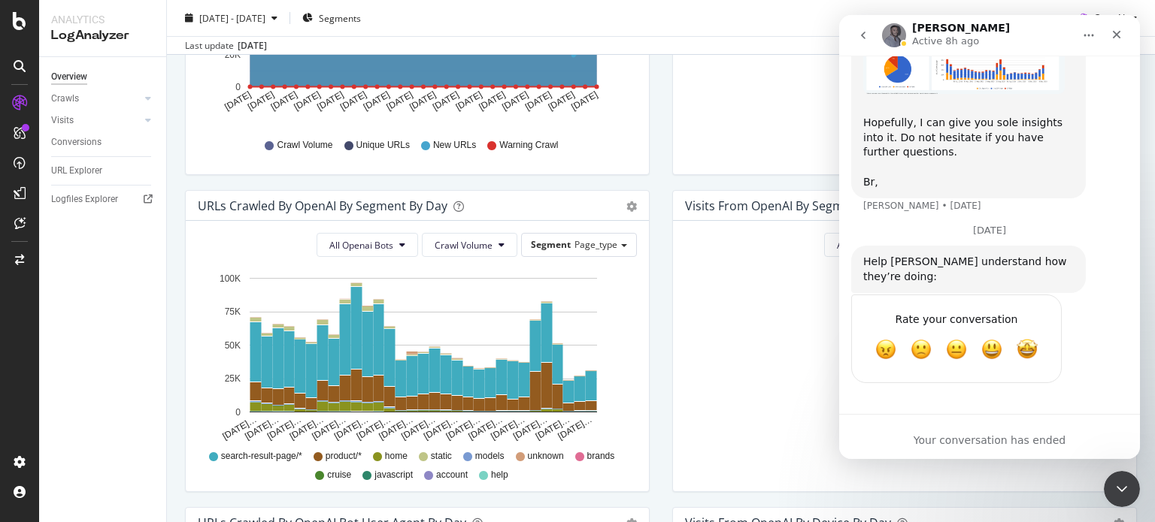
scroll to position [1606, 0]
click at [862, 46] on button "go back" at bounding box center [863, 35] width 29 height 29
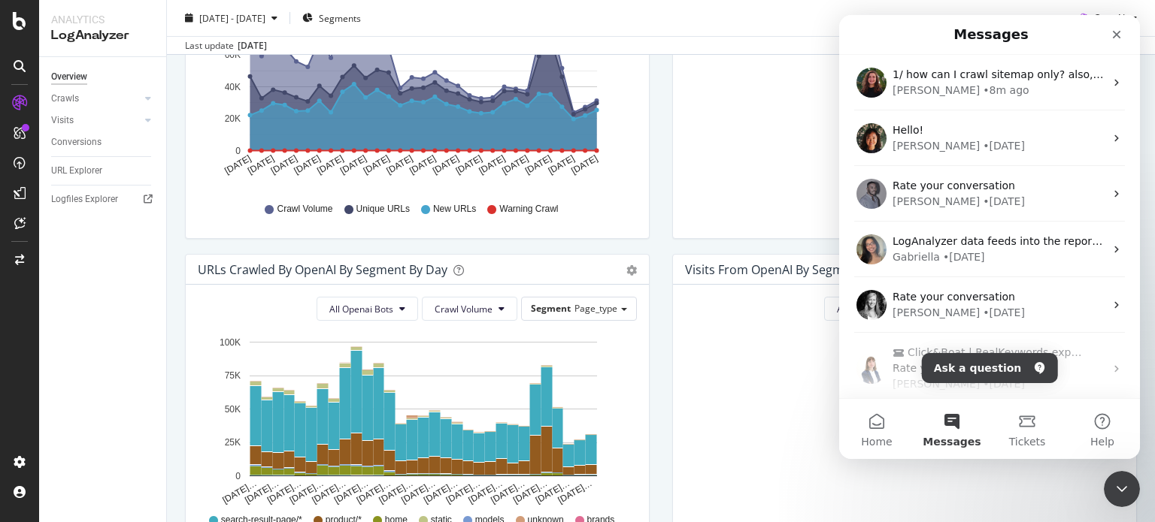
scroll to position [75, 0]
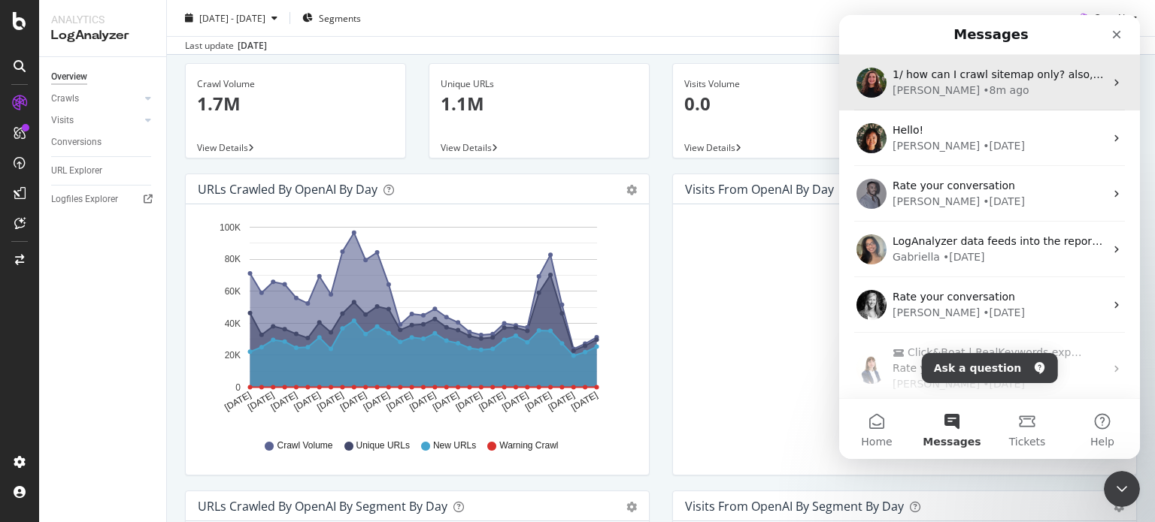
click at [914, 87] on div "[PERSON_NAME]" at bounding box center [935, 91] width 87 height 16
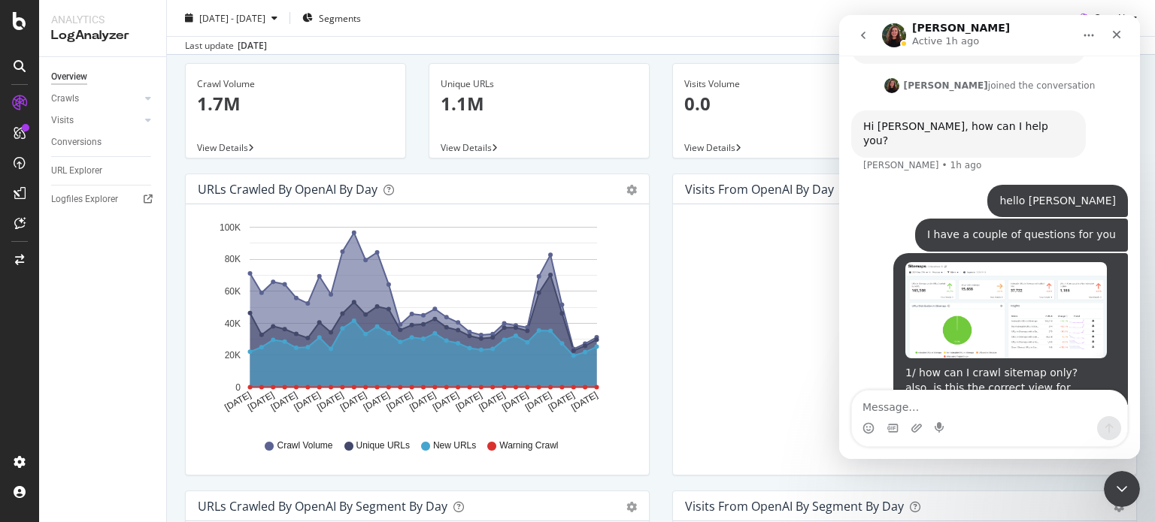
scroll to position [472, 0]
type textarea "are you heer?"
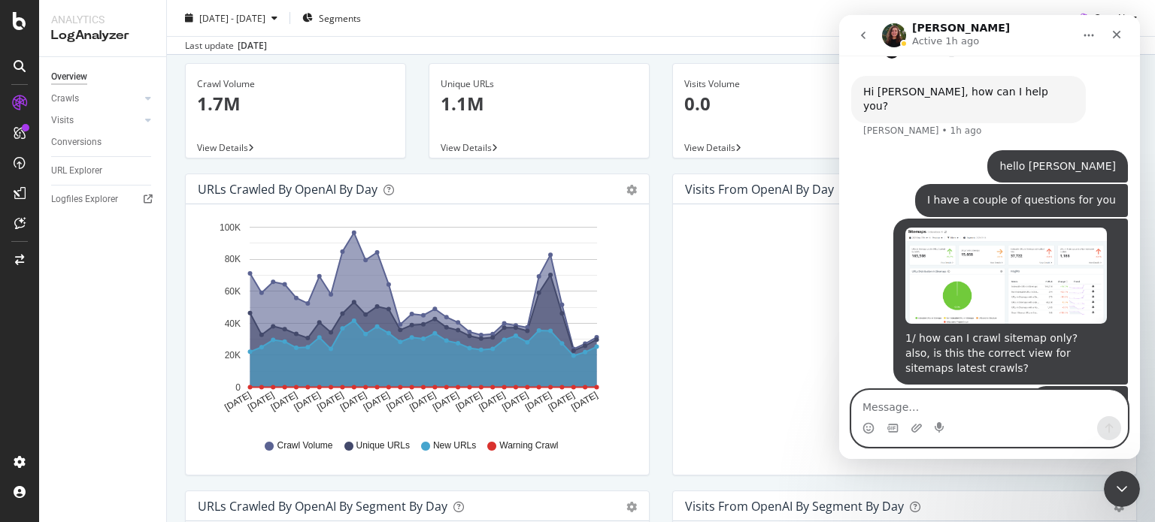
scroll to position [0, 0]
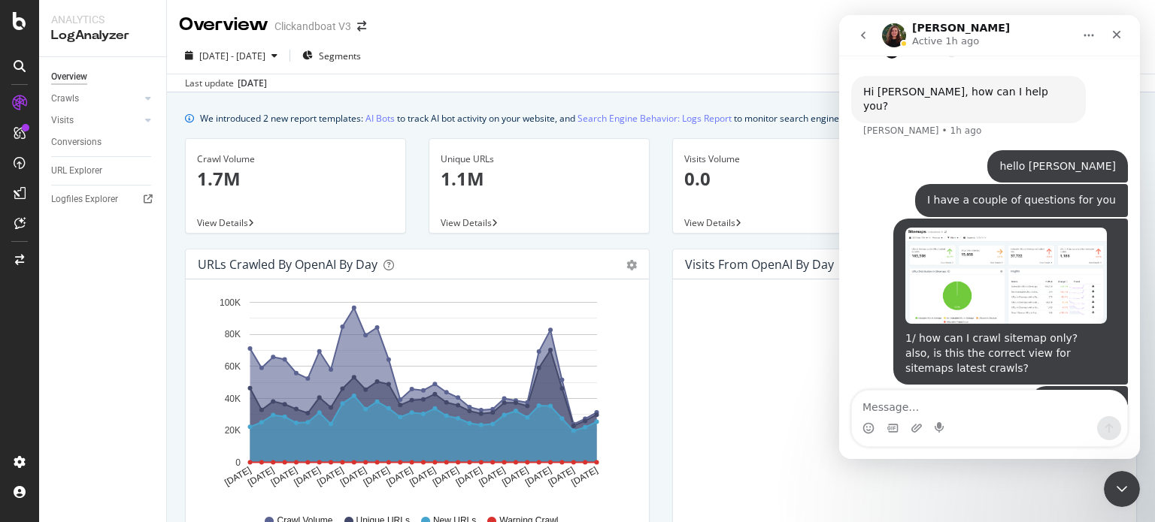
click at [863, 32] on icon "go back" at bounding box center [863, 35] width 12 height 12
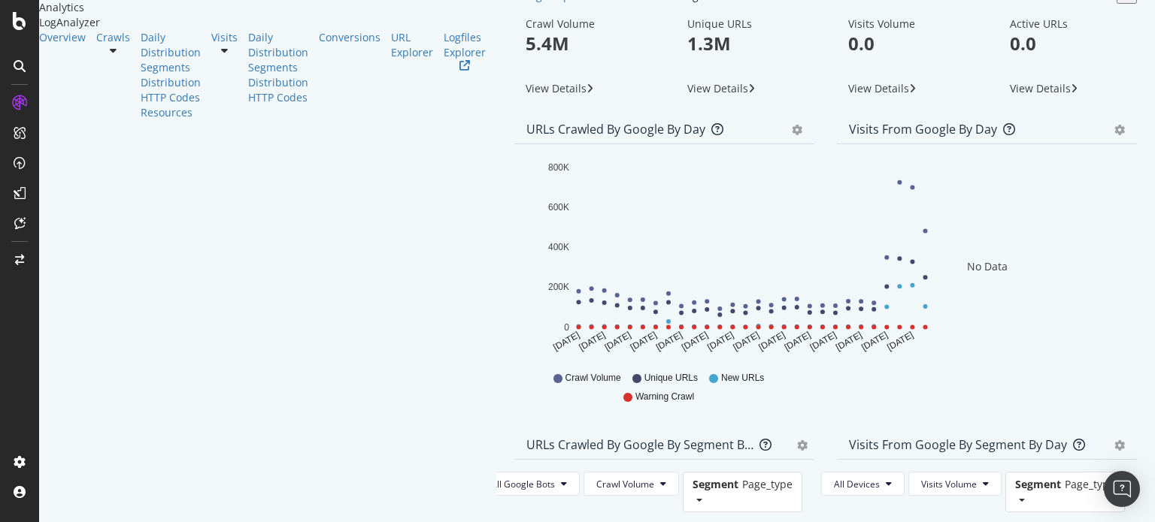
scroll to position [128, 0]
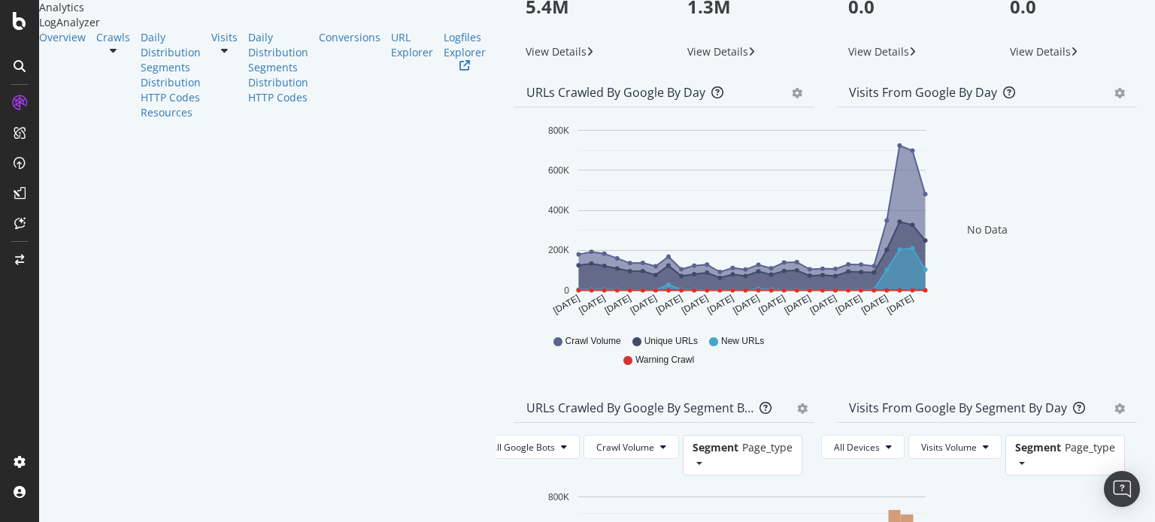
click at [721, 348] on span "New URLs" at bounding box center [742, 341] width 43 height 13
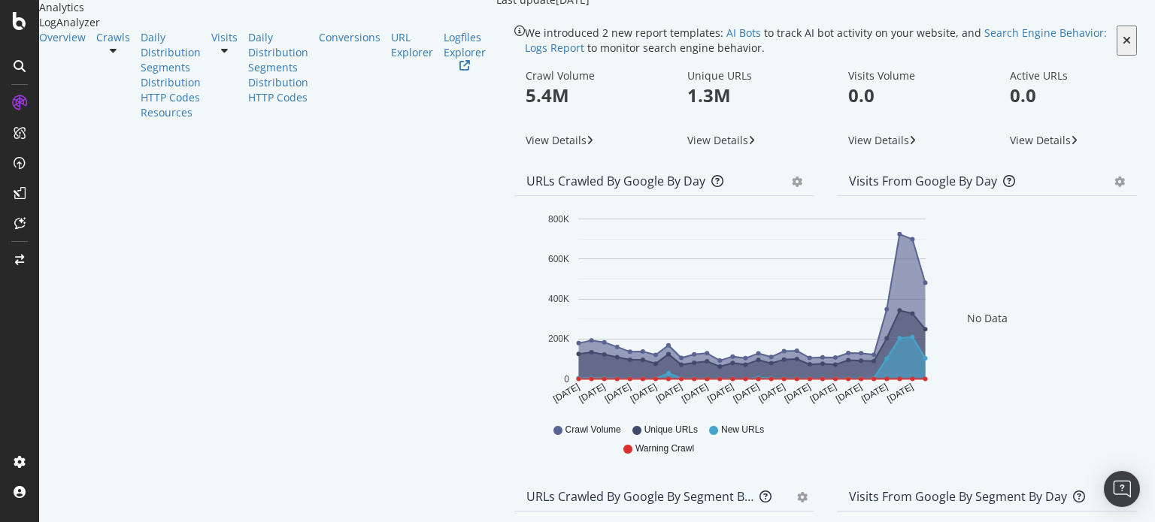
scroll to position [75, 0]
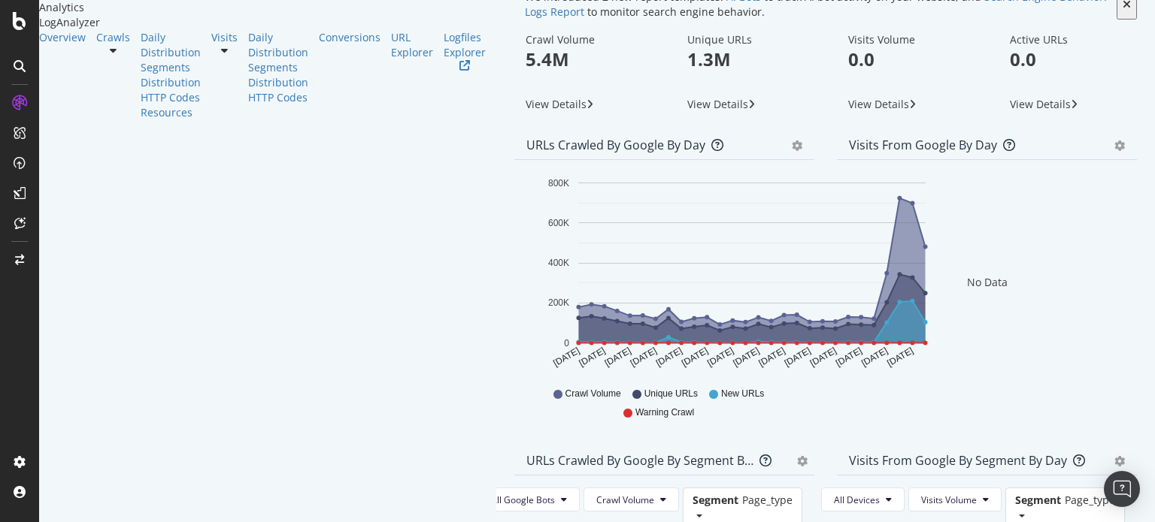
click at [748, 110] on icon at bounding box center [751, 104] width 7 height 11
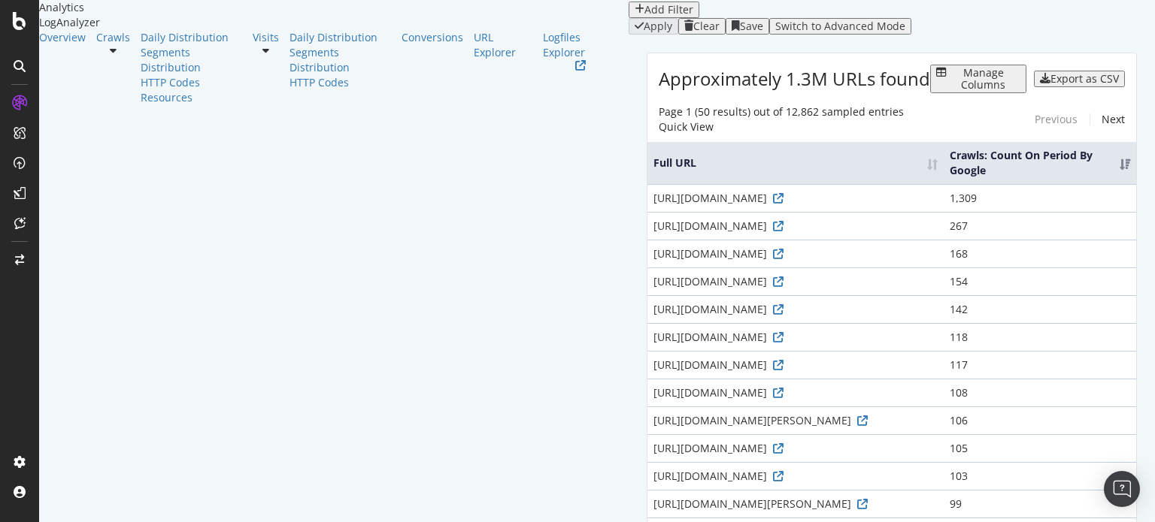
scroll to position [75, 0]
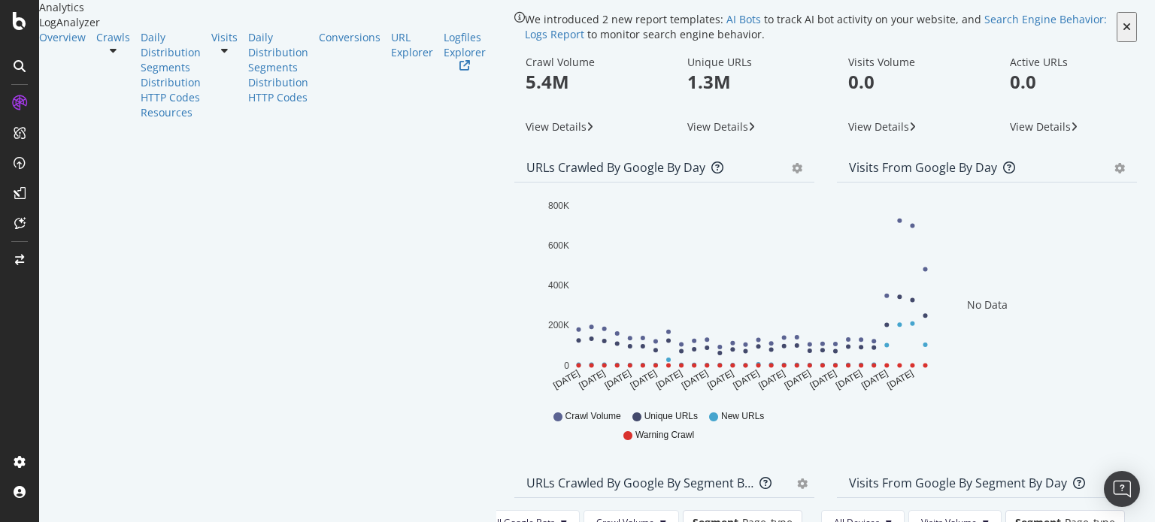
scroll to position [75, 0]
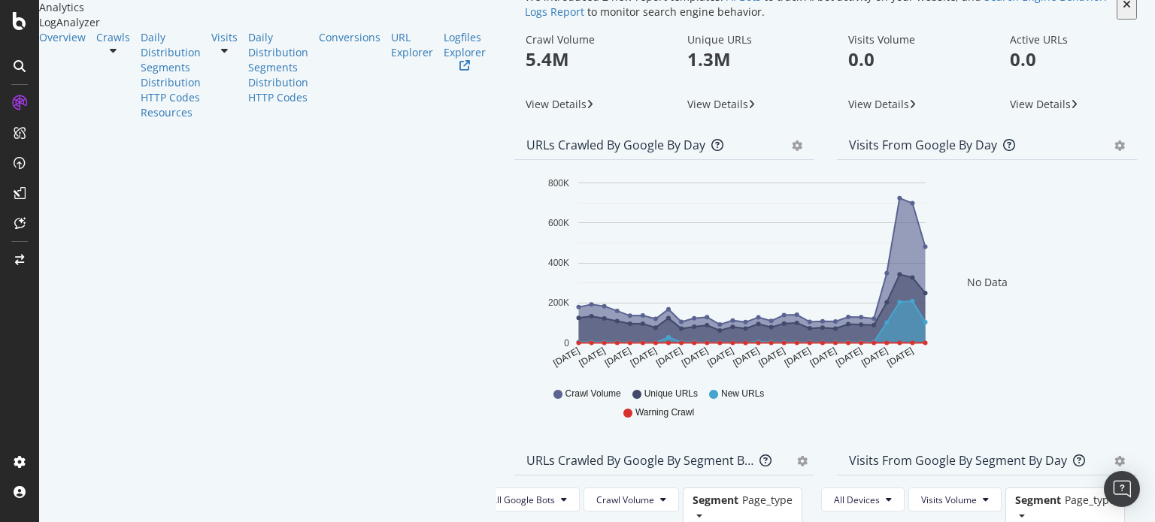
click at [721, 401] on span "New URLs" at bounding box center [742, 394] width 43 height 13
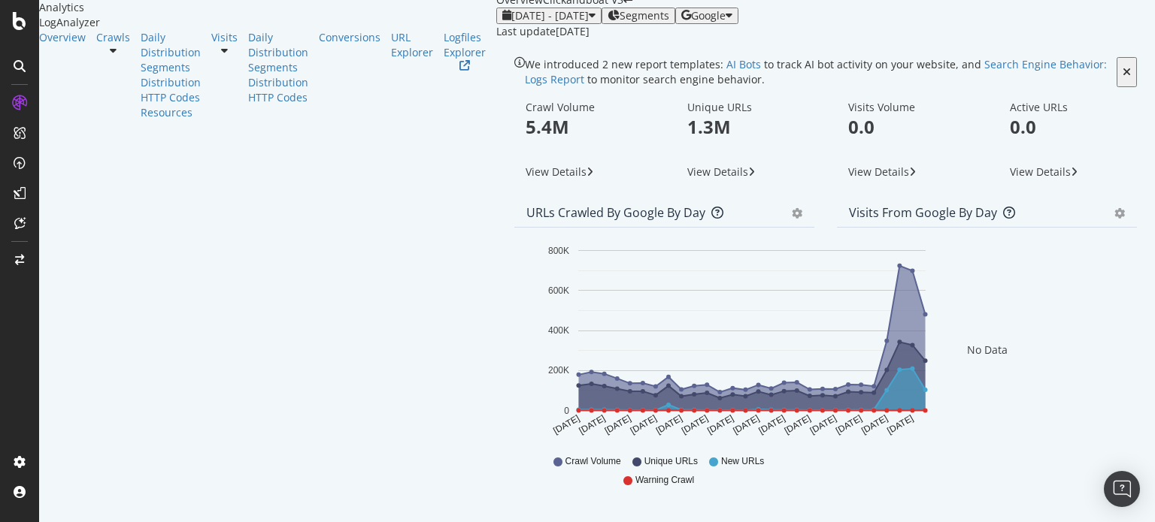
scroll to position [0, 0]
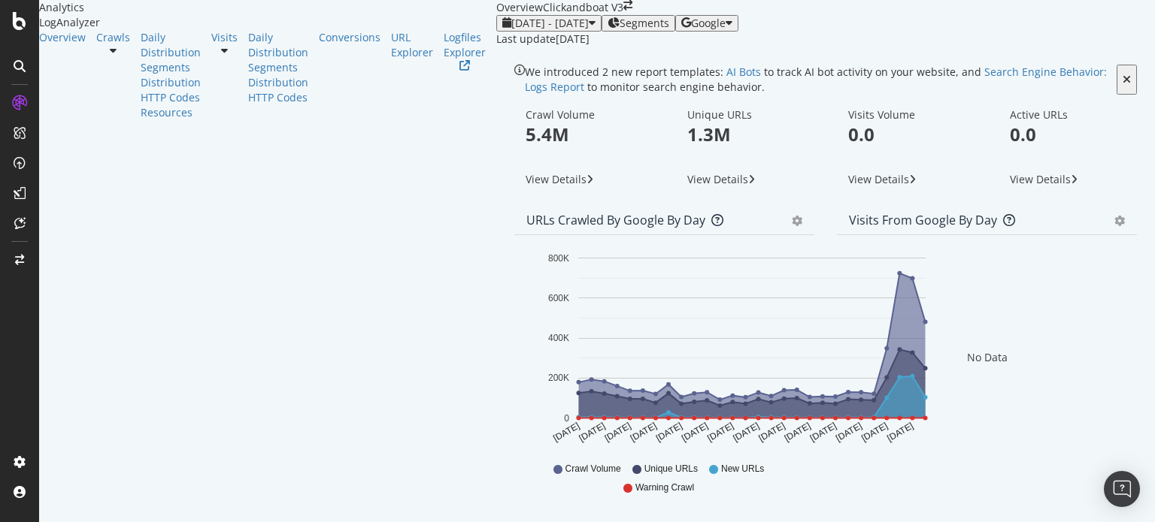
click at [117, 56] on icon at bounding box center [113, 50] width 7 height 11
click at [589, 29] on div "button" at bounding box center [592, 23] width 7 height 12
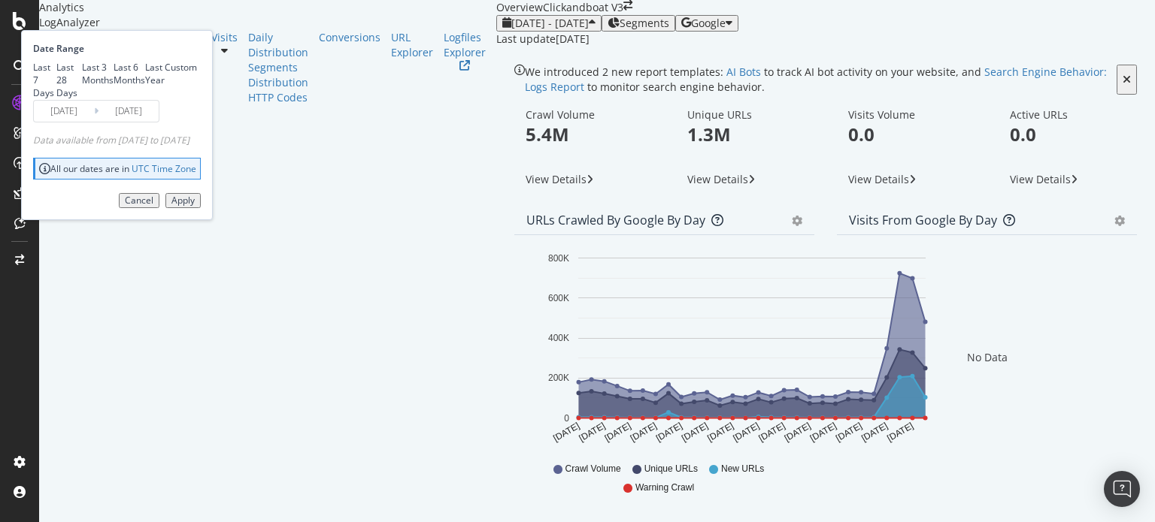
click at [94, 122] on input "[DATE]" at bounding box center [64, 111] width 60 height 21
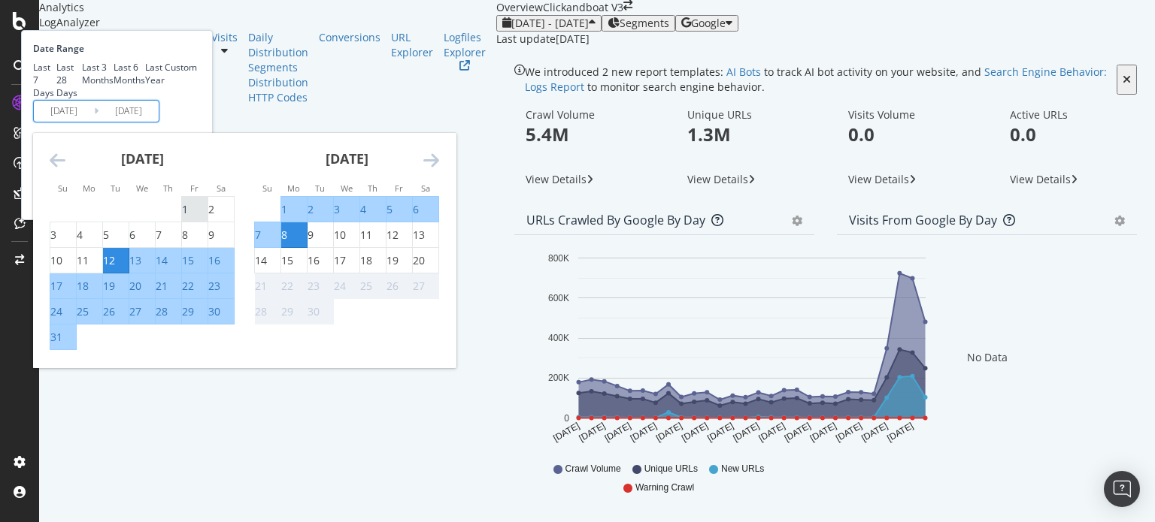
click at [188, 217] on div "1" at bounding box center [185, 209] width 6 height 15
type input "[DATE]"
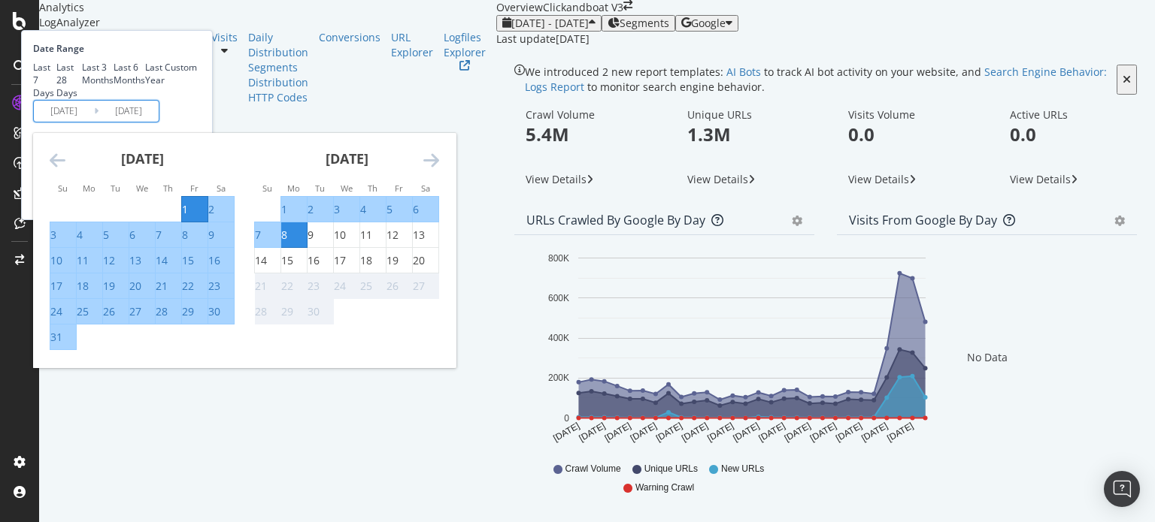
click at [62, 345] on div "31" at bounding box center [56, 337] width 12 height 15
type input "[DATE]"
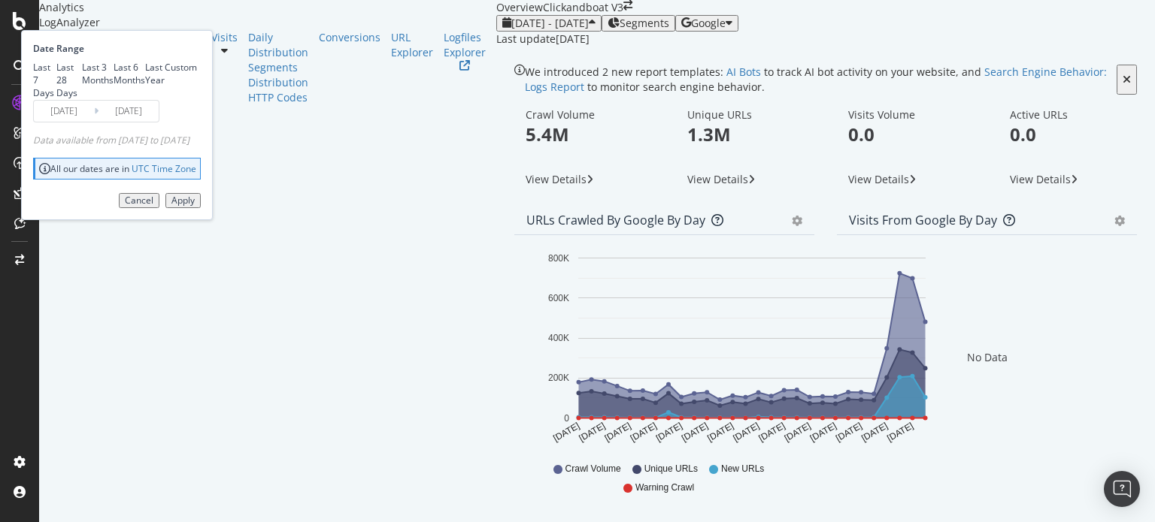
click at [195, 206] on div "Apply" at bounding box center [182, 200] width 23 height 11
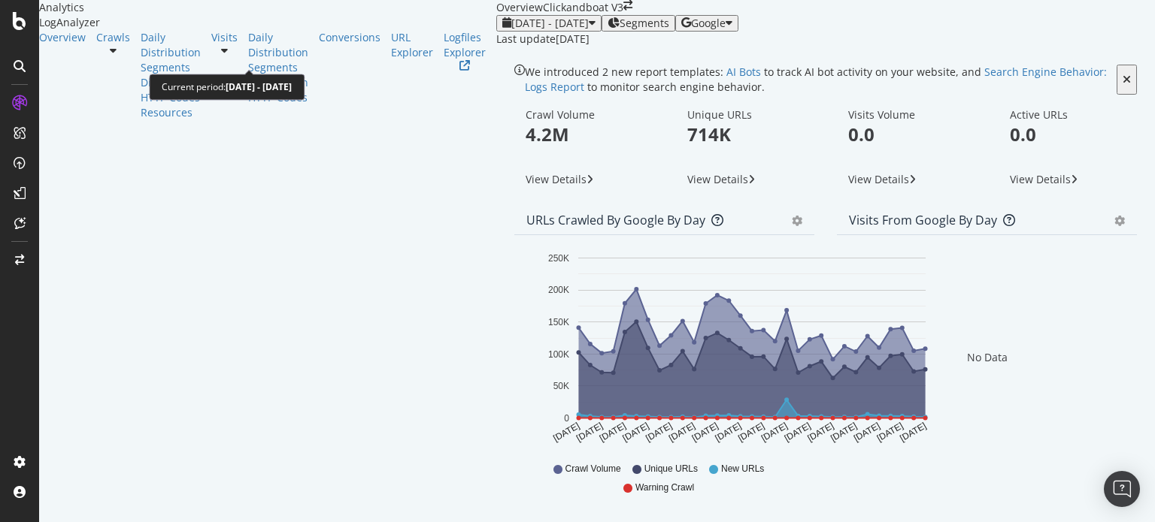
click at [589, 29] on div "button" at bounding box center [592, 23] width 7 height 12
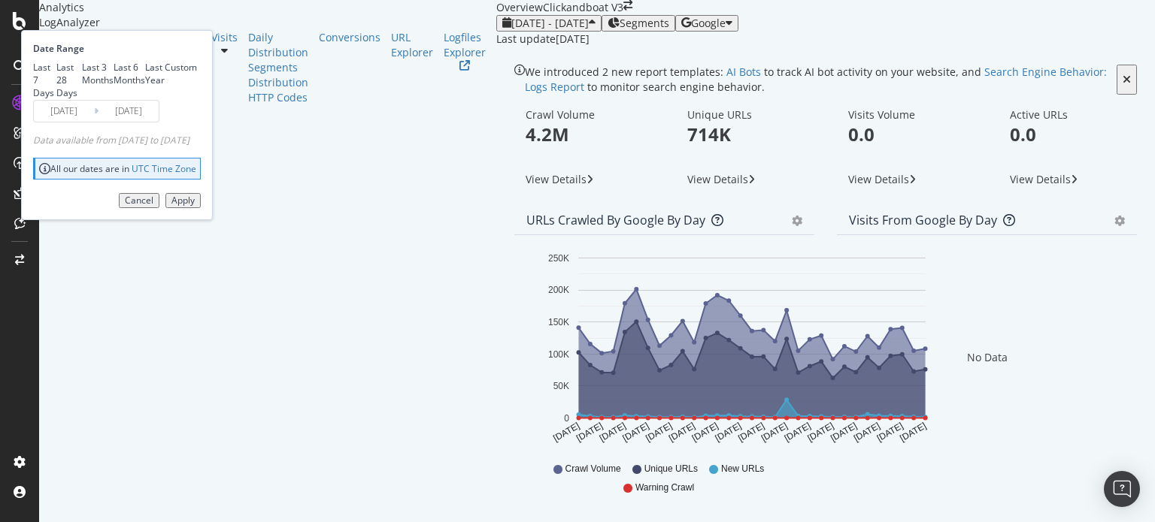
click at [94, 122] on input "[DATE]" at bounding box center [64, 111] width 60 height 21
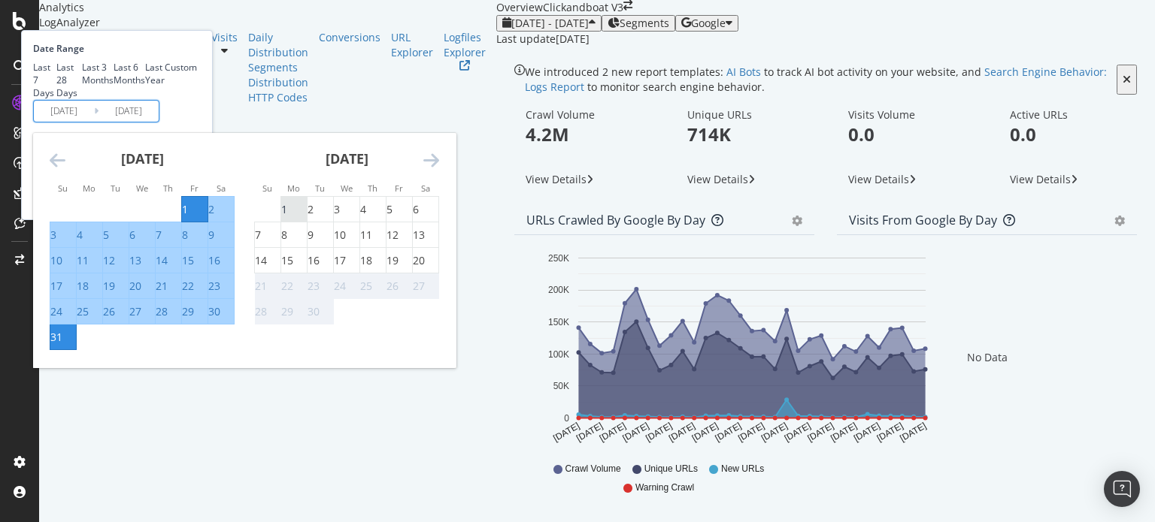
click at [307, 217] on div "1" at bounding box center [294, 209] width 26 height 15
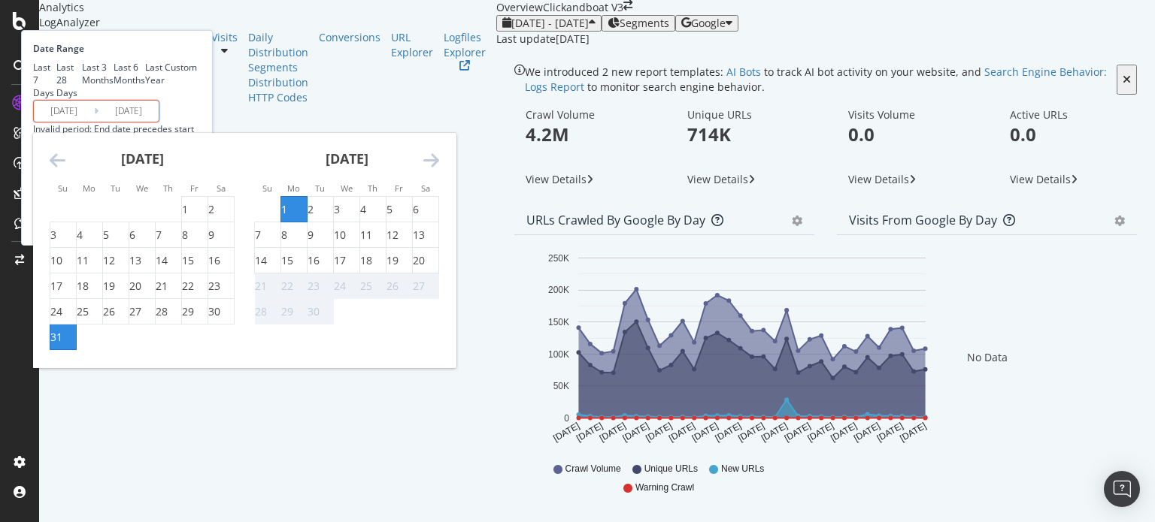
type input "2025/09/01"
click at [425, 268] on div "20" at bounding box center [419, 260] width 12 height 15
type input "2025/09/20"
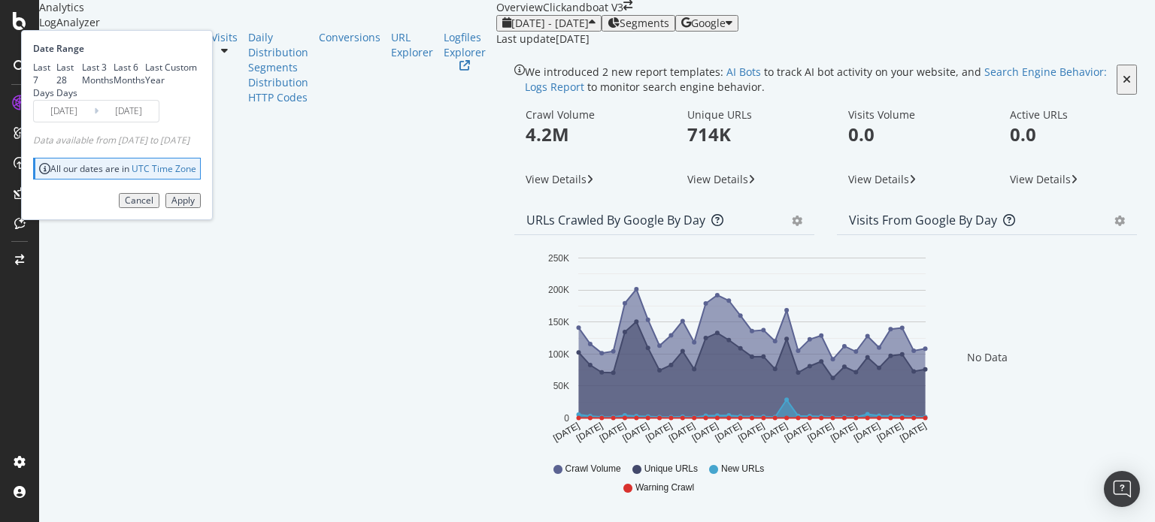
click at [195, 206] on div "Apply" at bounding box center [182, 200] width 23 height 11
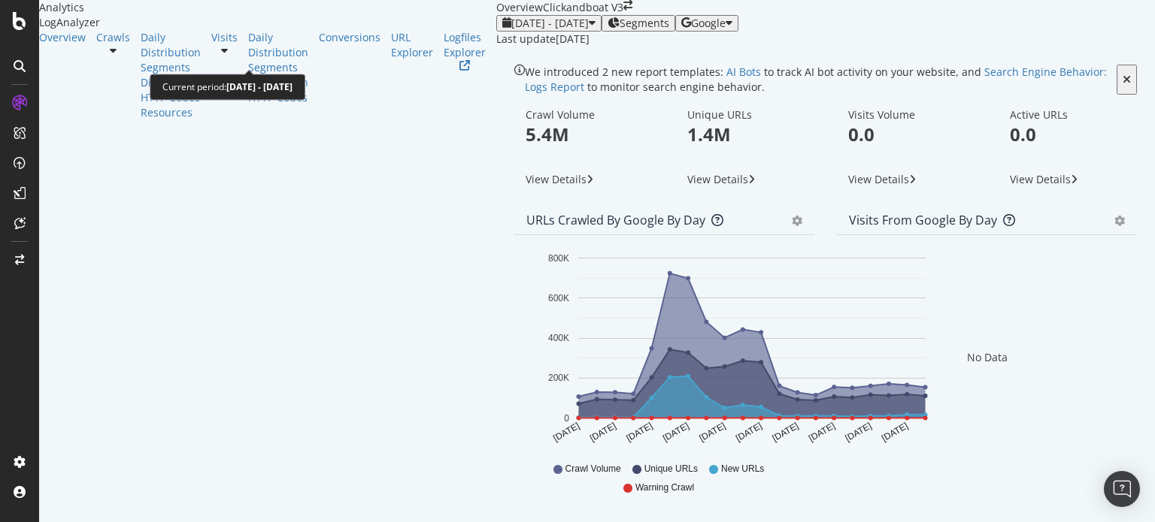
click at [511, 30] on span "2025 Sep. 1st - Sep. 20th" at bounding box center [549, 23] width 77 height 14
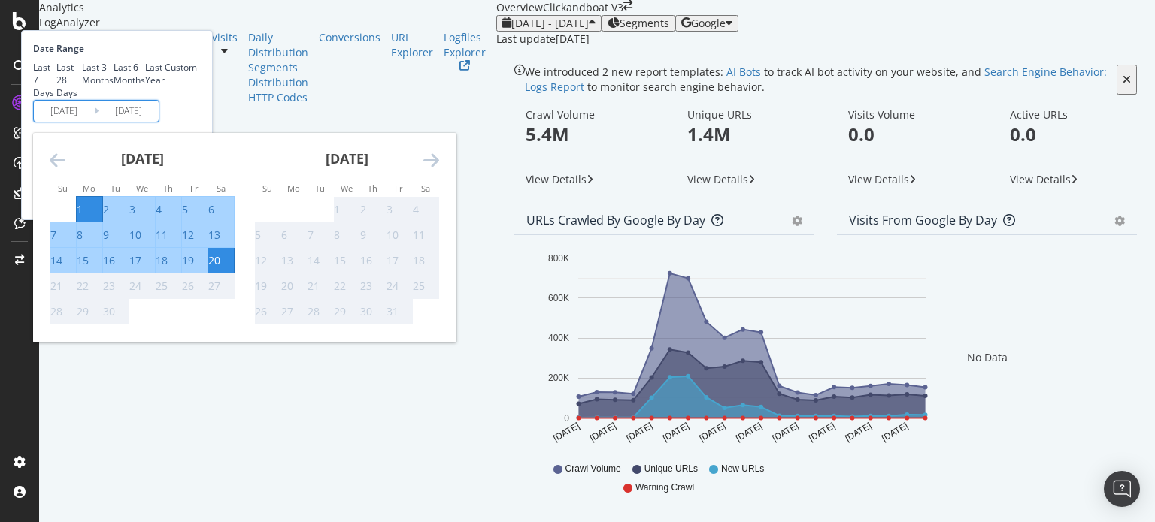
click at [159, 122] on input "2025/09/20" at bounding box center [128, 111] width 60 height 21
click at [65, 169] on icon "Move backward to switch to the previous month." at bounding box center [58, 160] width 16 height 18
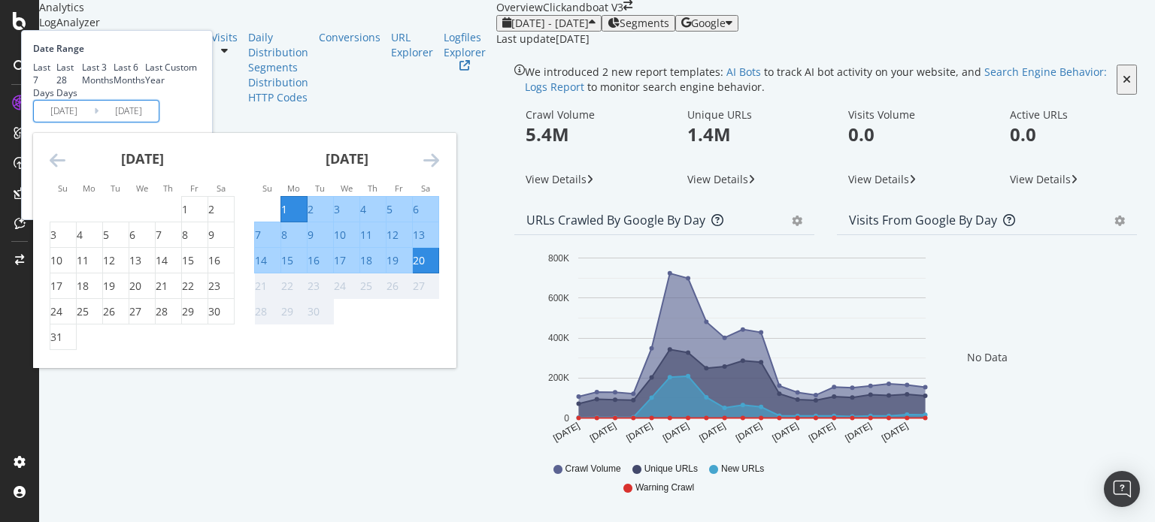
click at [65, 169] on icon "Move backward to switch to the previous month." at bounding box center [58, 160] width 16 height 18
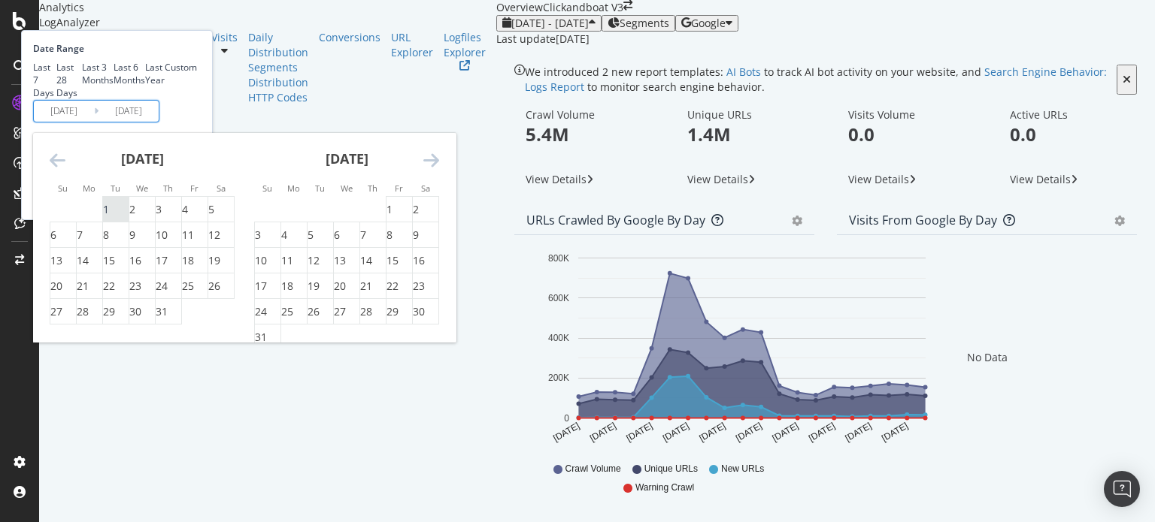
click at [109, 217] on div "1" at bounding box center [106, 209] width 6 height 15
type input "2025/07/01"
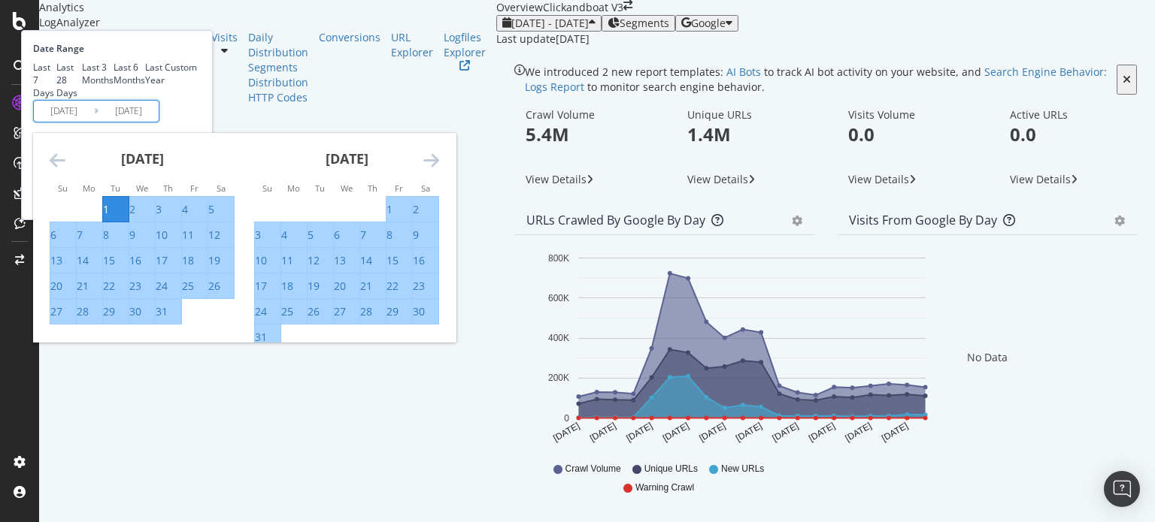
click at [168, 319] on div "31" at bounding box center [162, 311] width 12 height 15
type input "2025/07/31"
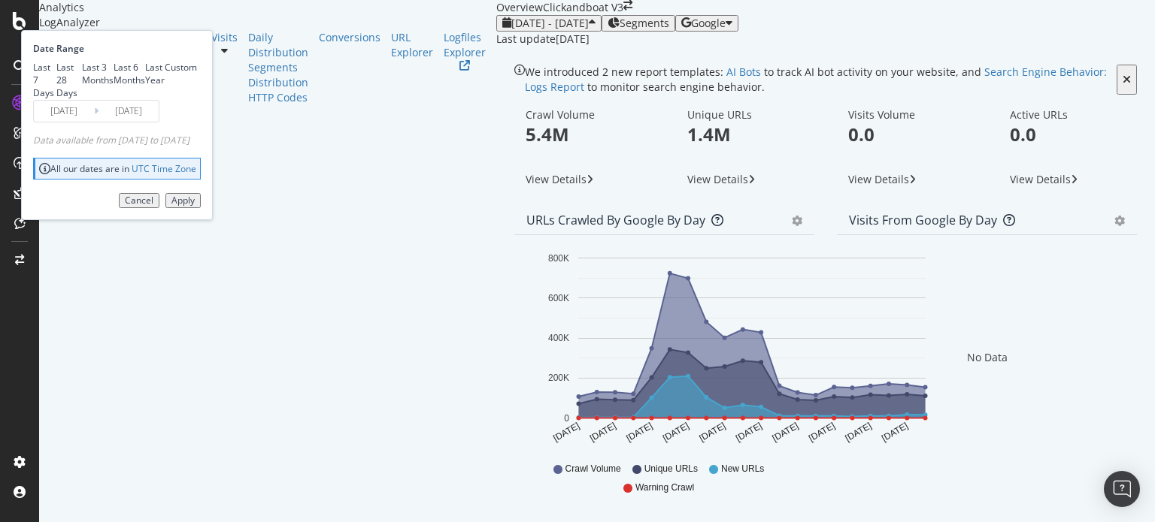
click at [195, 206] on div "Apply" at bounding box center [182, 200] width 23 height 11
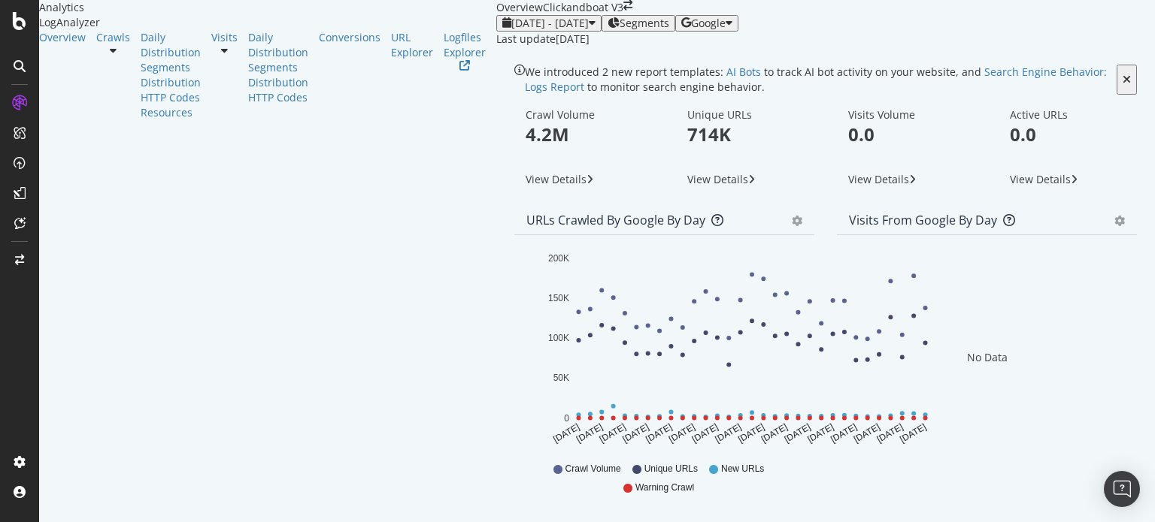
click at [687, 186] on span "View Details" at bounding box center [717, 179] width 61 height 14
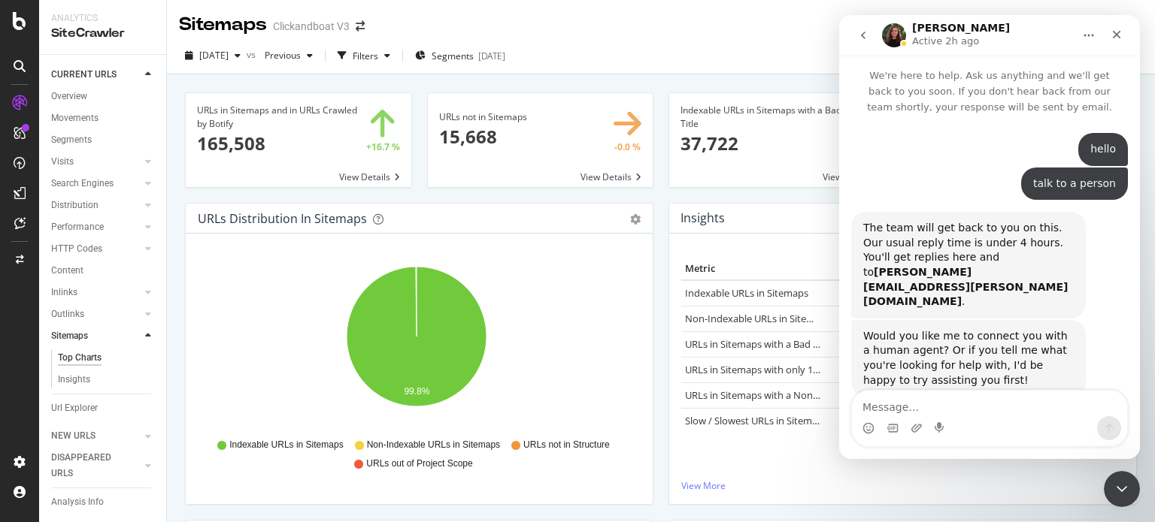
scroll to position [507, 0]
